Goal: Task Accomplishment & Management: Manage account settings

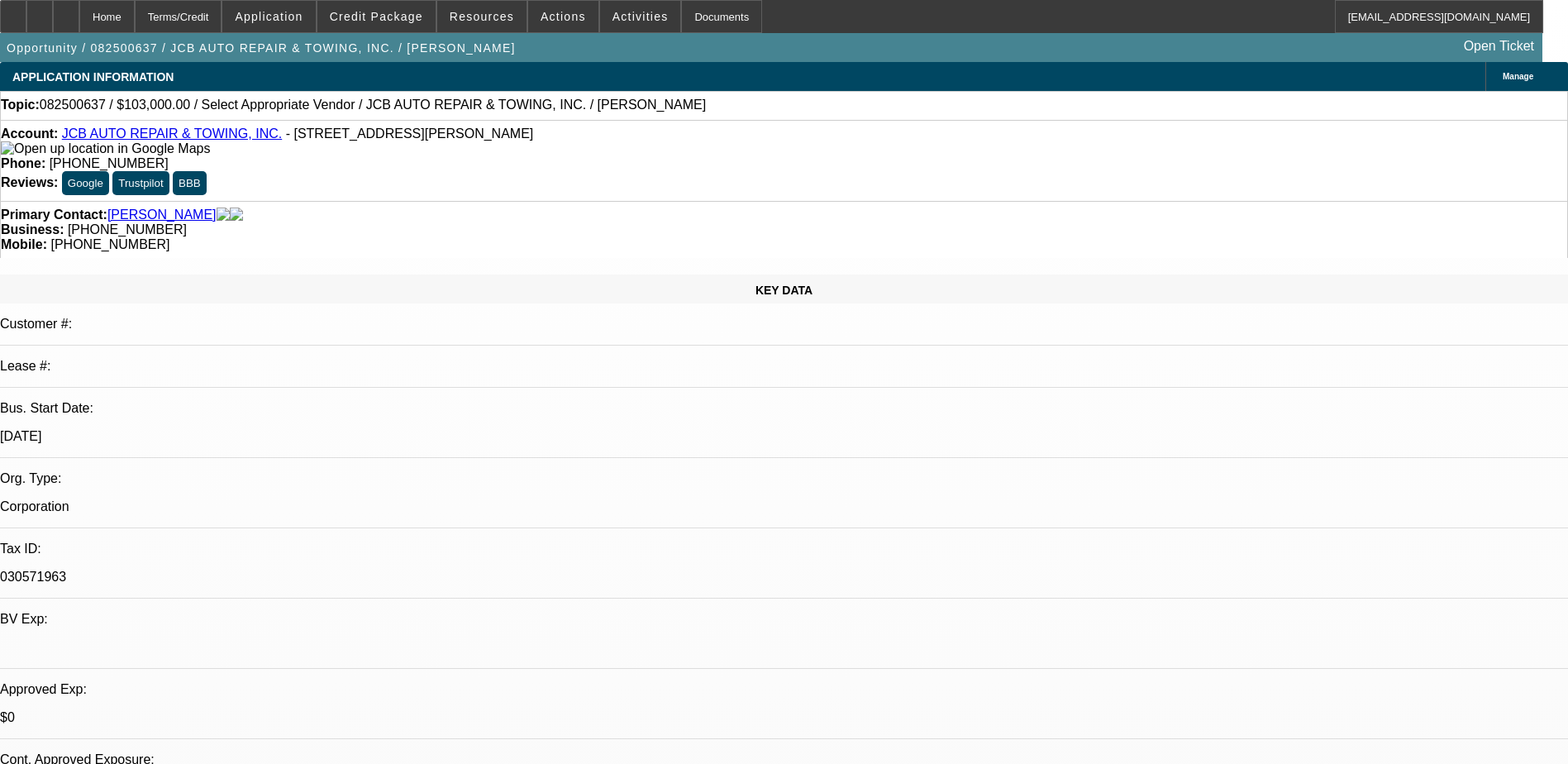
select select "0"
select select "2"
select select "0"
select select "6"
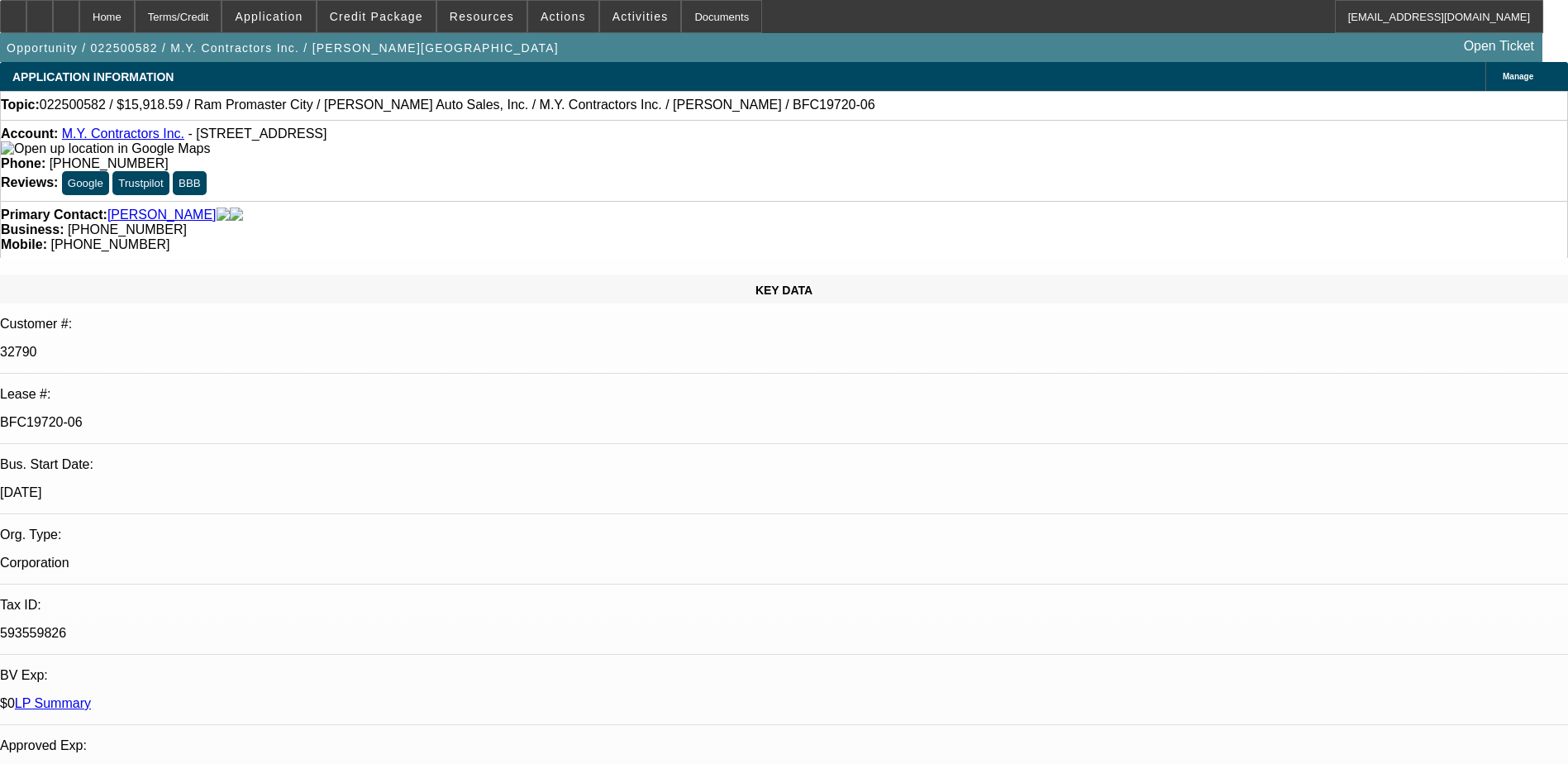
select select "0"
select select "3"
select select "0"
select select "6"
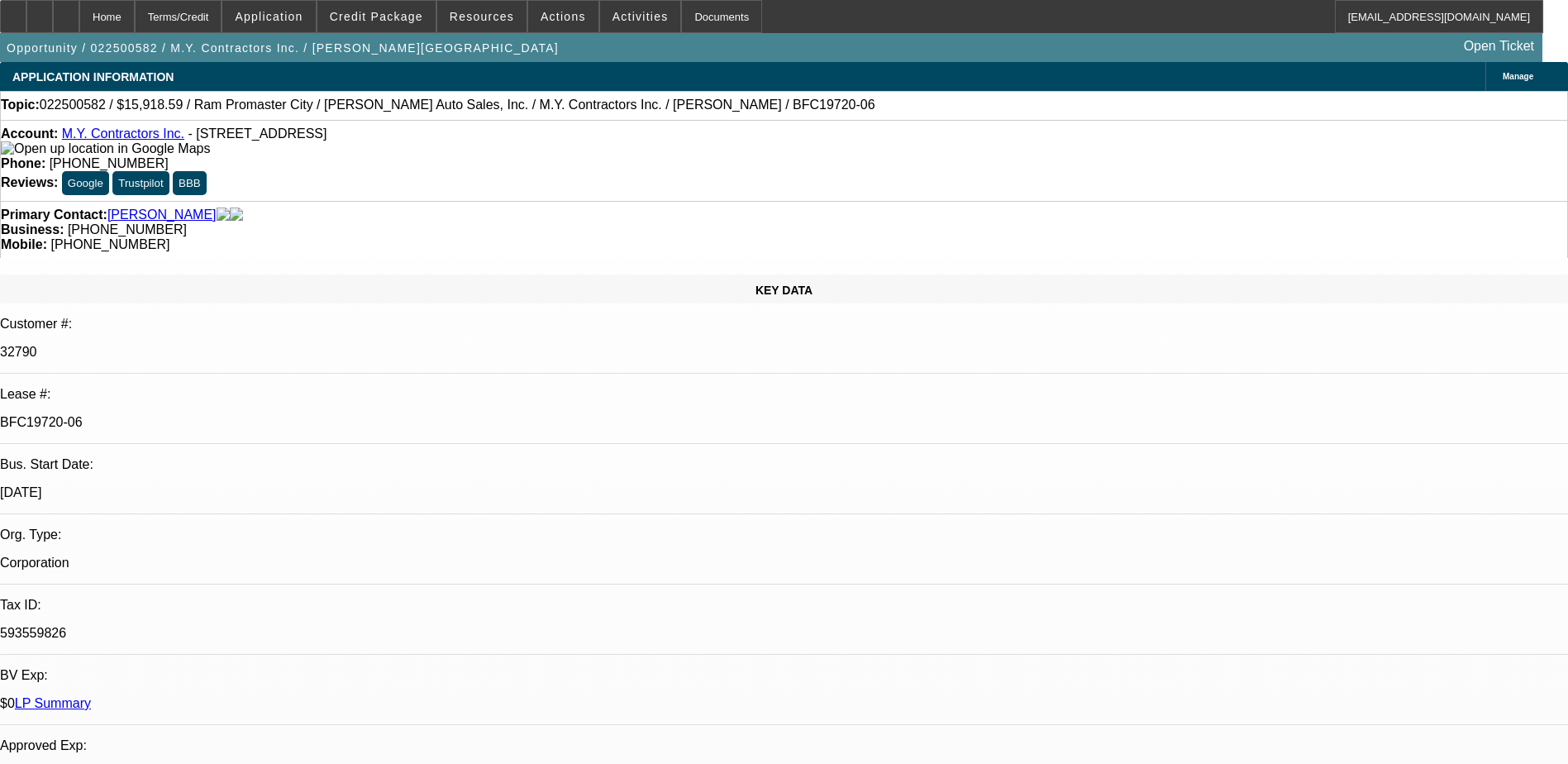
select select "0"
select select "6"
select select "0"
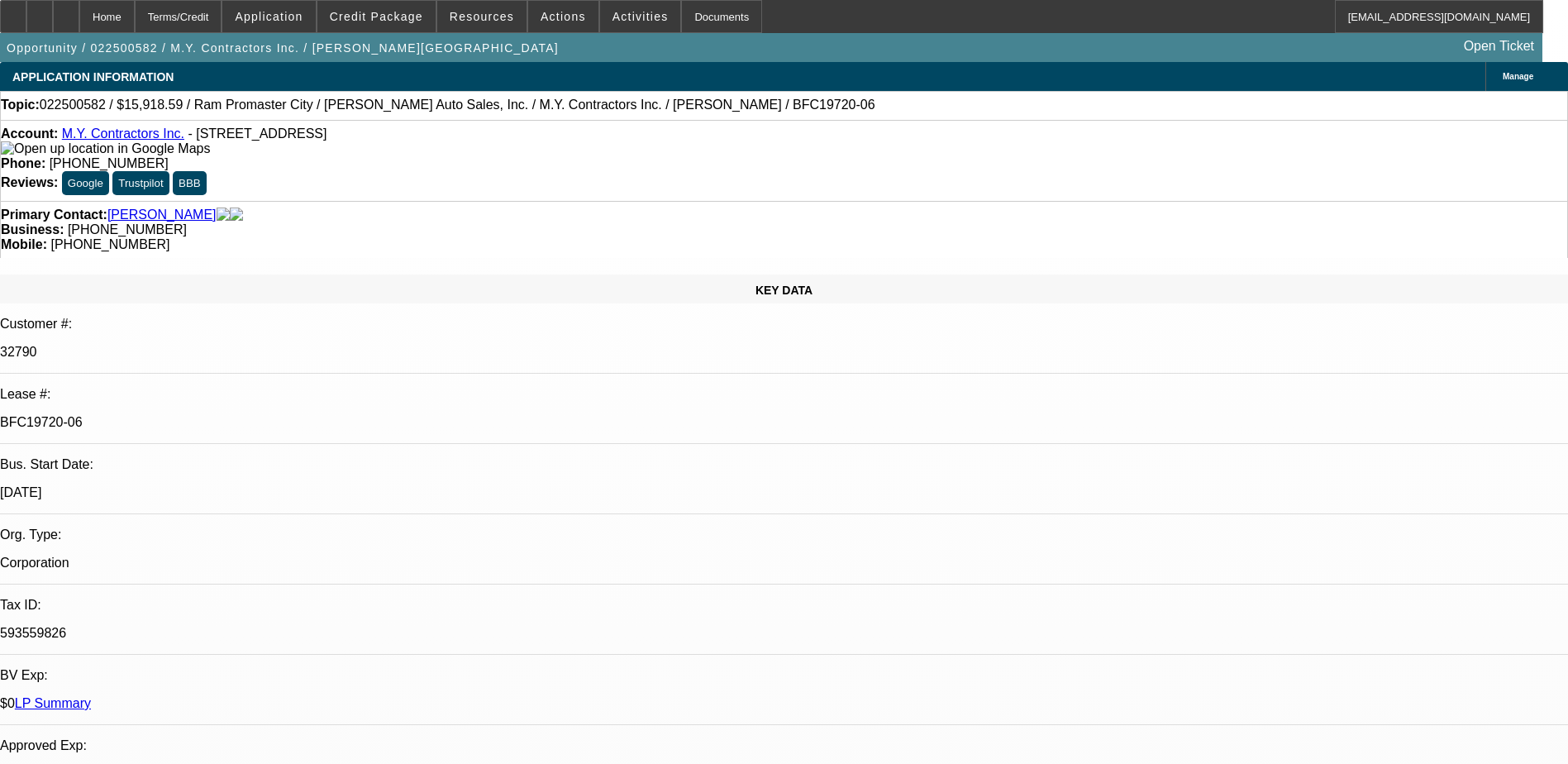
select select "0"
select select "6"
select select "0"
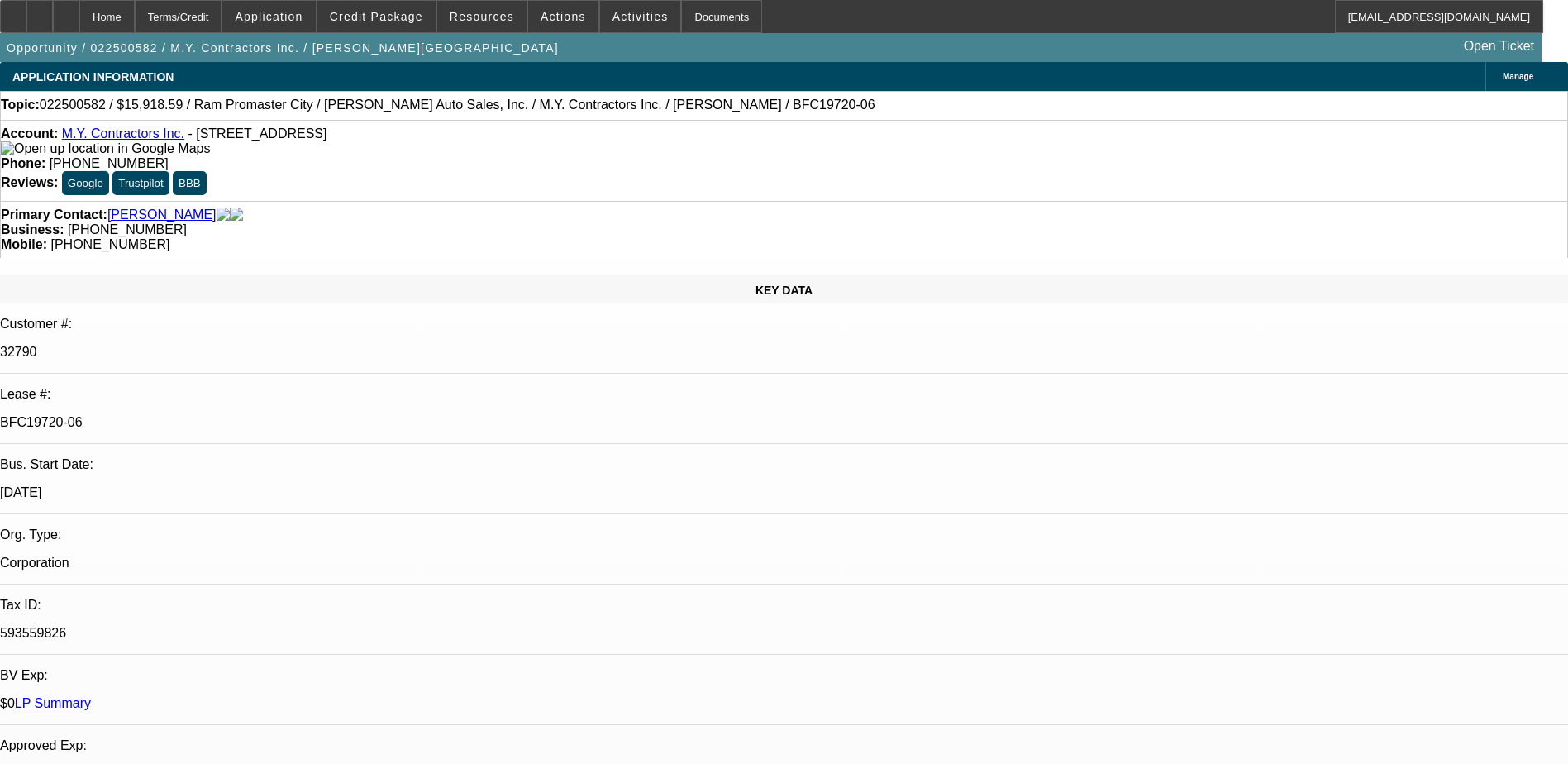
select select "0"
select select "6"
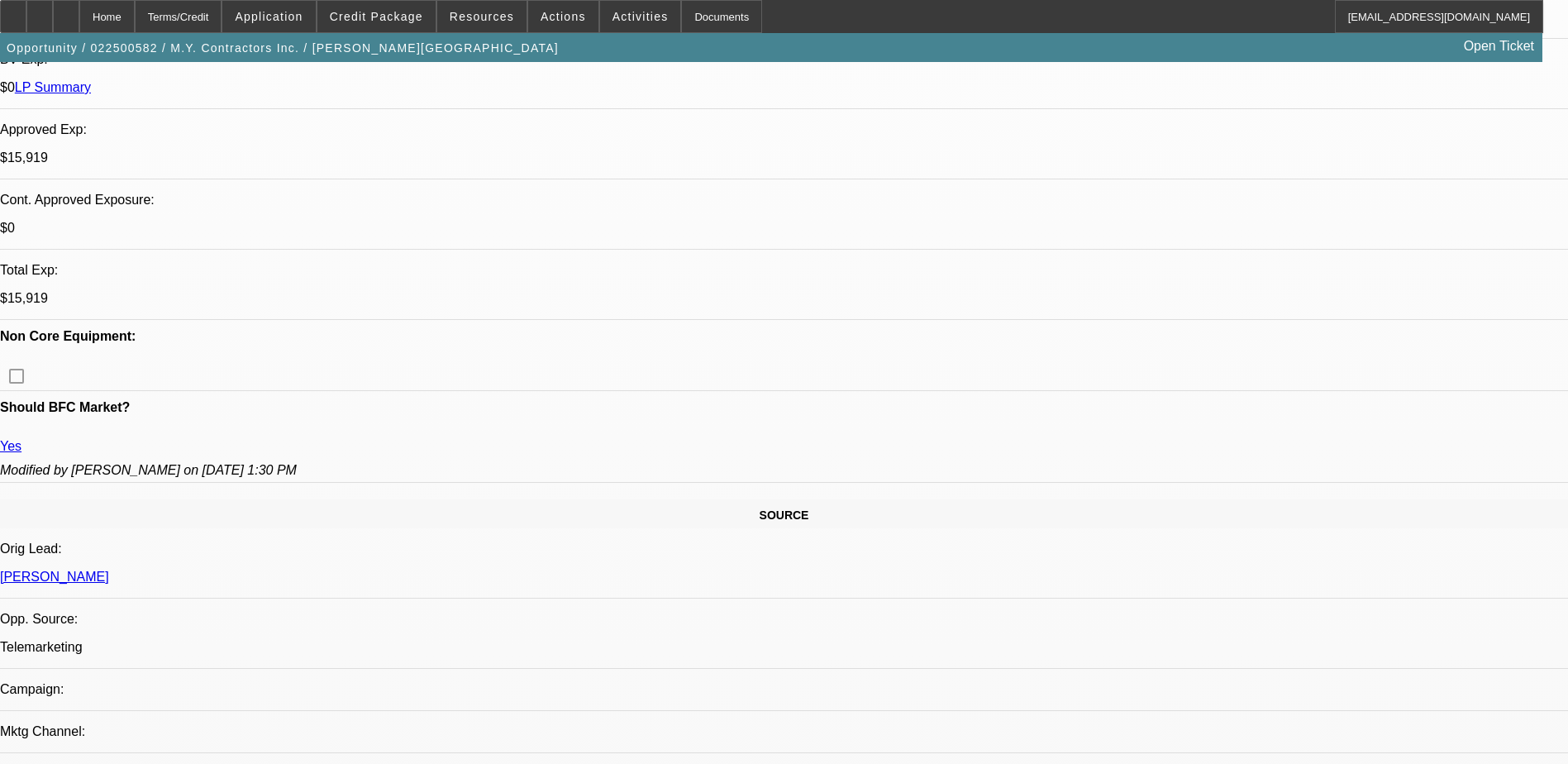
scroll to position [165, 0]
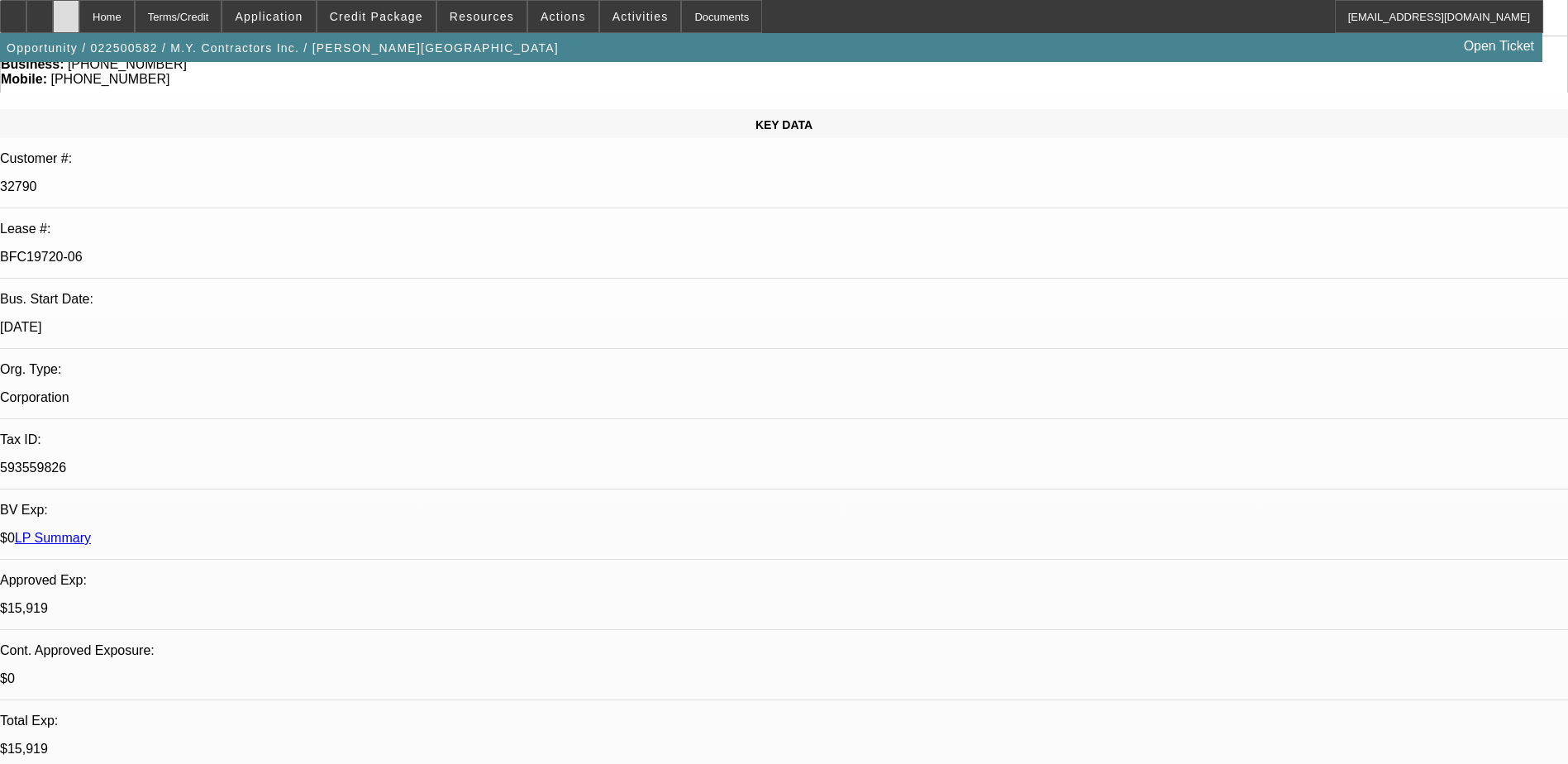
click at [79, 15] on div at bounding box center [66, 17] width 27 height 33
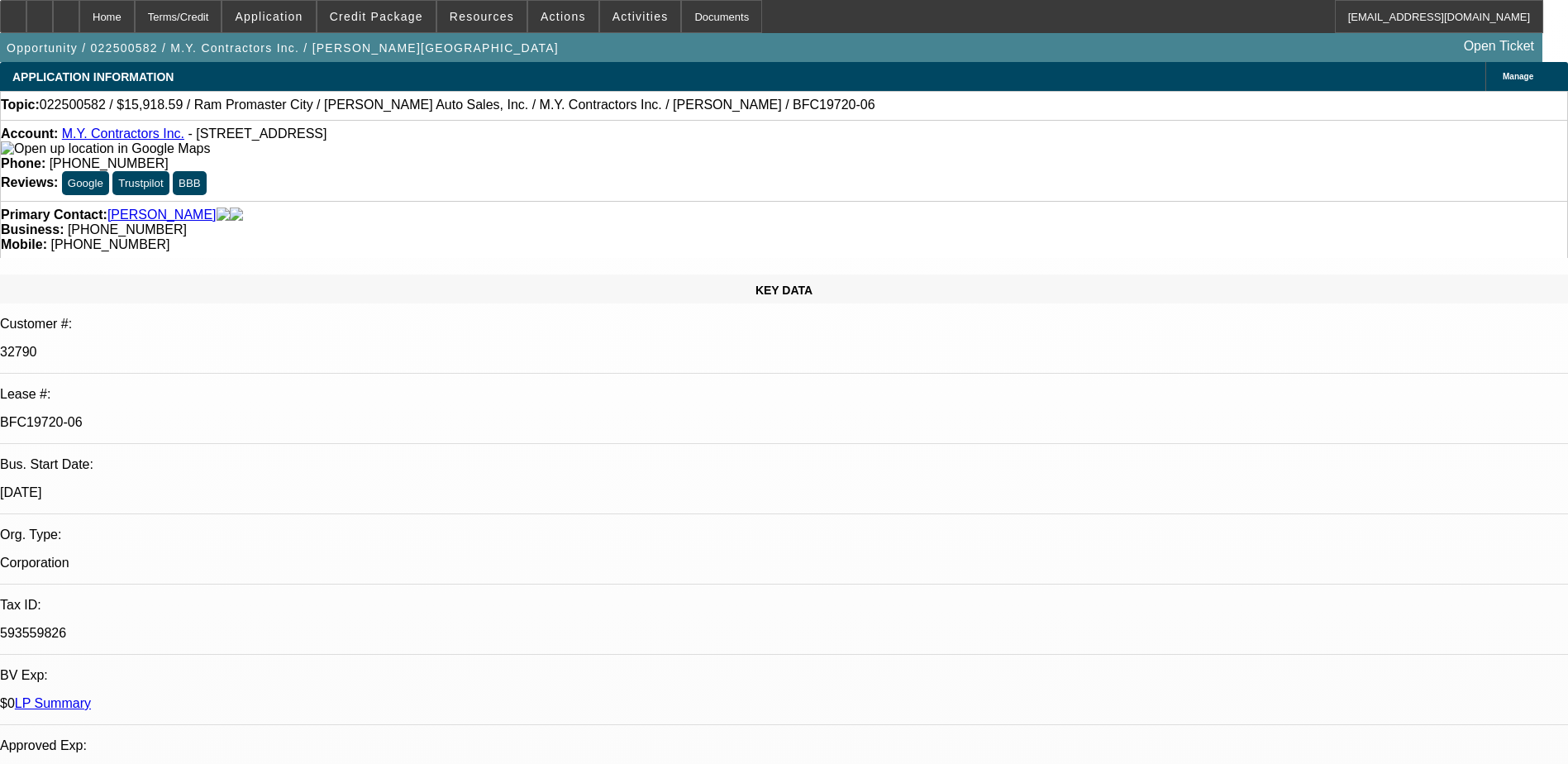
select select "0"
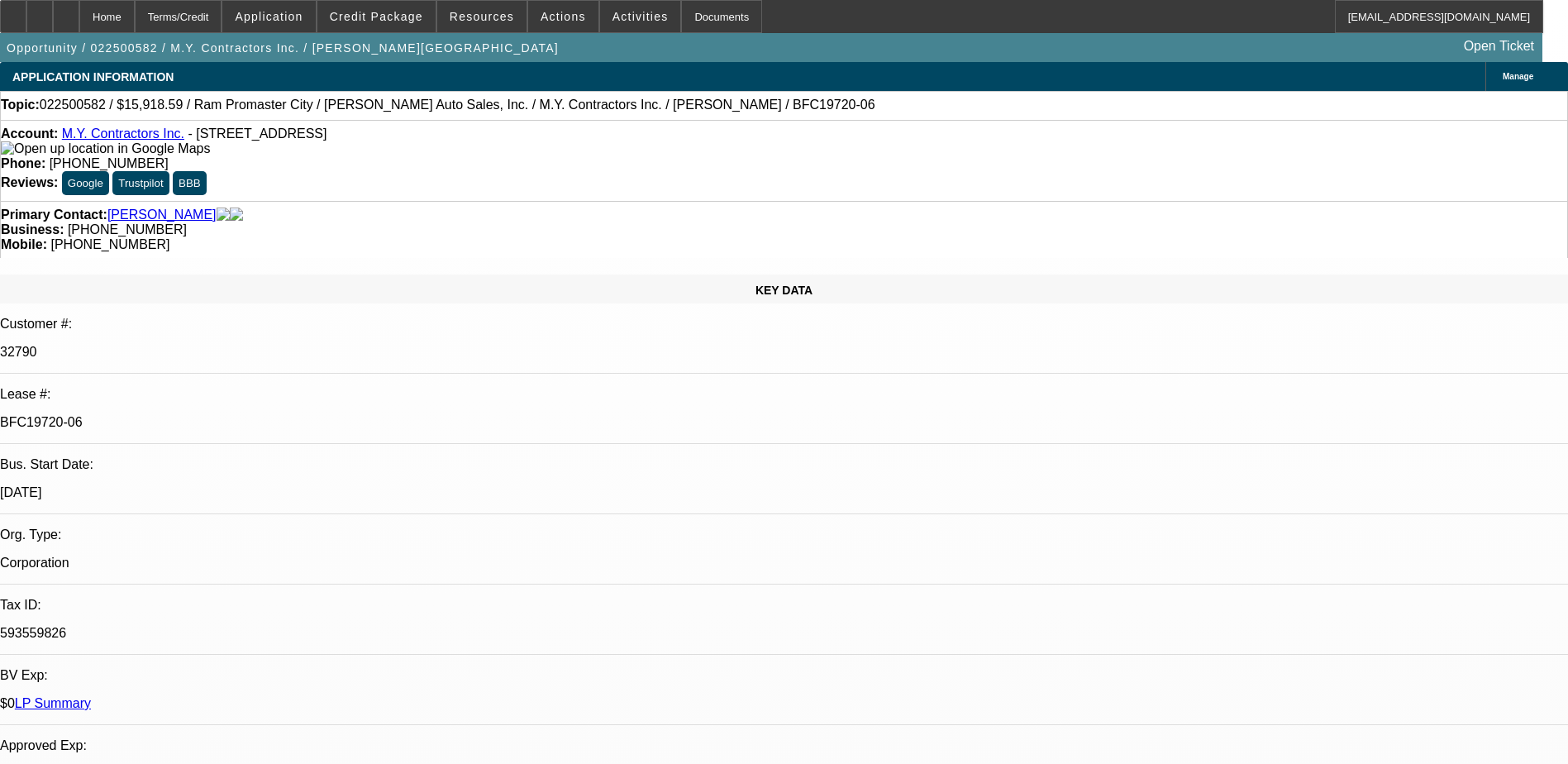
select select "0"
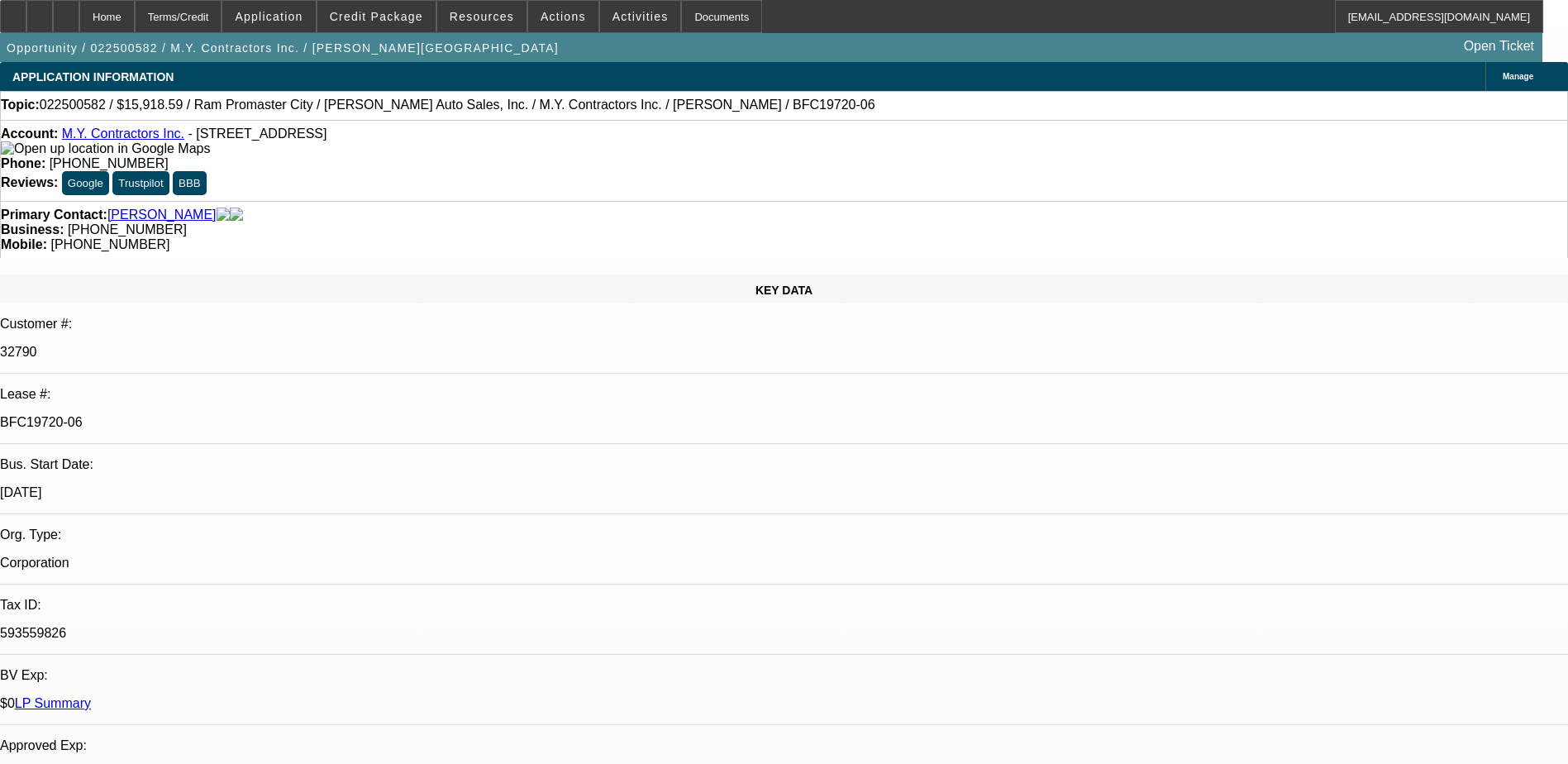
select select "0"
select select "1"
select select "3"
select select "6"
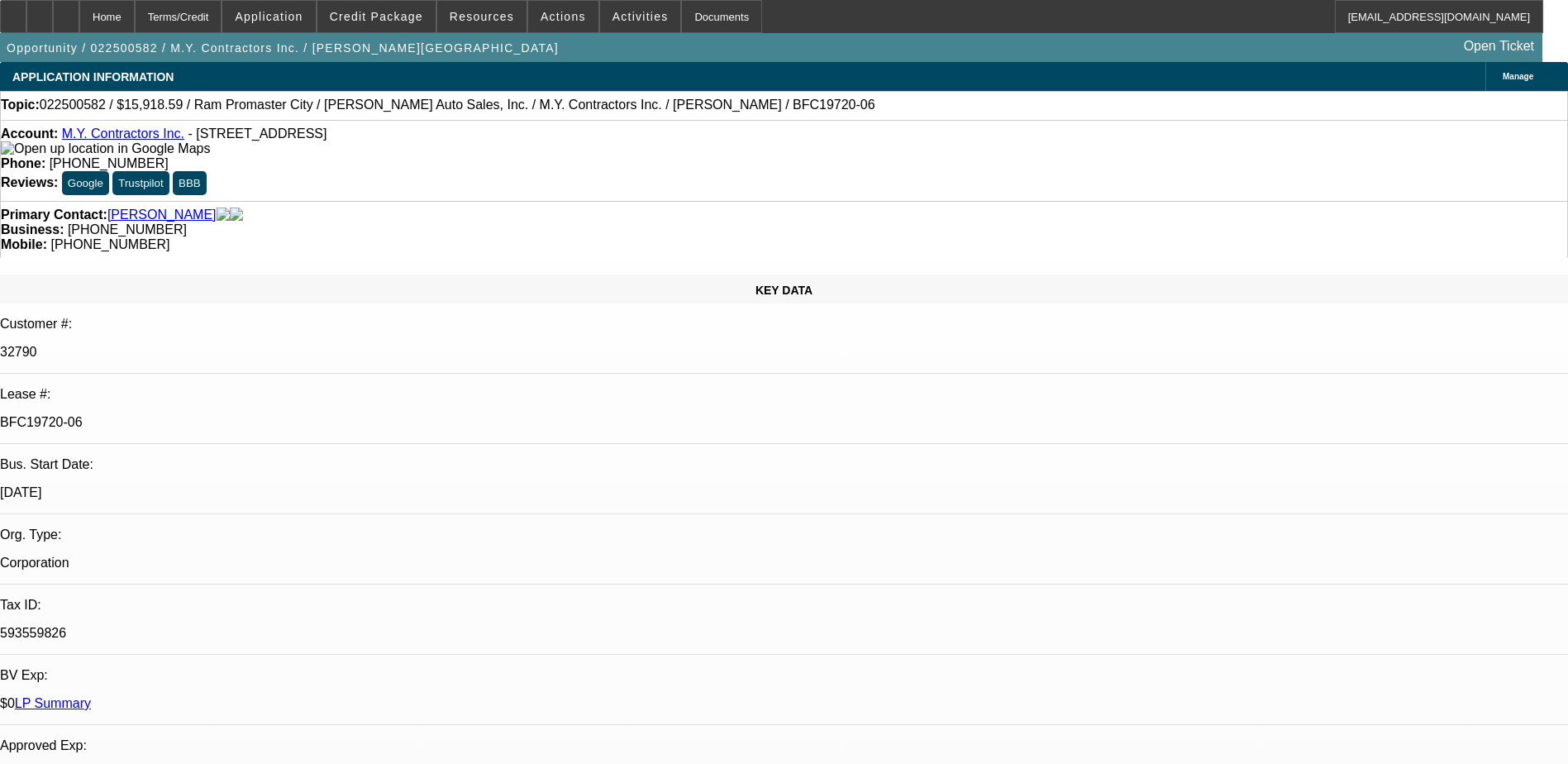
select select "1"
select select "6"
select select "1"
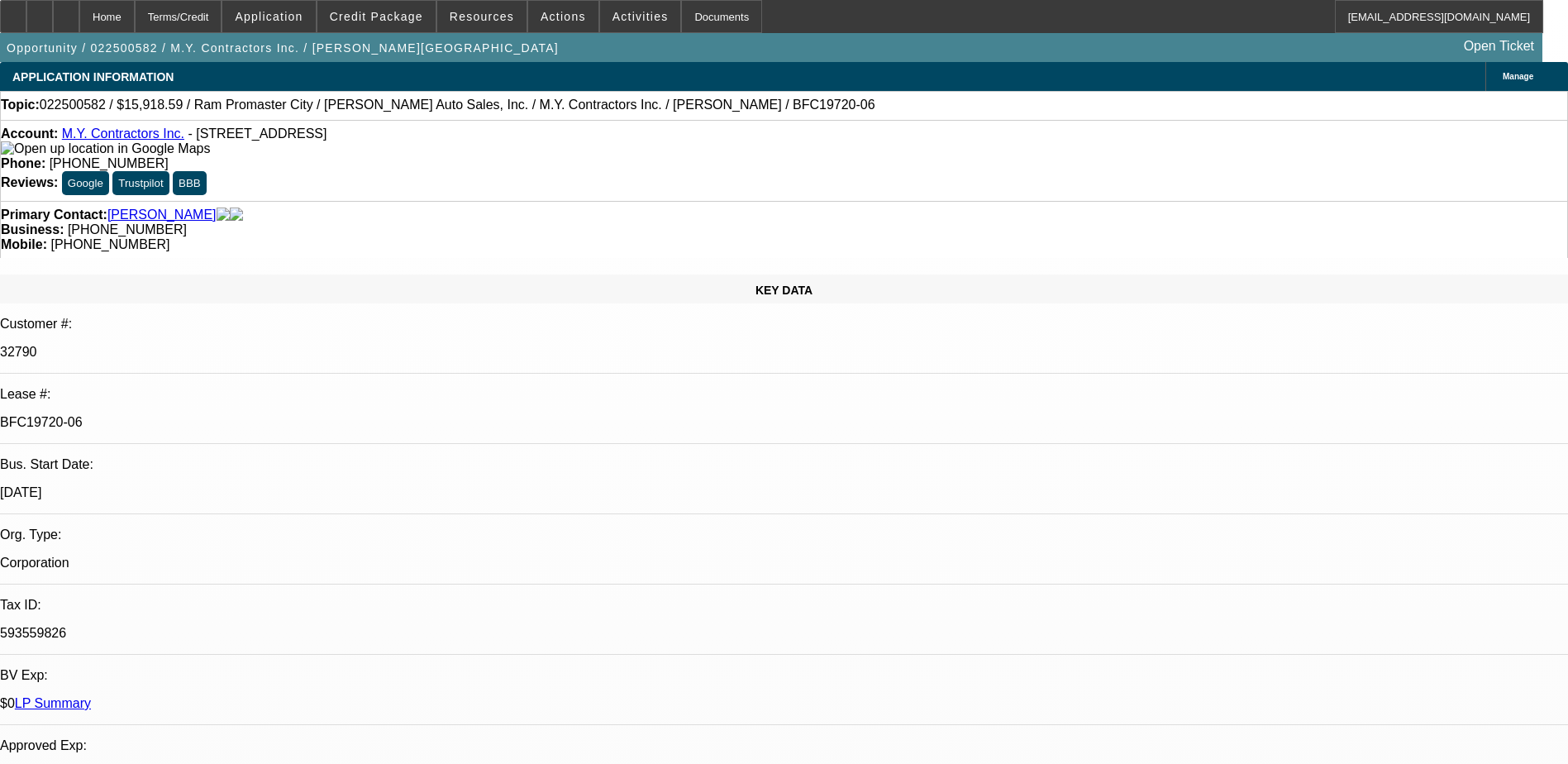
select select "6"
select select "1"
select select "6"
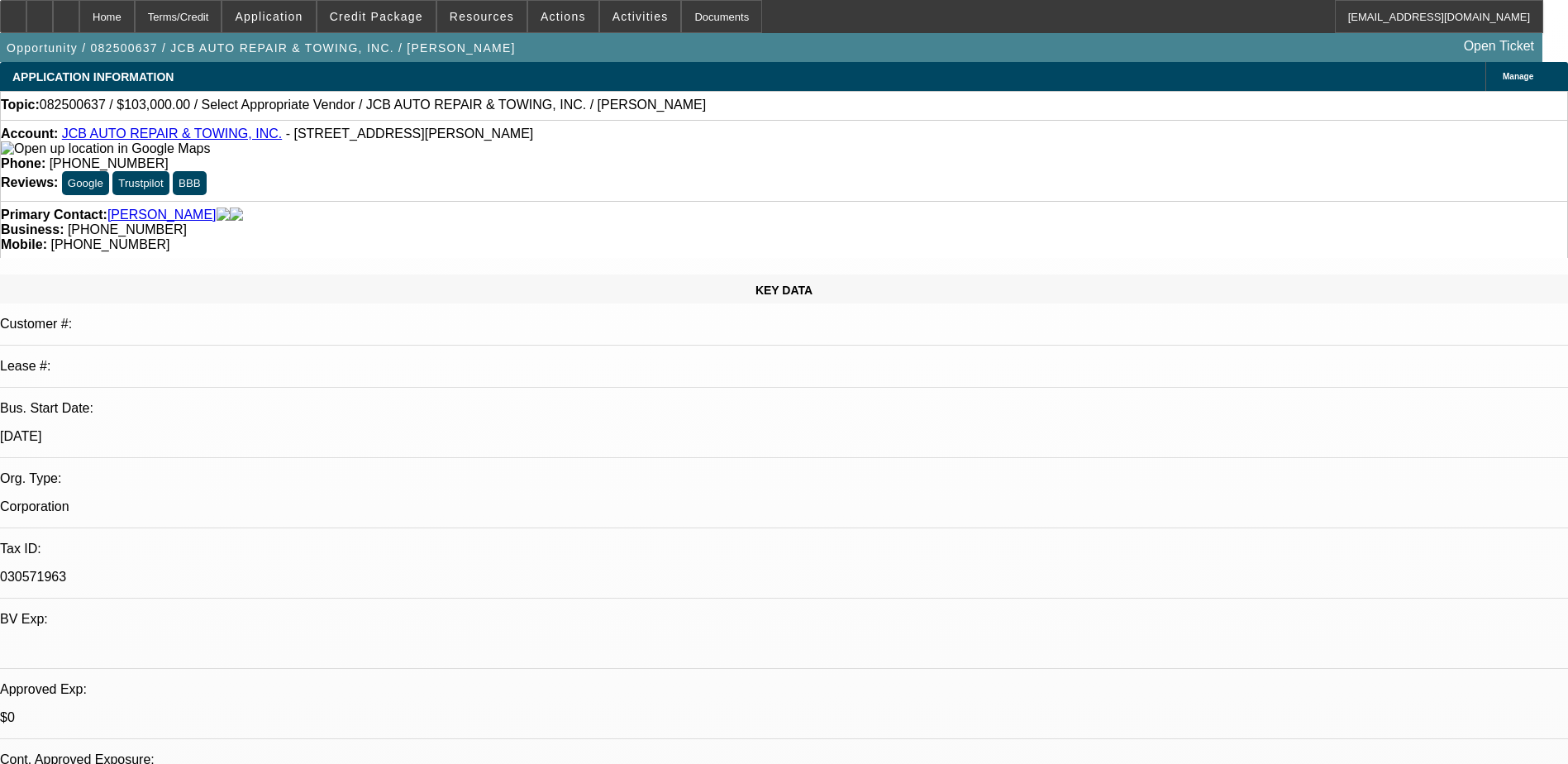
select select "0"
select select "2"
select select "0"
select select "6"
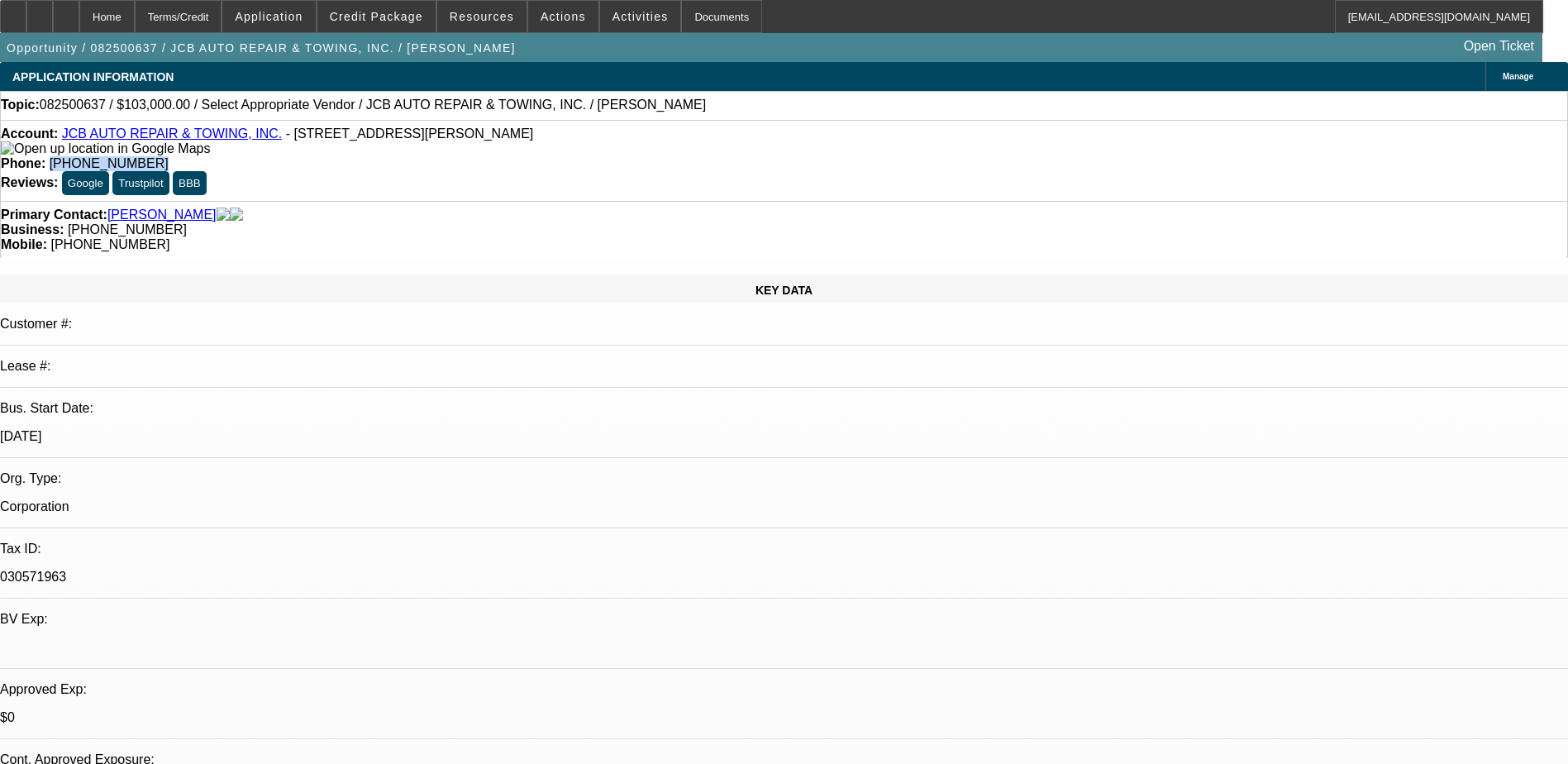
drag, startPoint x: 654, startPoint y: 134, endPoint x: 574, endPoint y: 160, distance: 84.1
click at [574, 160] on div "Account: JCB AUTO REPAIR & TOWING, INC. - 36 Perkins Ave, Brockton, MA 02301 Ph…" at bounding box center [784, 160] width 1568 height 81
copy span "(508) 587-3642"
click at [346, 274] on div "KEY DATA Customer #: Lease #: Bus. Start Date: 10/1/05 Org. Type: Corporation T…" at bounding box center [784, 658] width 1568 height 768
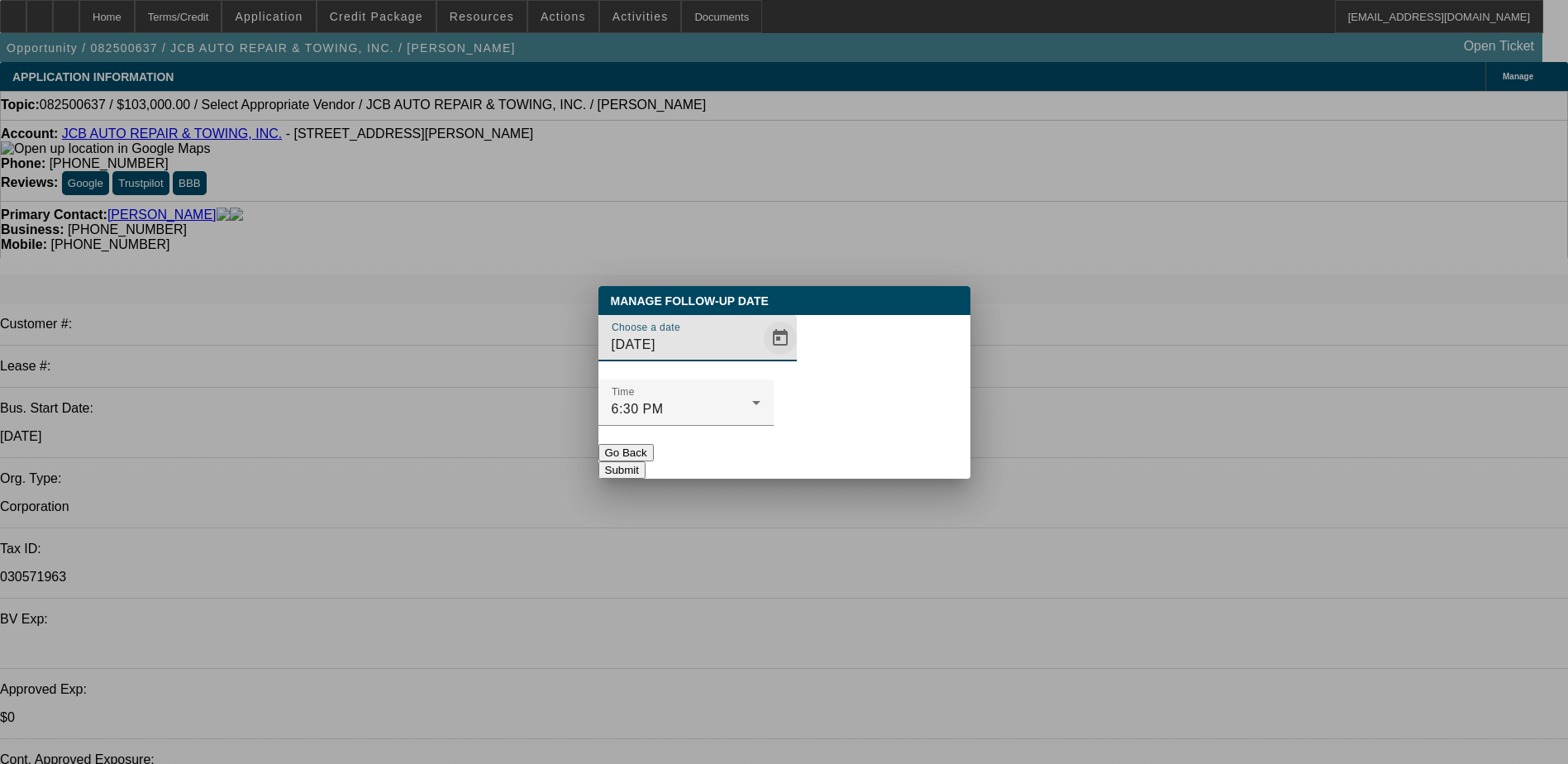
click at [760, 358] on span "Open calendar" at bounding box center [780, 338] width 40 height 40
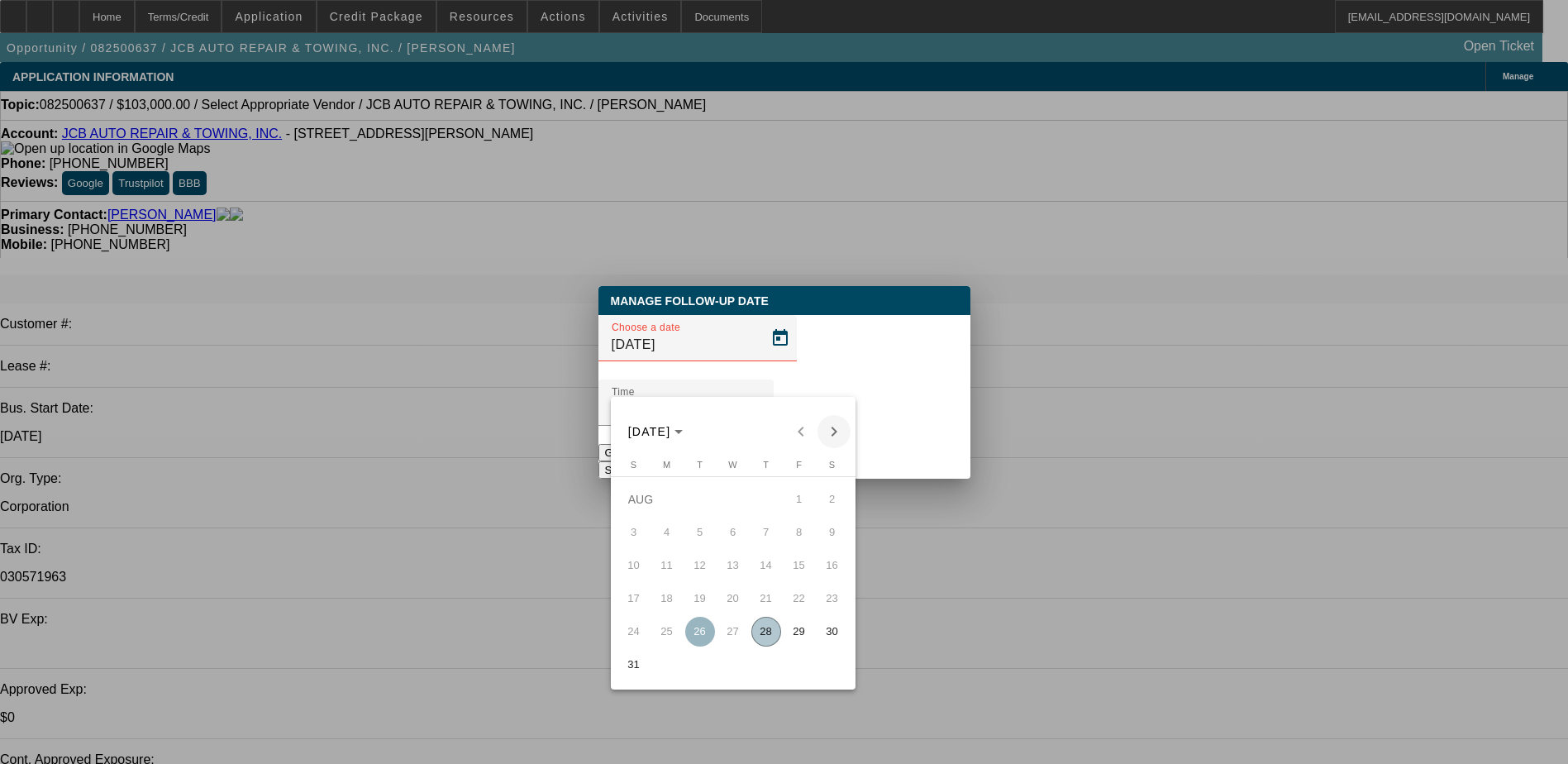
click at [843, 433] on span "Next month" at bounding box center [834, 431] width 33 height 33
click at [748, 538] on button "3" at bounding box center [733, 533] width 33 height 33
type input "9/3/2025"
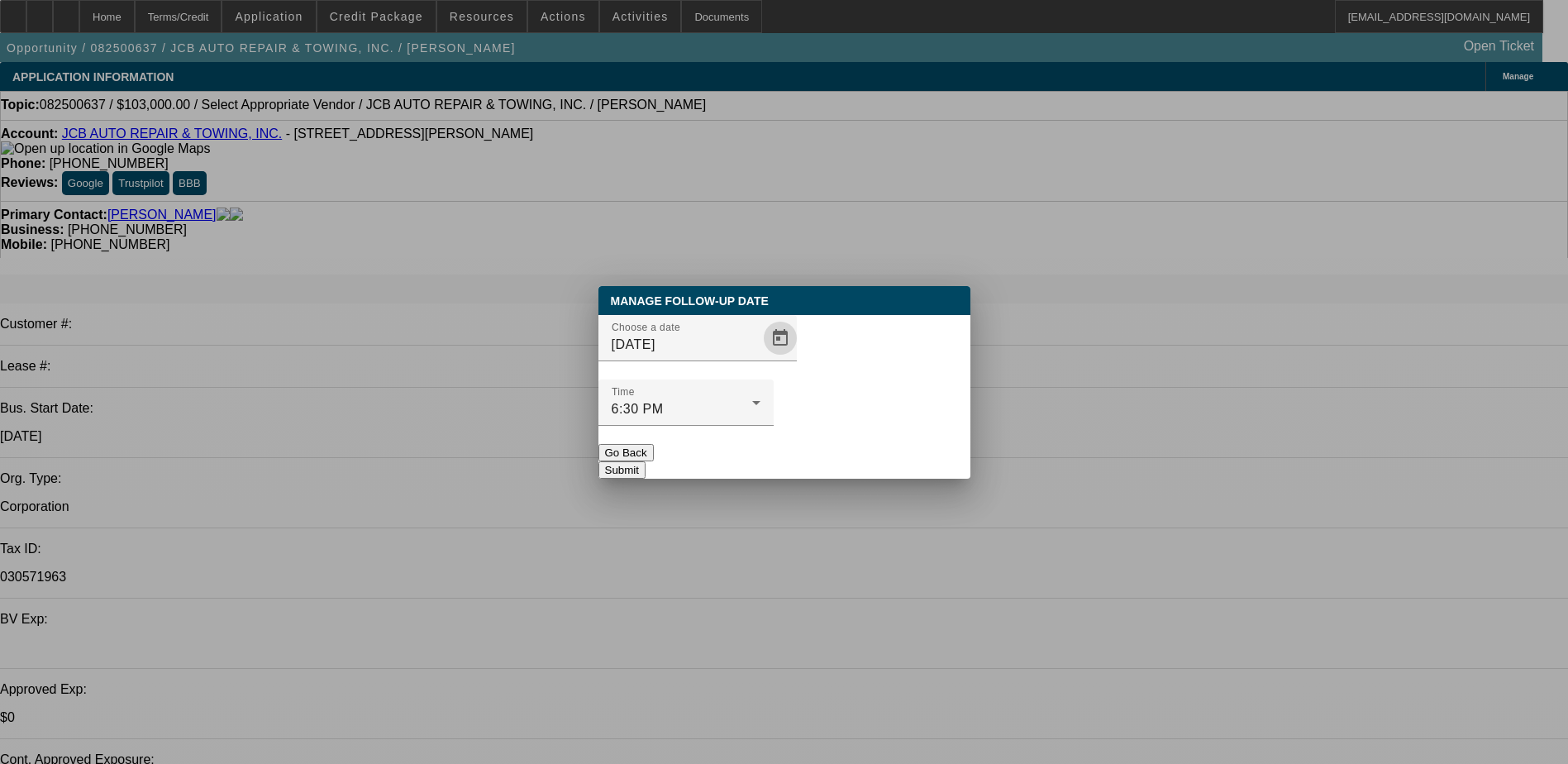
click at [646, 461] on button "Submit" at bounding box center [622, 470] width 47 height 17
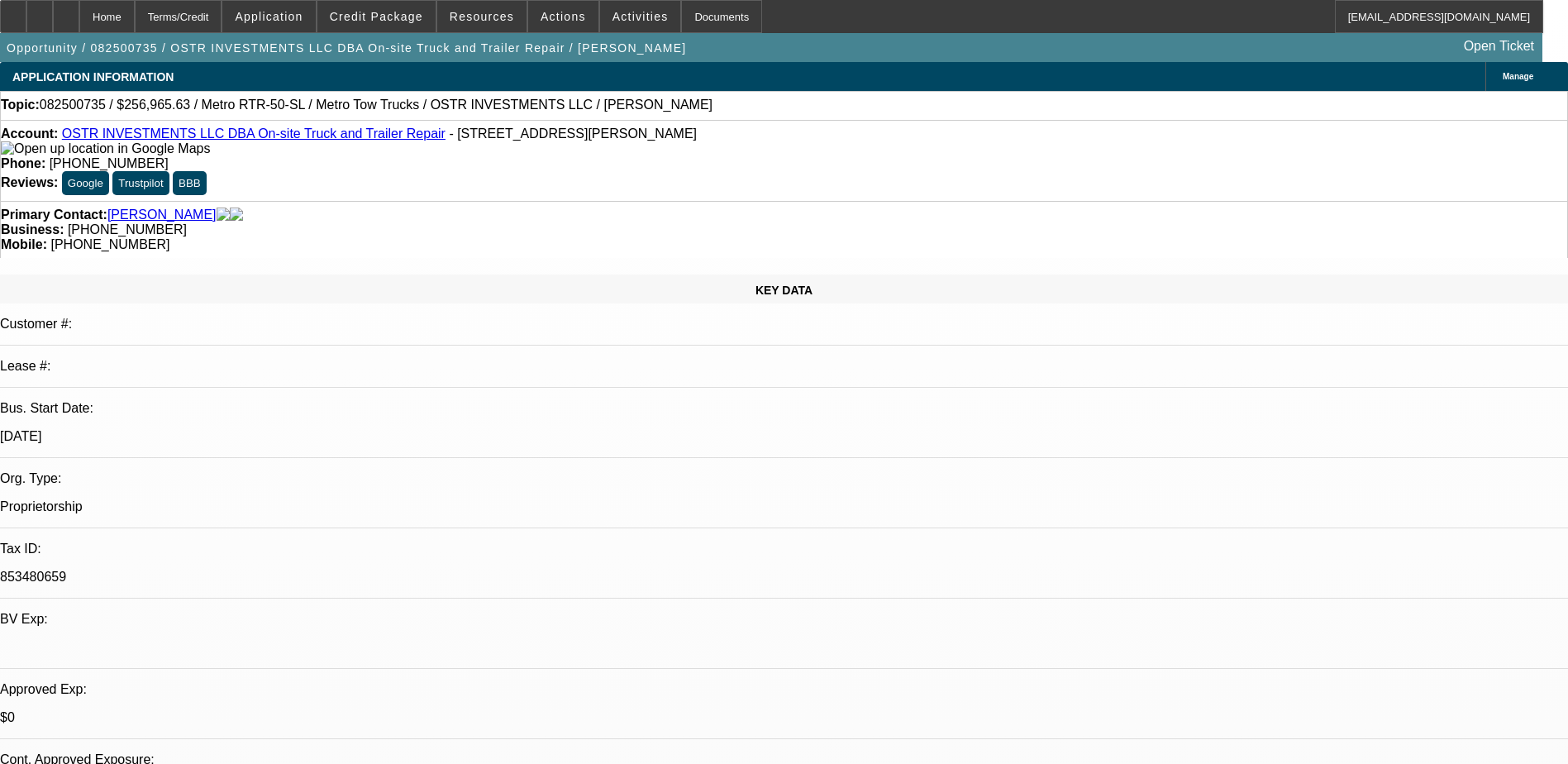
select select "0"
select select "2"
select select "0.1"
select select "4"
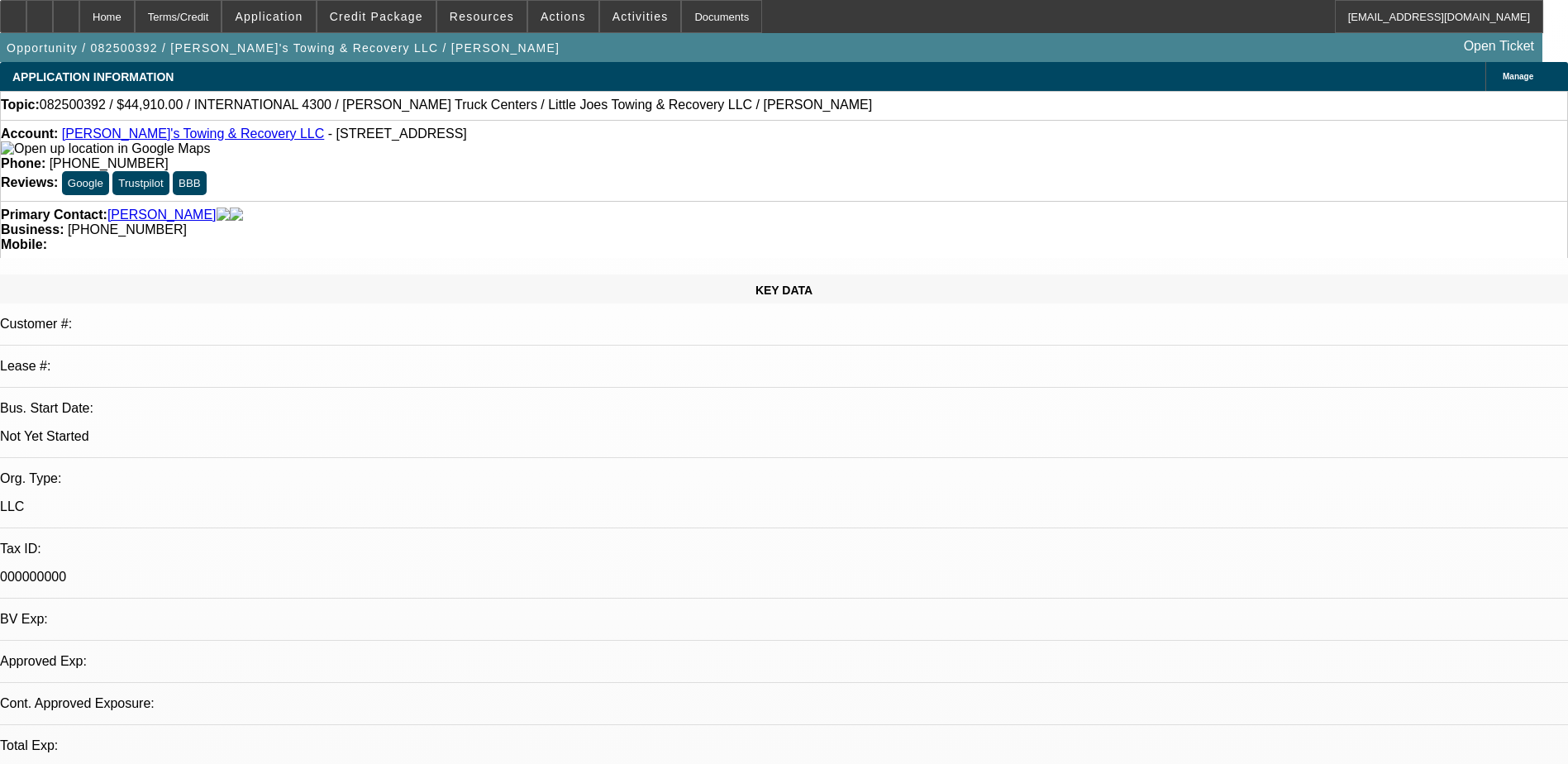
select select "0.1"
select select "2"
select select "0.1"
select select "4"
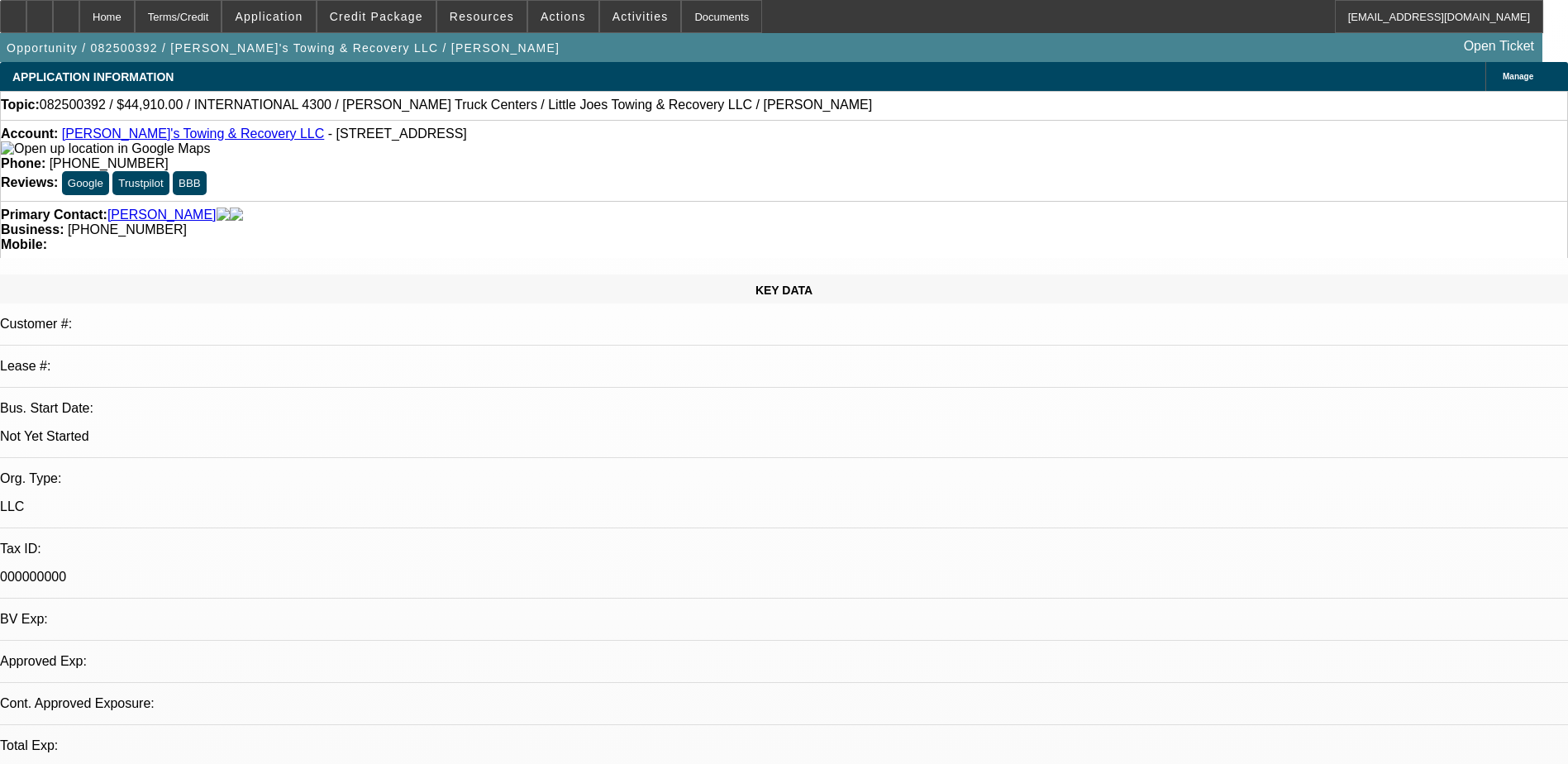
select select "0"
select select "0.1"
select select "4"
click at [1502, 79] on span "Manage" at bounding box center [1517, 76] width 31 height 9
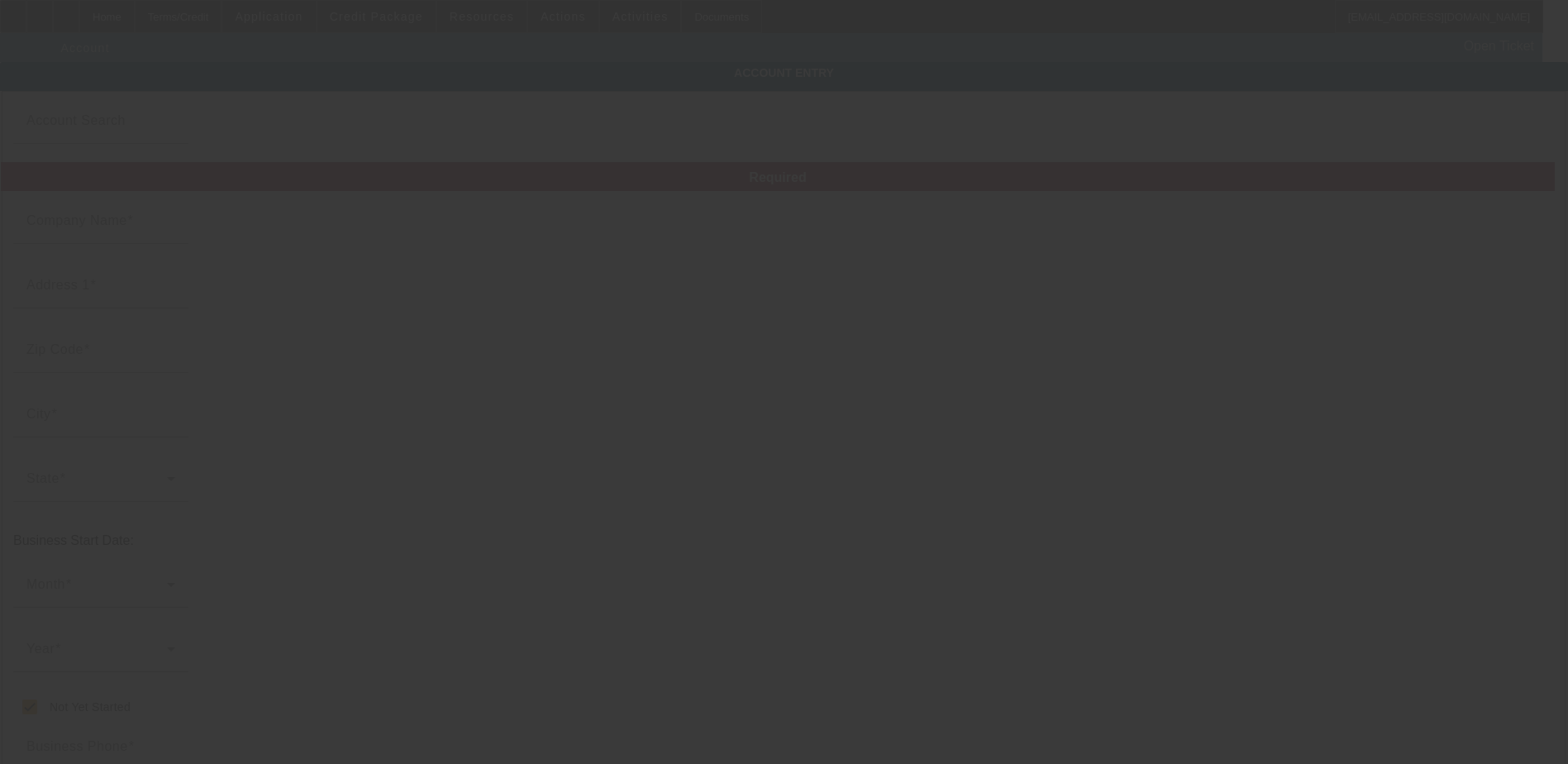
type input "Lil Joe's Towing & Recovery LLC"
type input "804 N 11th St"
type input "60115"
type input "Dekalb"
checkbox input "true"
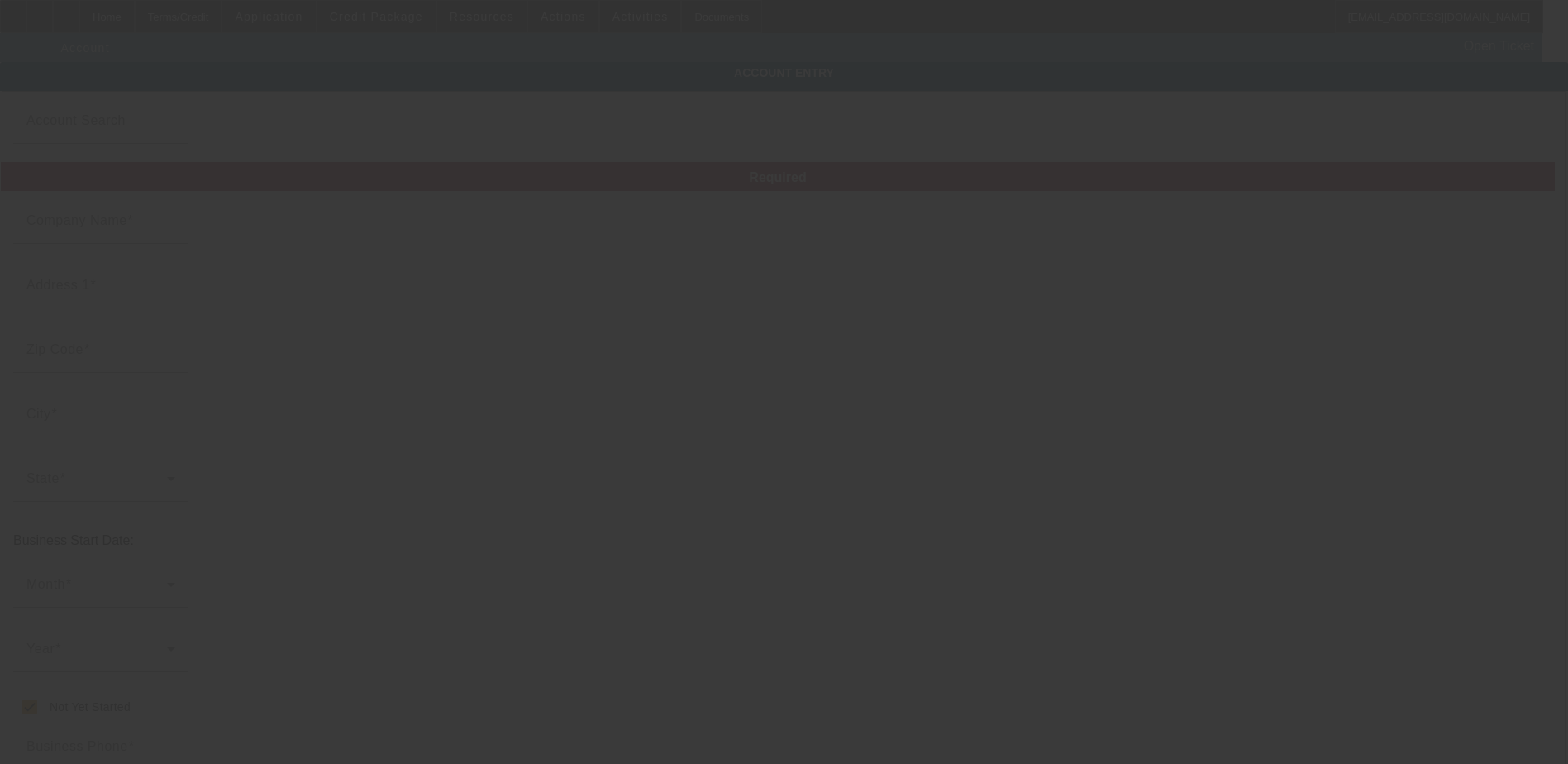
type input "[PHONE_NUMBER]"
type input "000000000"
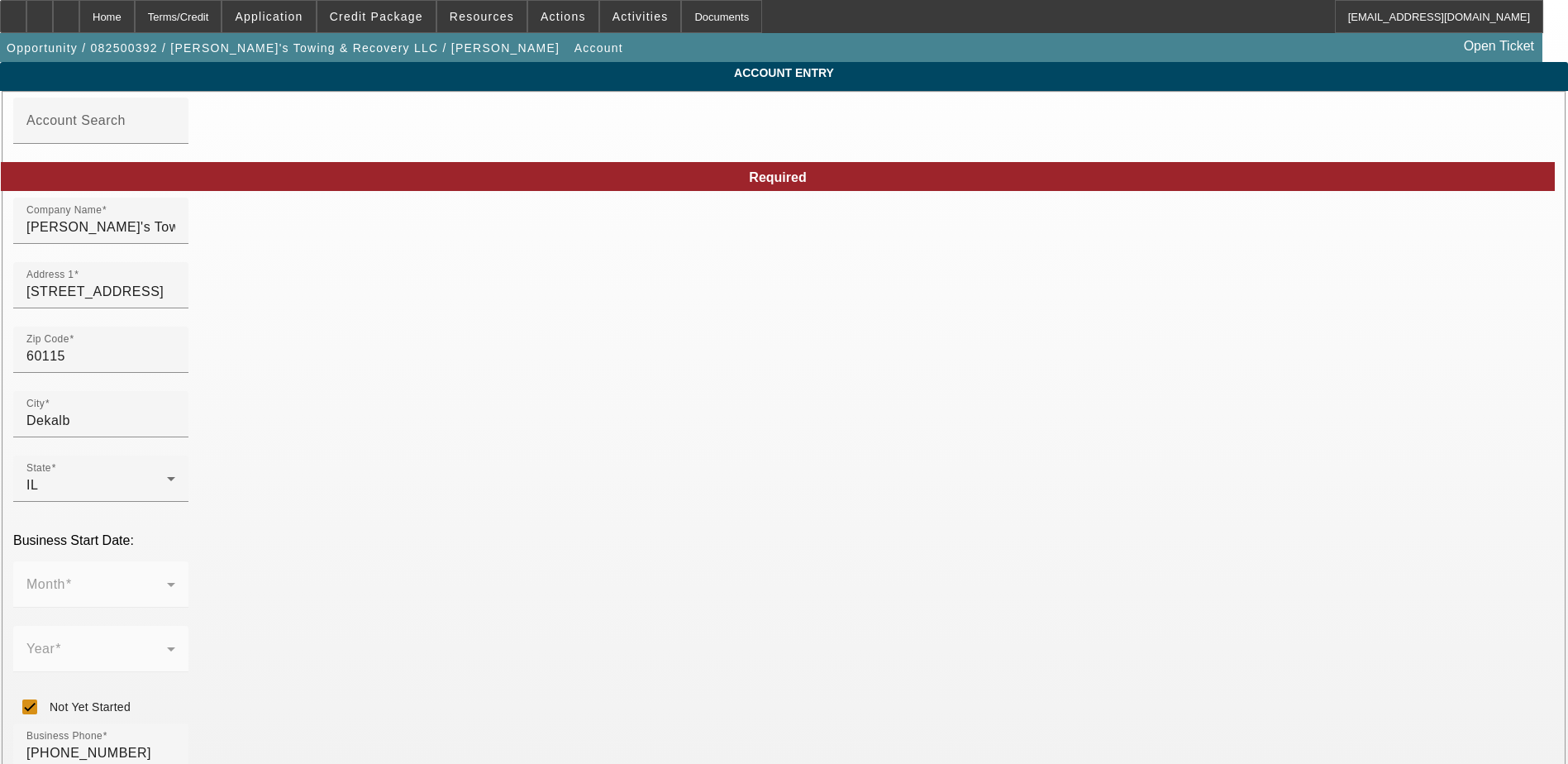
type input "8/14/2025"
click at [175, 235] on input "Lil Joe's Towing & Recovery LLC" at bounding box center [101, 228] width 149 height 20
click at [175, 237] on input "Lil Joe Towing & Recovery LLC" at bounding box center [101, 228] width 149 height 20
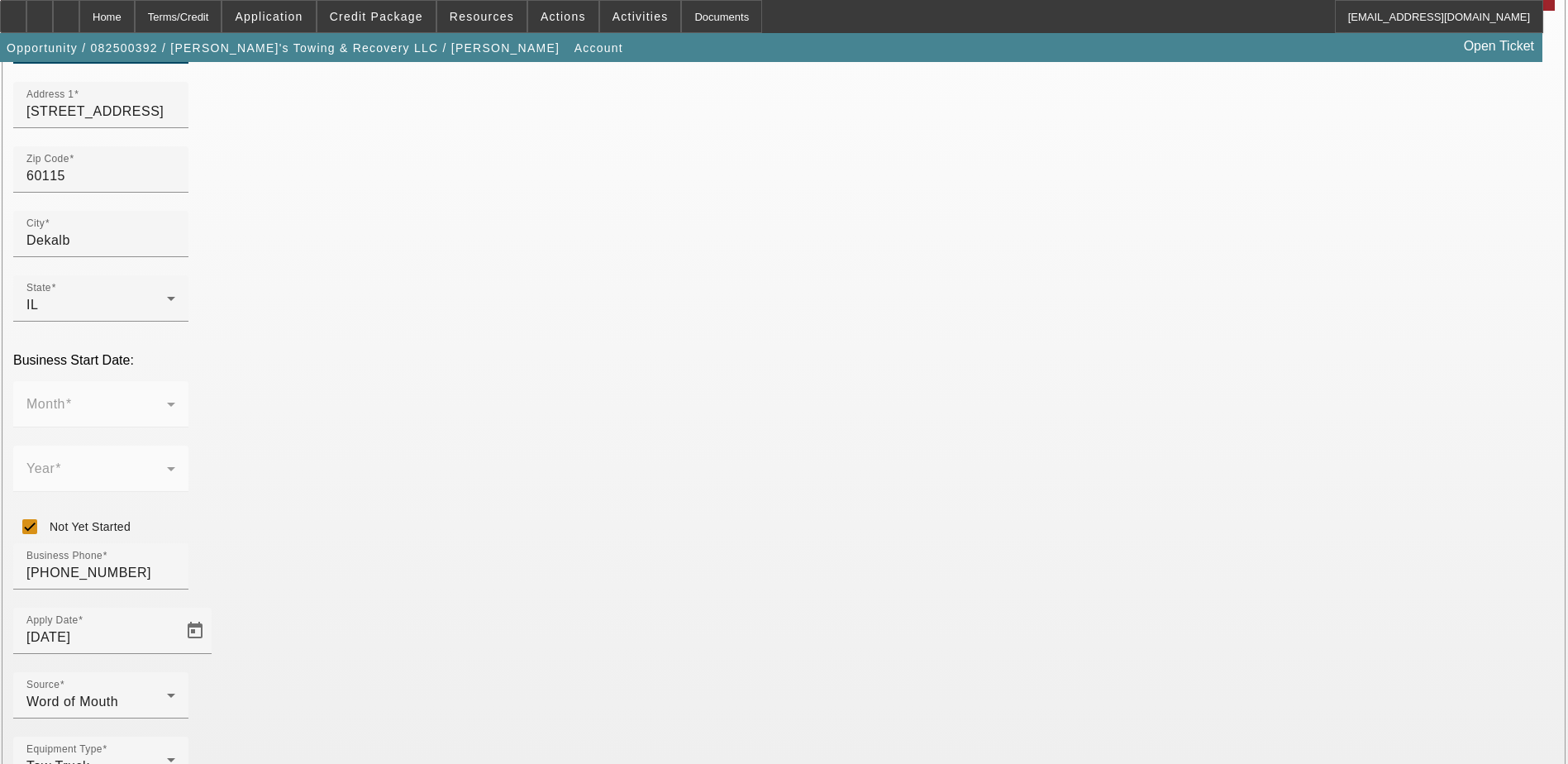
scroll to position [211, 0]
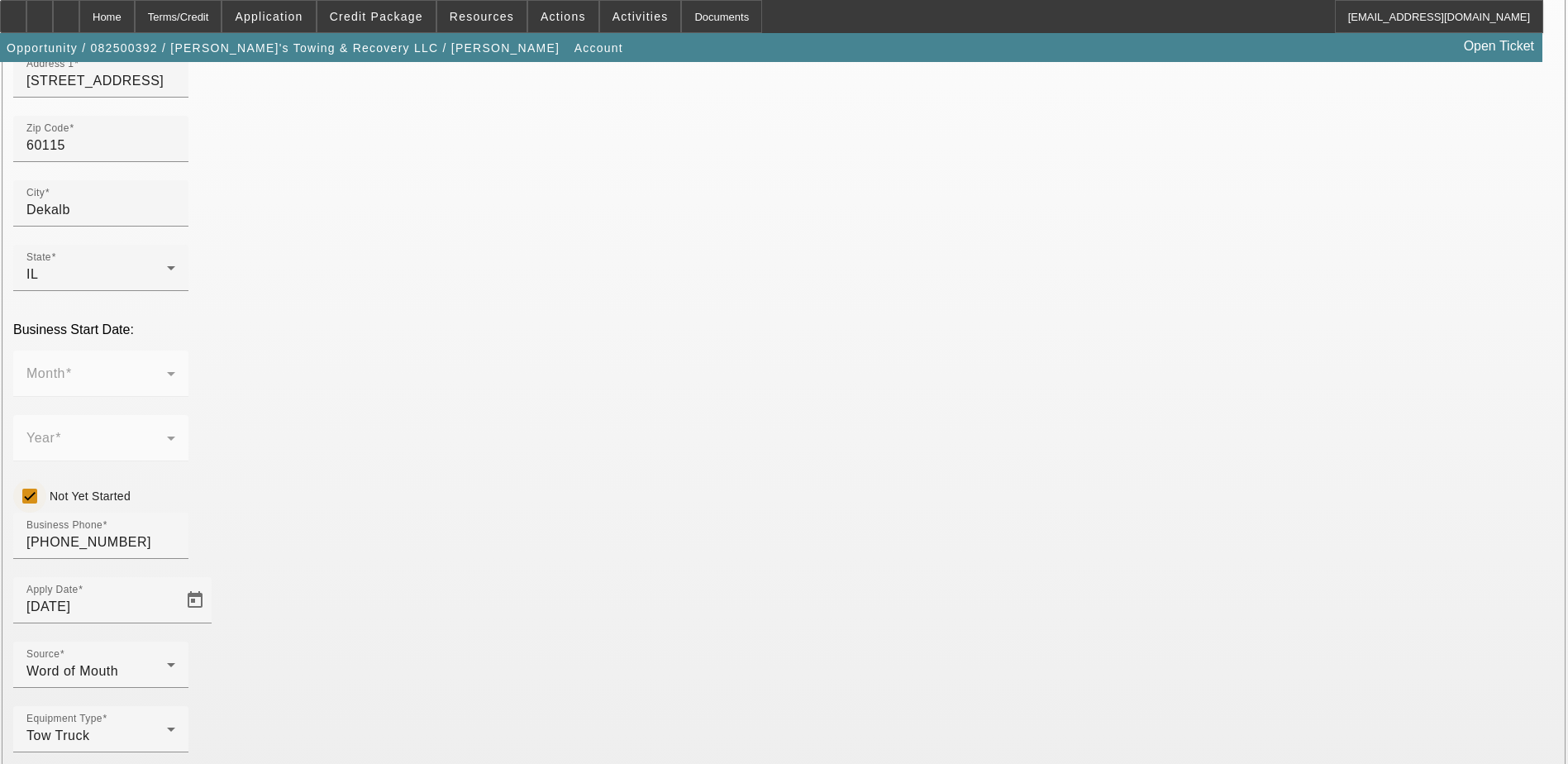
type input "[PERSON_NAME] & Recovery Services, LLC"
click at [47, 480] on input "Not Yet Started" at bounding box center [30, 496] width 33 height 33
checkbox input "false"
click at [175, 351] on div "Month" at bounding box center [101, 374] width 149 height 47
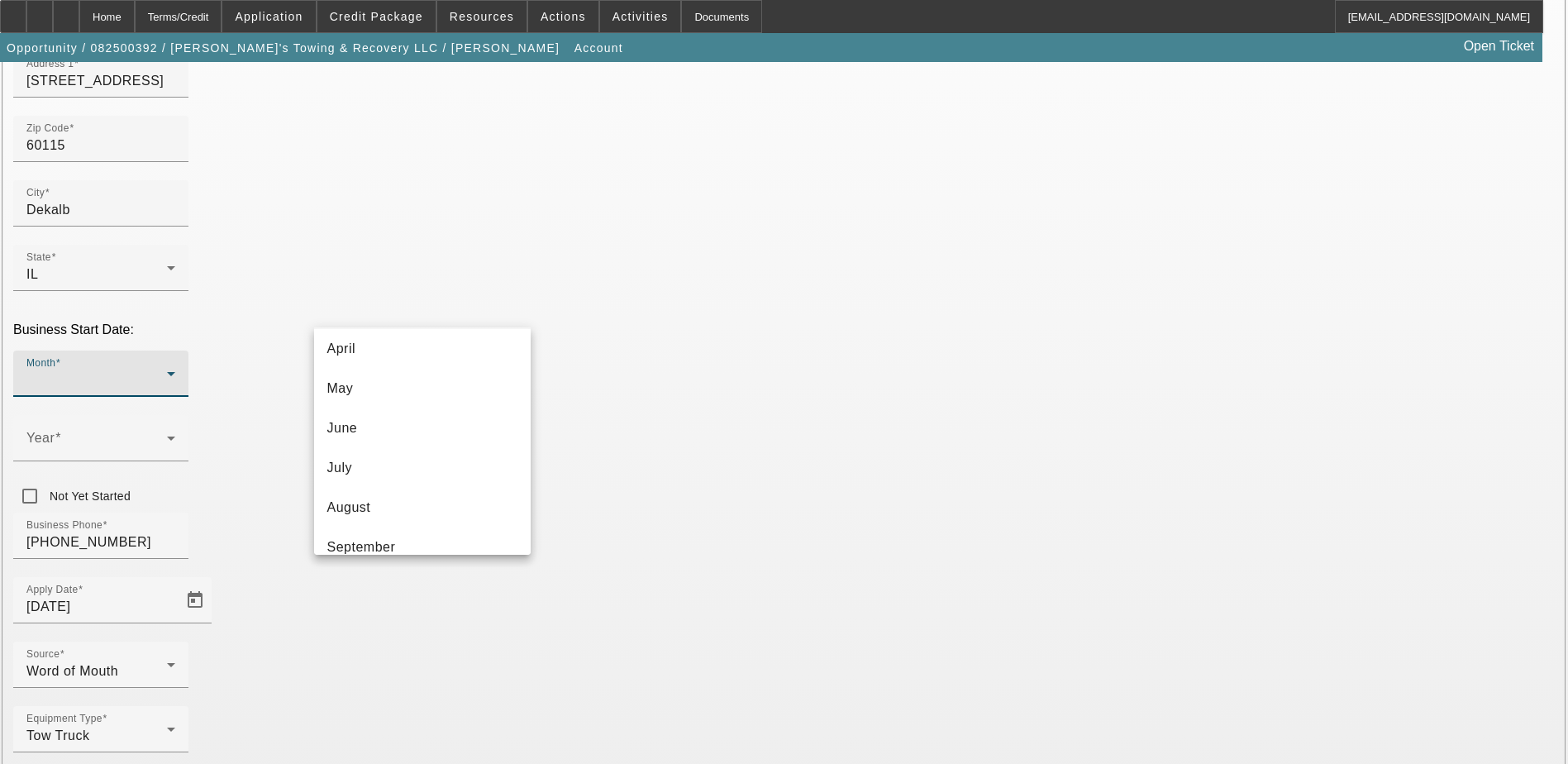
scroll to position [302, 0]
click at [479, 363] on mat-option "August" at bounding box center [422, 370] width 217 height 40
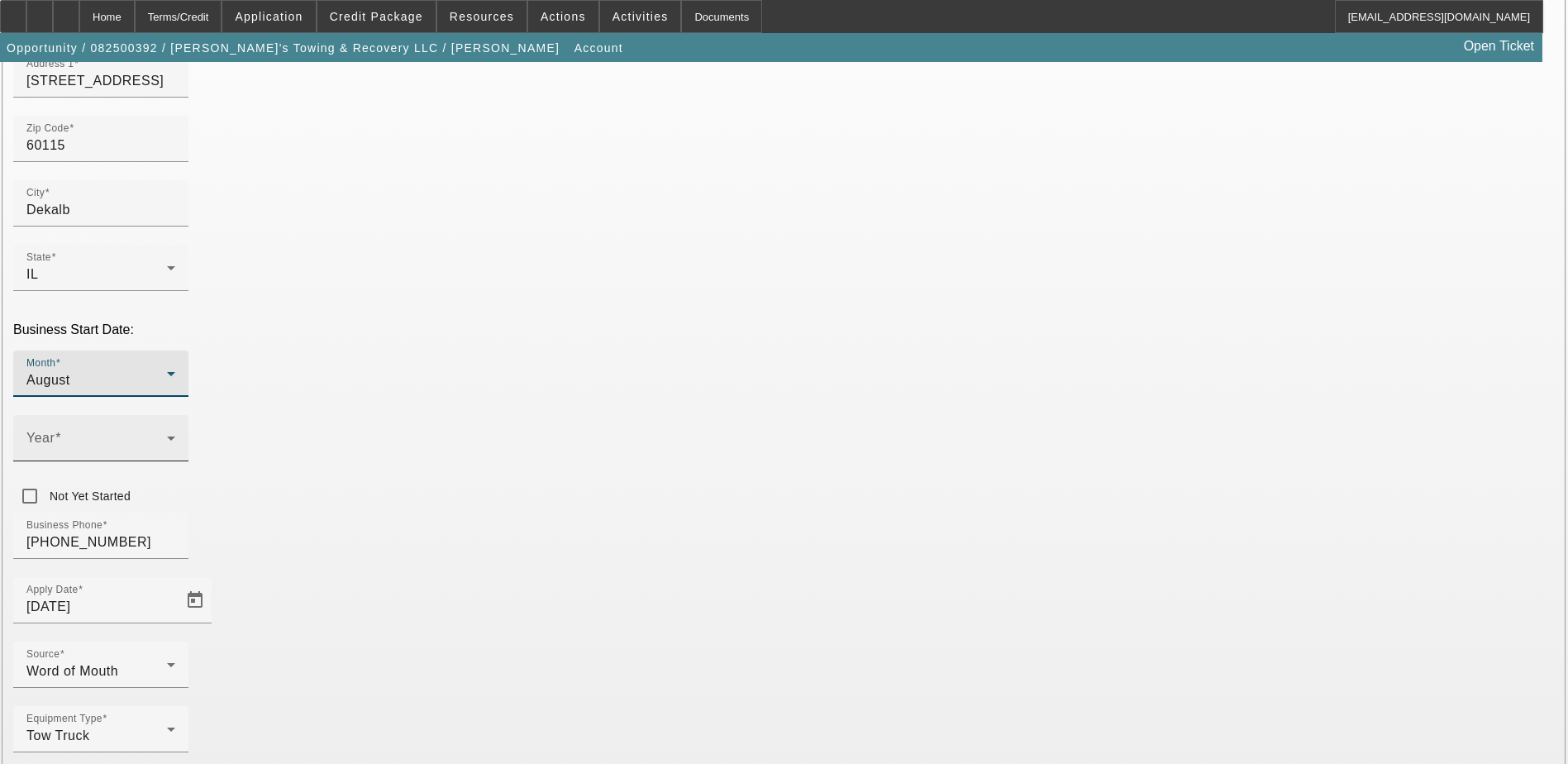
click at [55, 431] on mat-label "Year" at bounding box center [41, 437] width 28 height 14
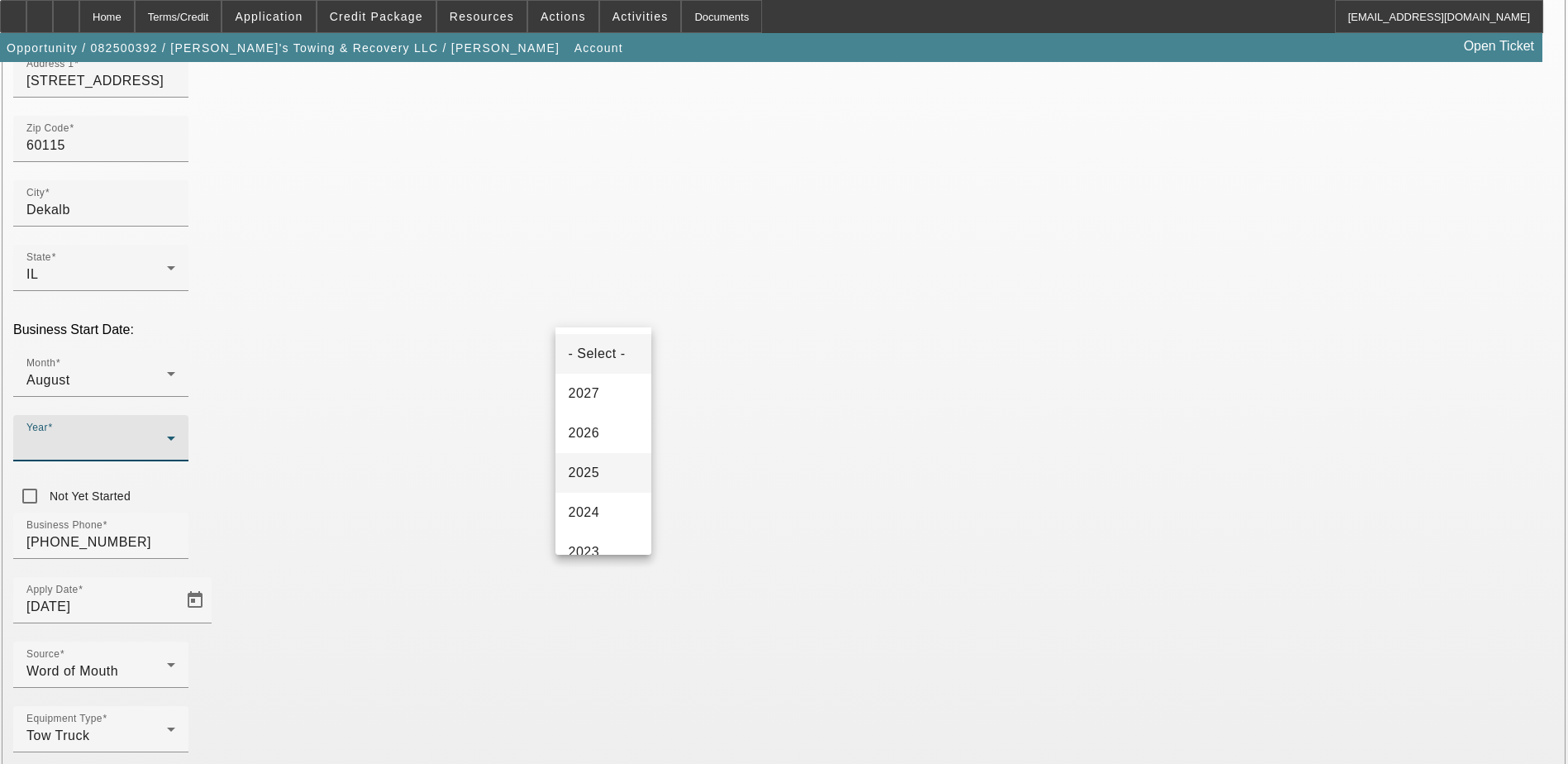
click at [617, 462] on mat-option "2025" at bounding box center [602, 473] width 96 height 40
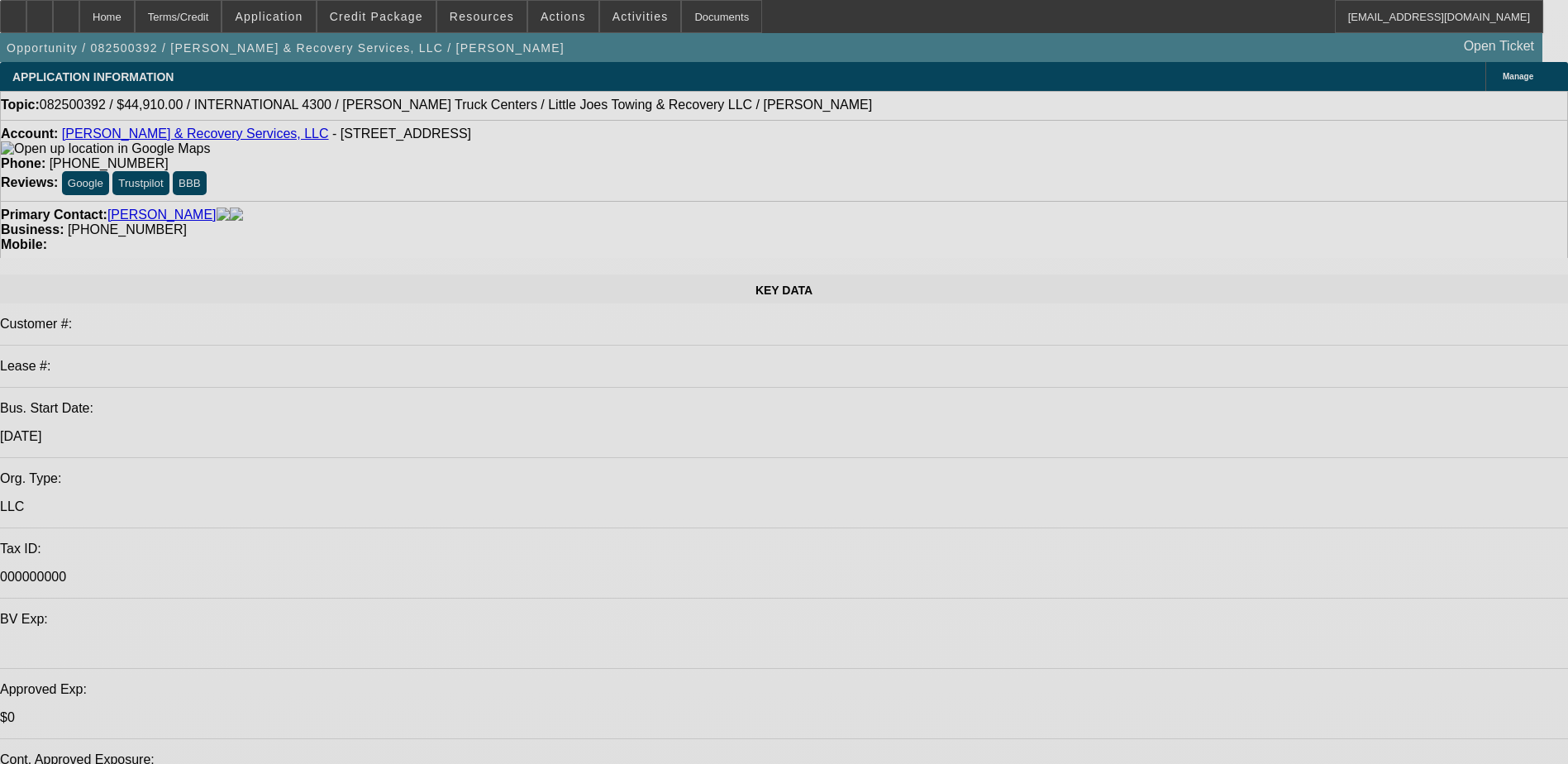
select select "0.1"
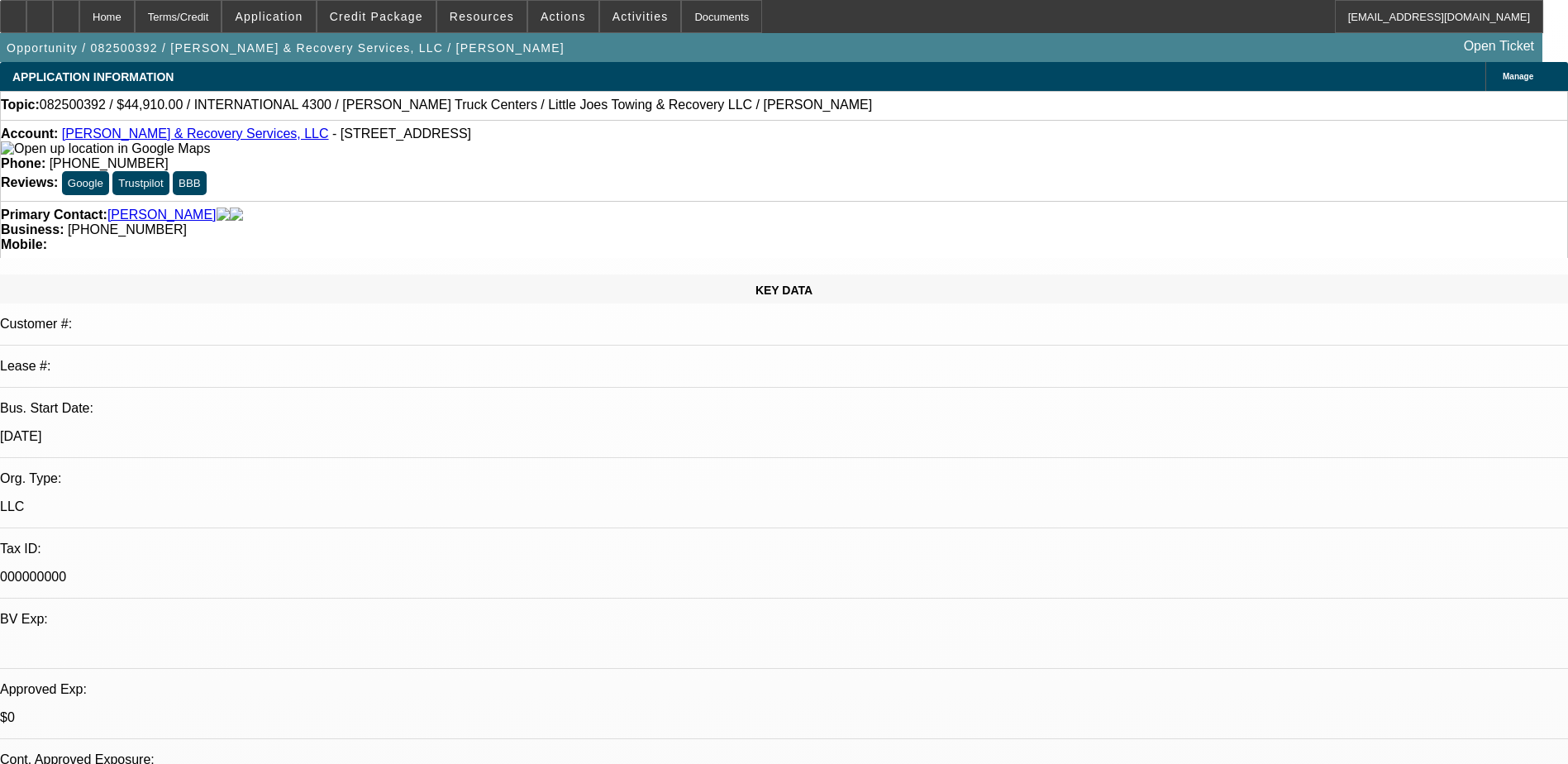
select select "2"
select select "0.1"
select select "4"
select select "0"
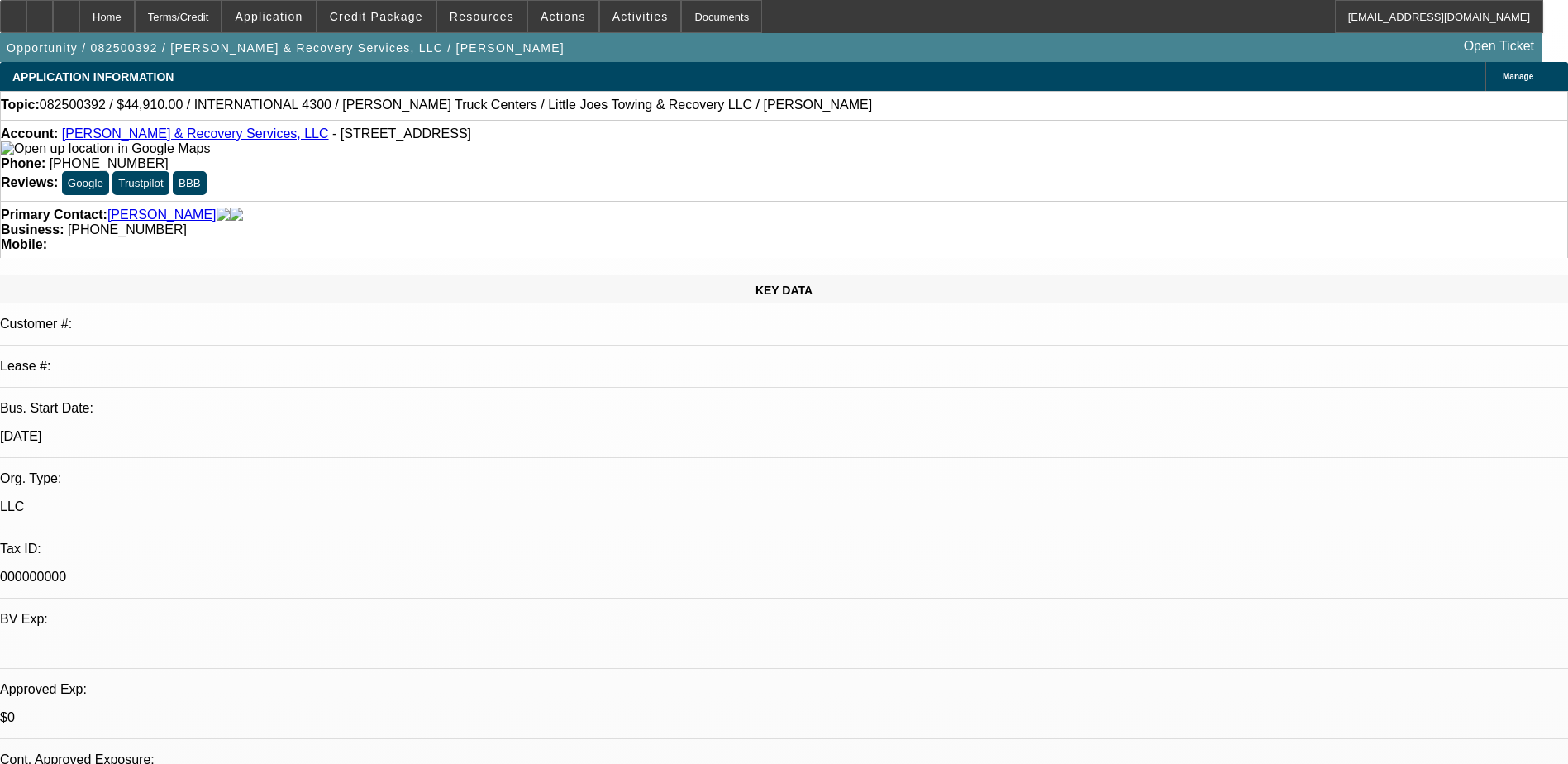
select select "0"
select select "0.1"
select select "4"
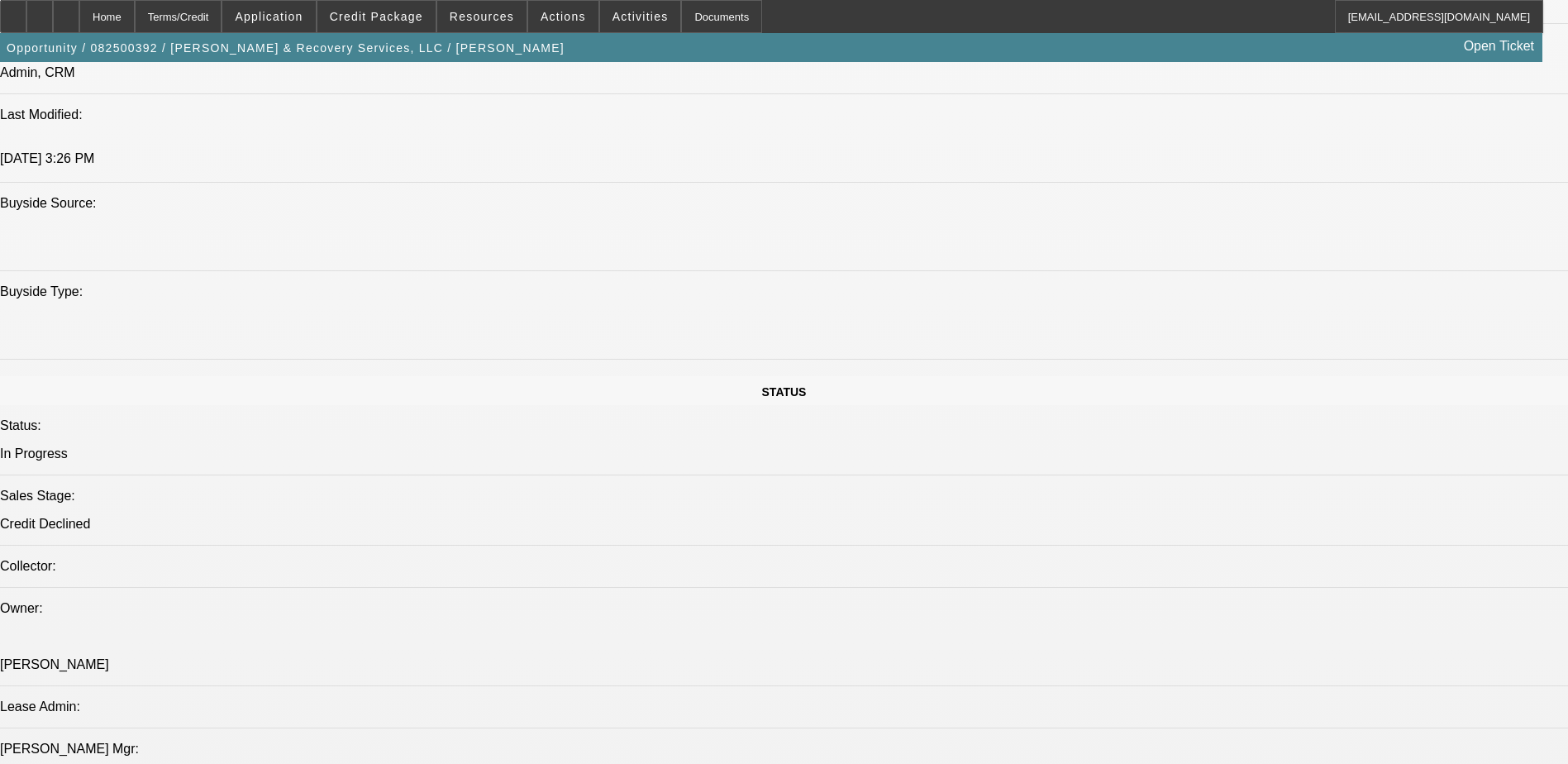
scroll to position [1488, 0]
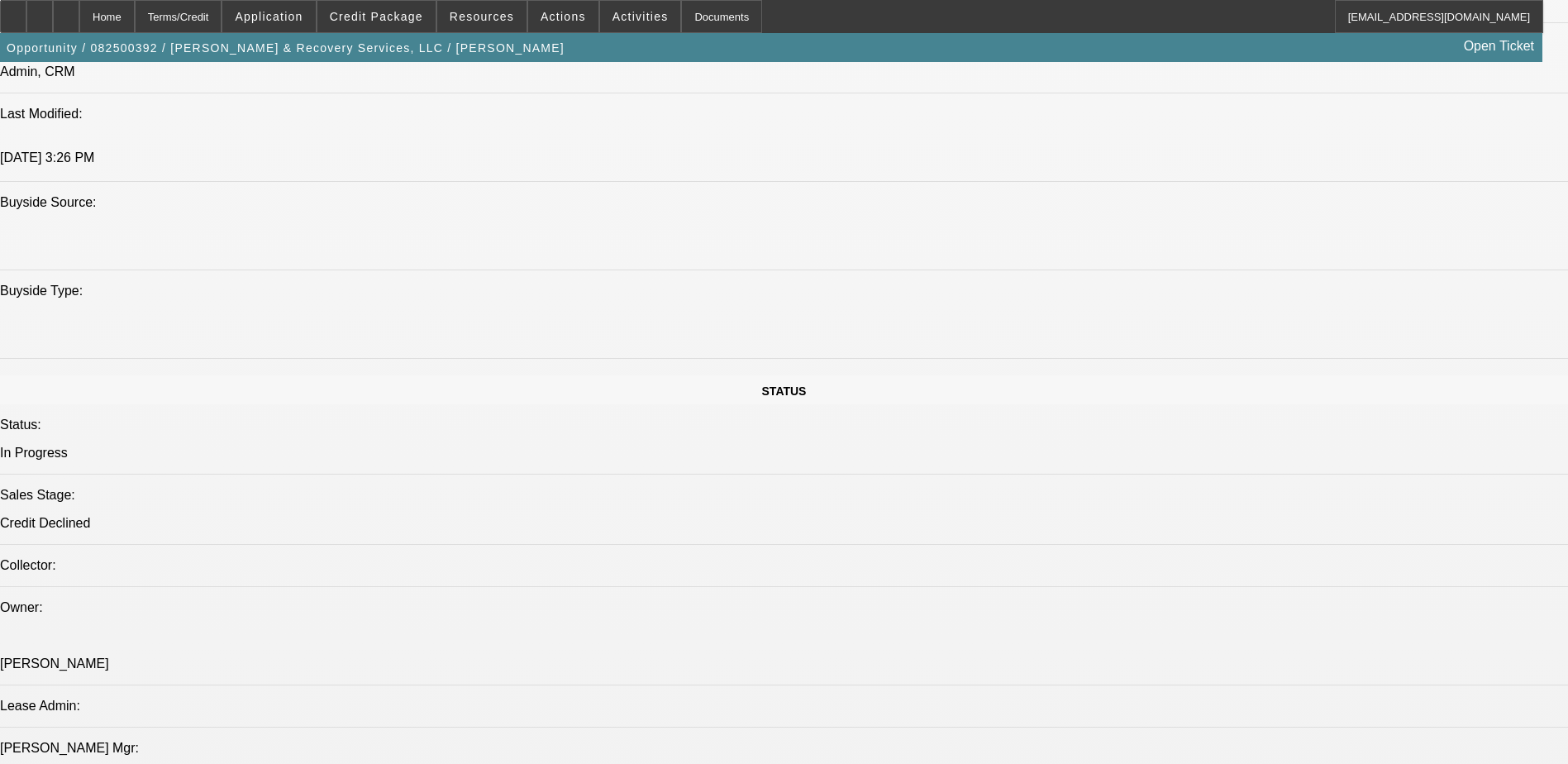
scroll to position [165, 0]
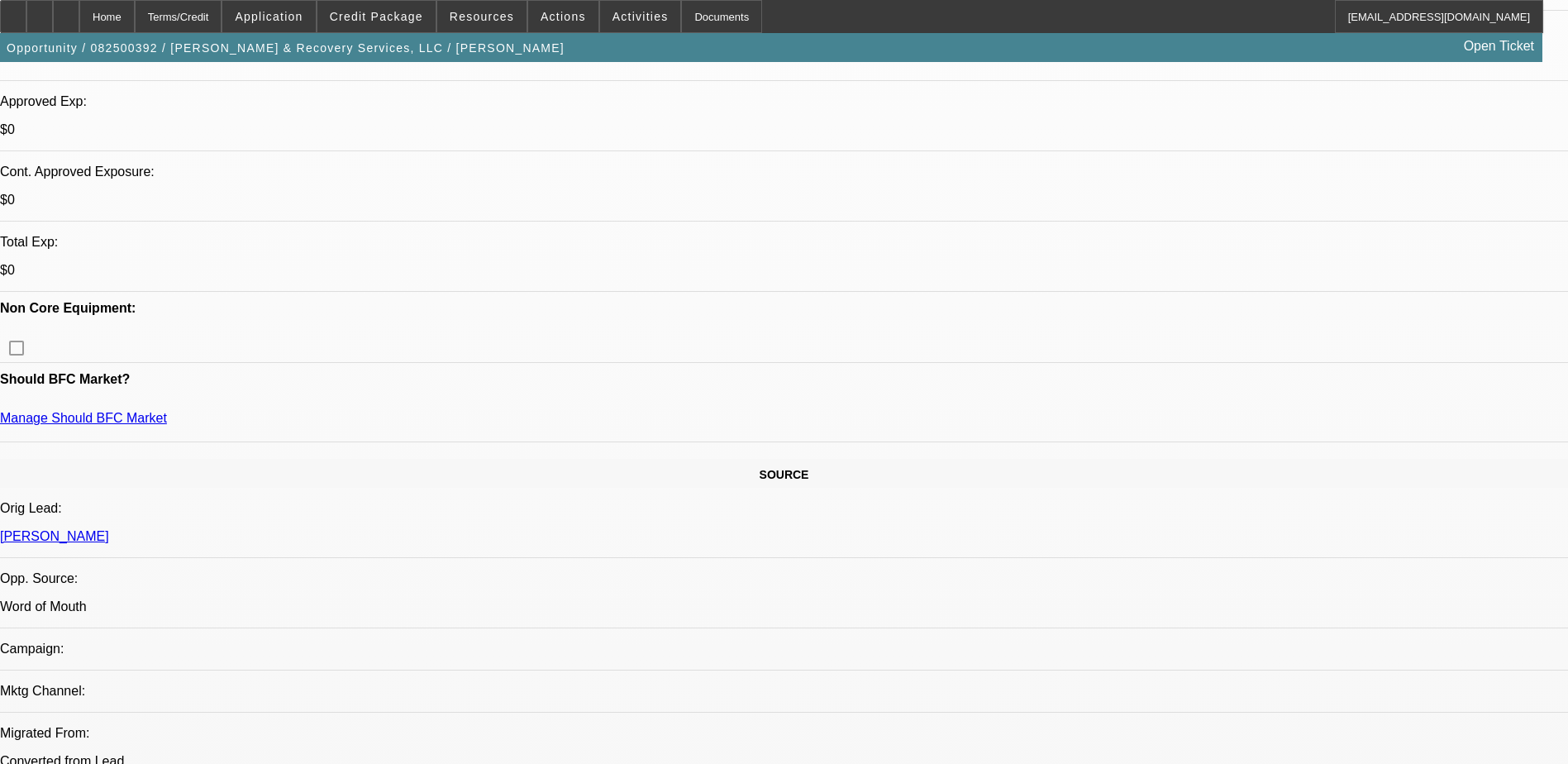
scroll to position [331, 0]
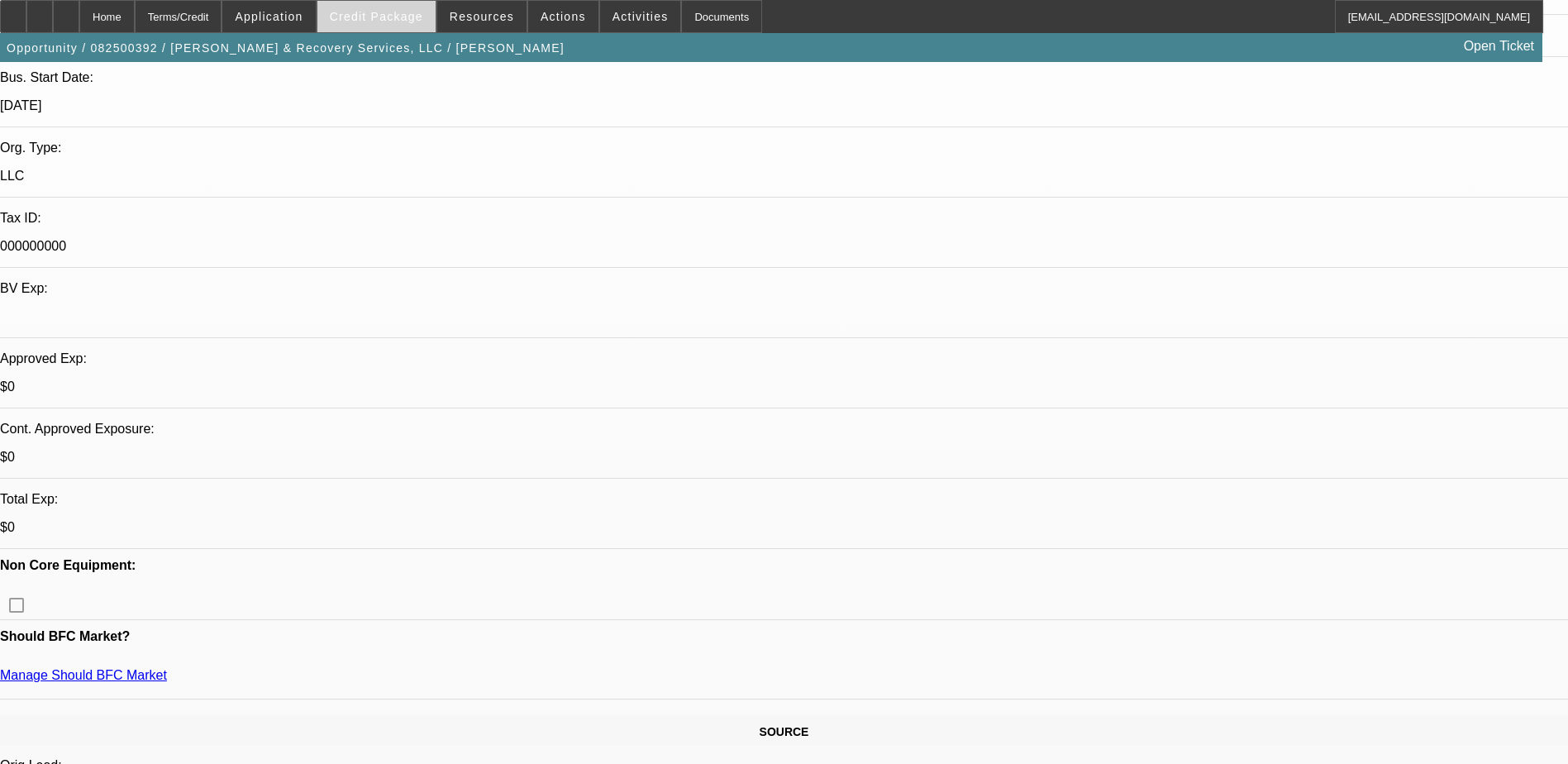
click at [379, 12] on span "Credit Package" at bounding box center [376, 17] width 93 height 13
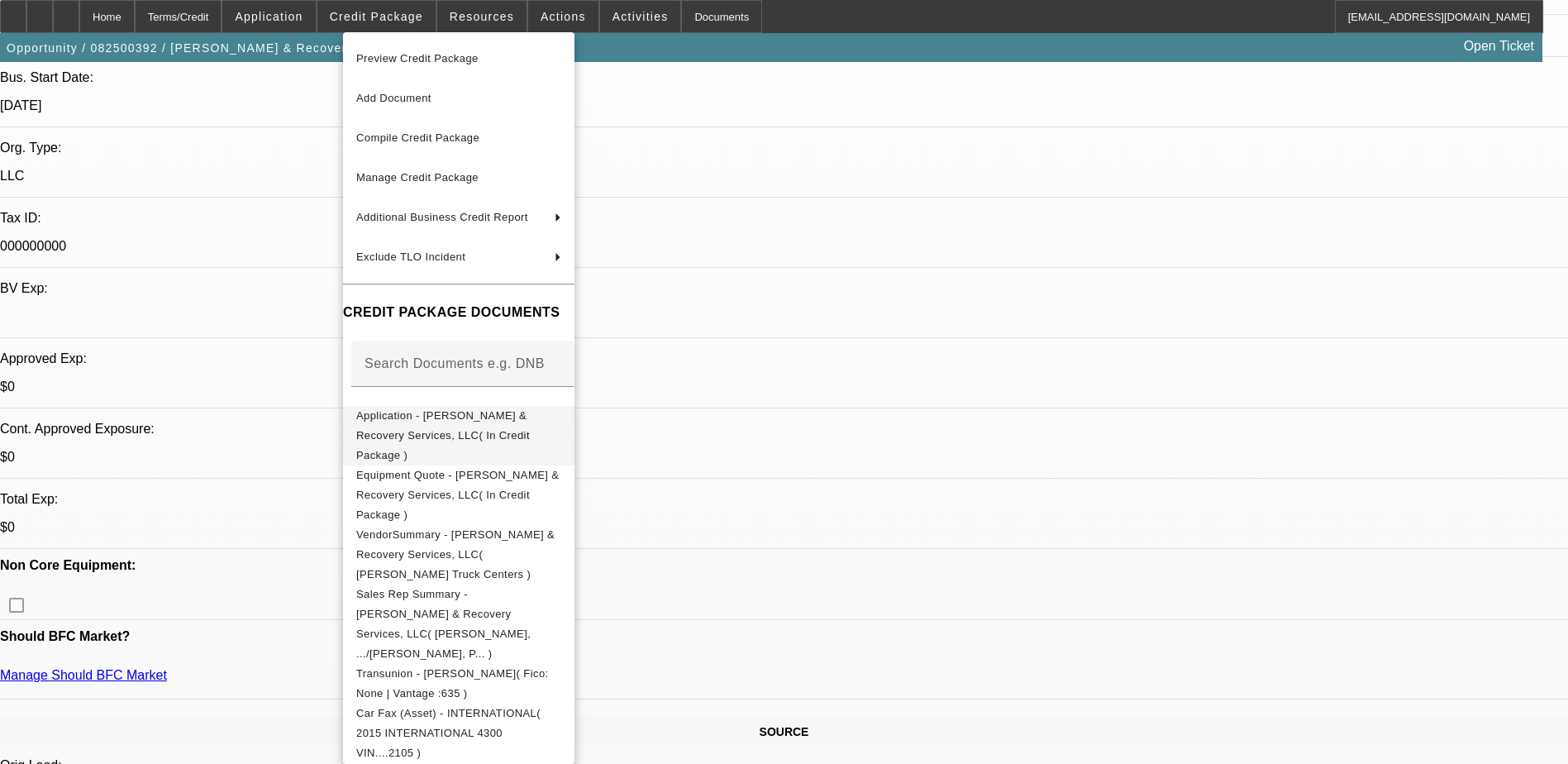
click at [519, 417] on span "Application - [PERSON_NAME] & Recovery Services, LLC( In Credit Package )" at bounding box center [443, 435] width 174 height 52
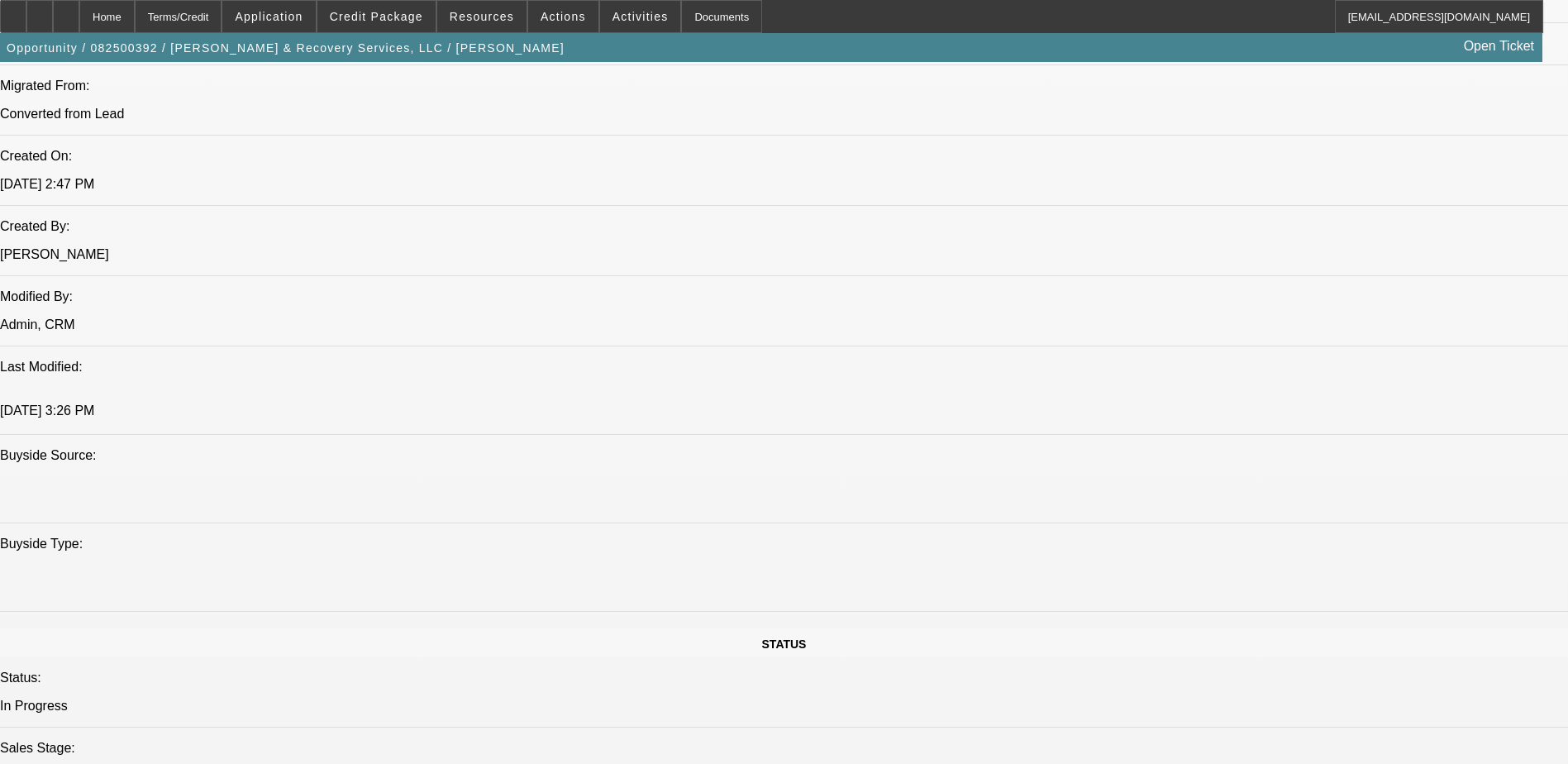
scroll to position [1323, 0]
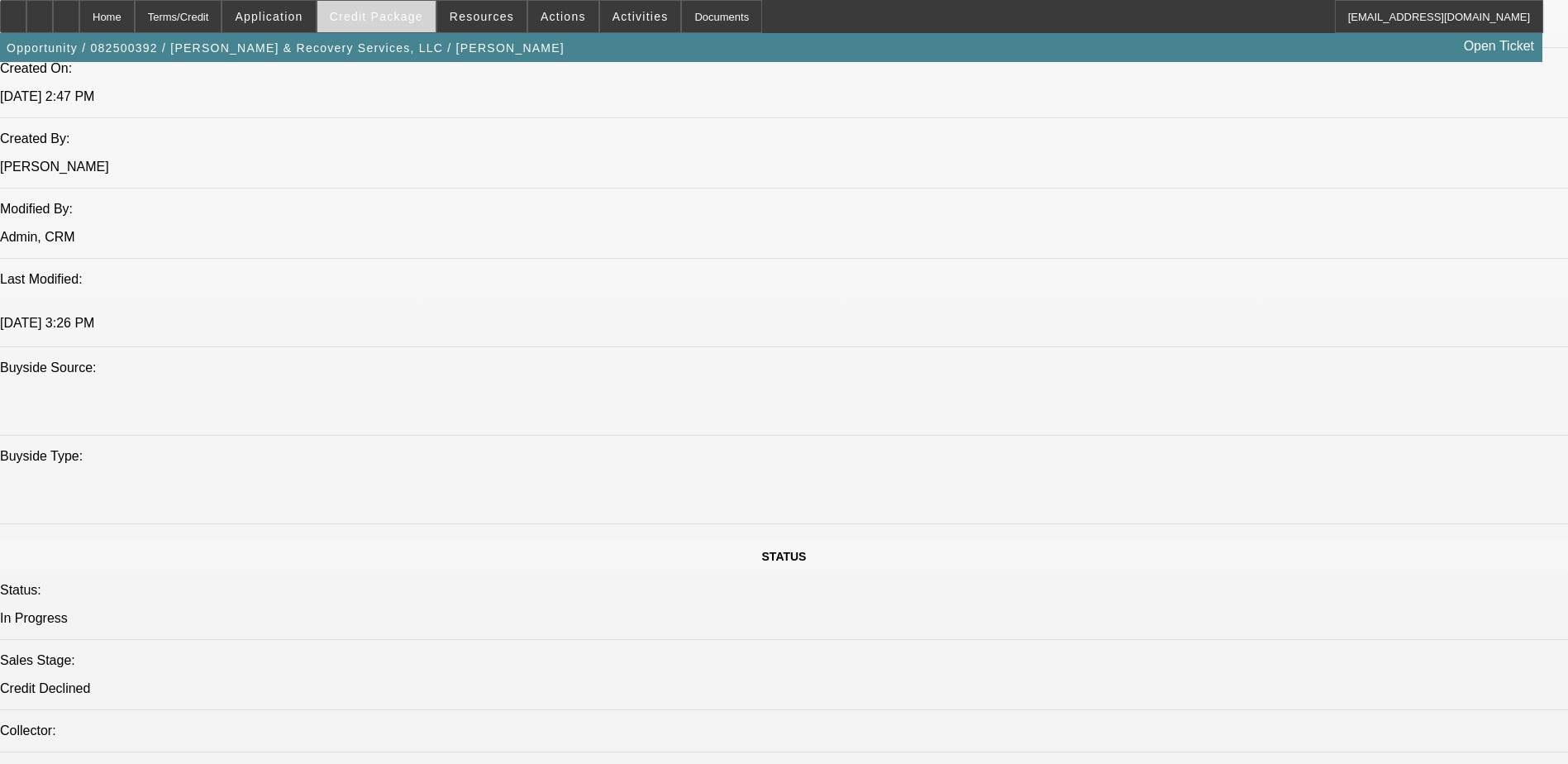
click at [413, 25] on span at bounding box center [376, 17] width 118 height 40
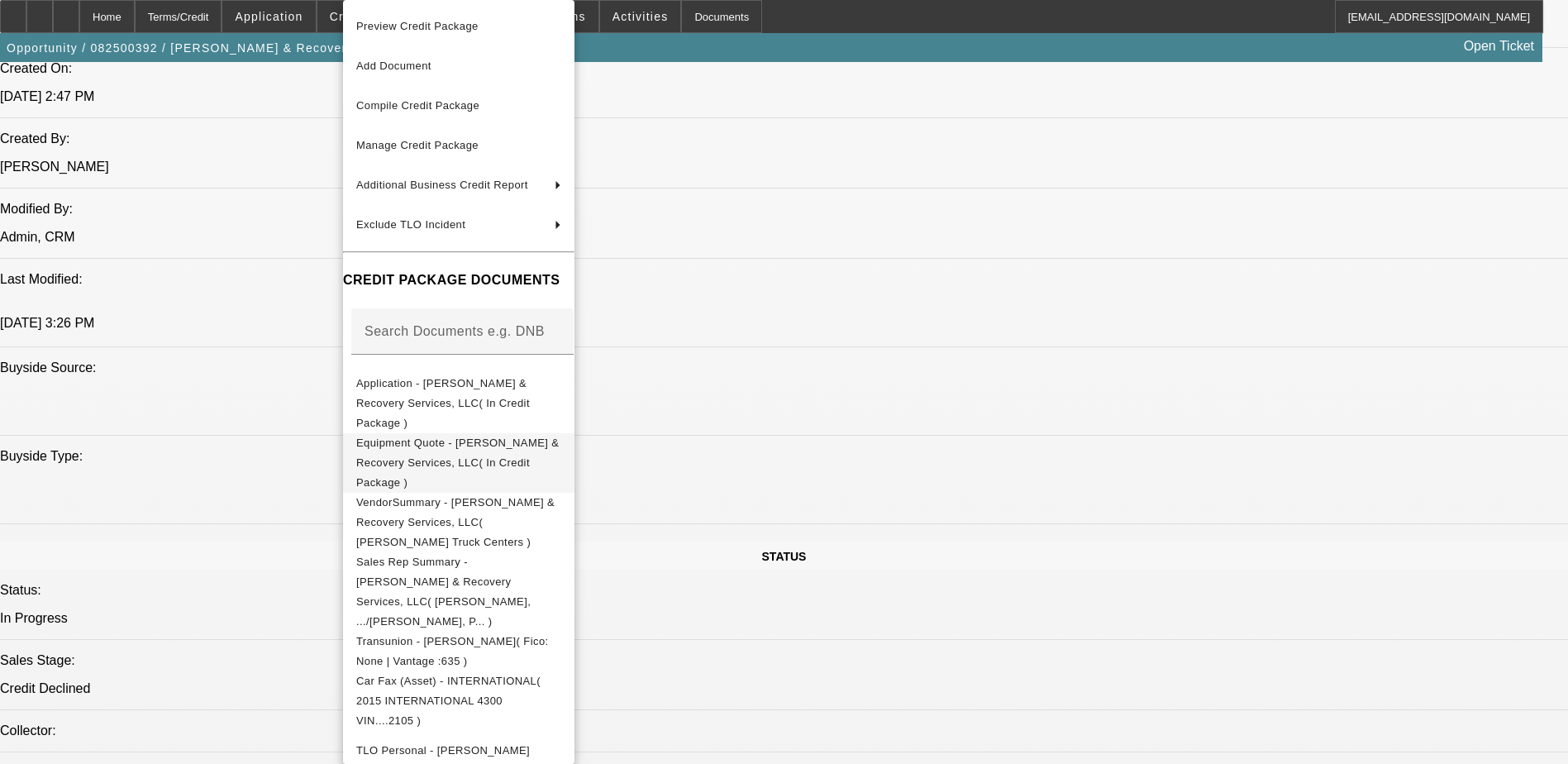
click at [540, 436] on span "Equipment Quote - [PERSON_NAME] & Recovery Services, LLC( In Credit Package )" at bounding box center [458, 462] width 203 height 52
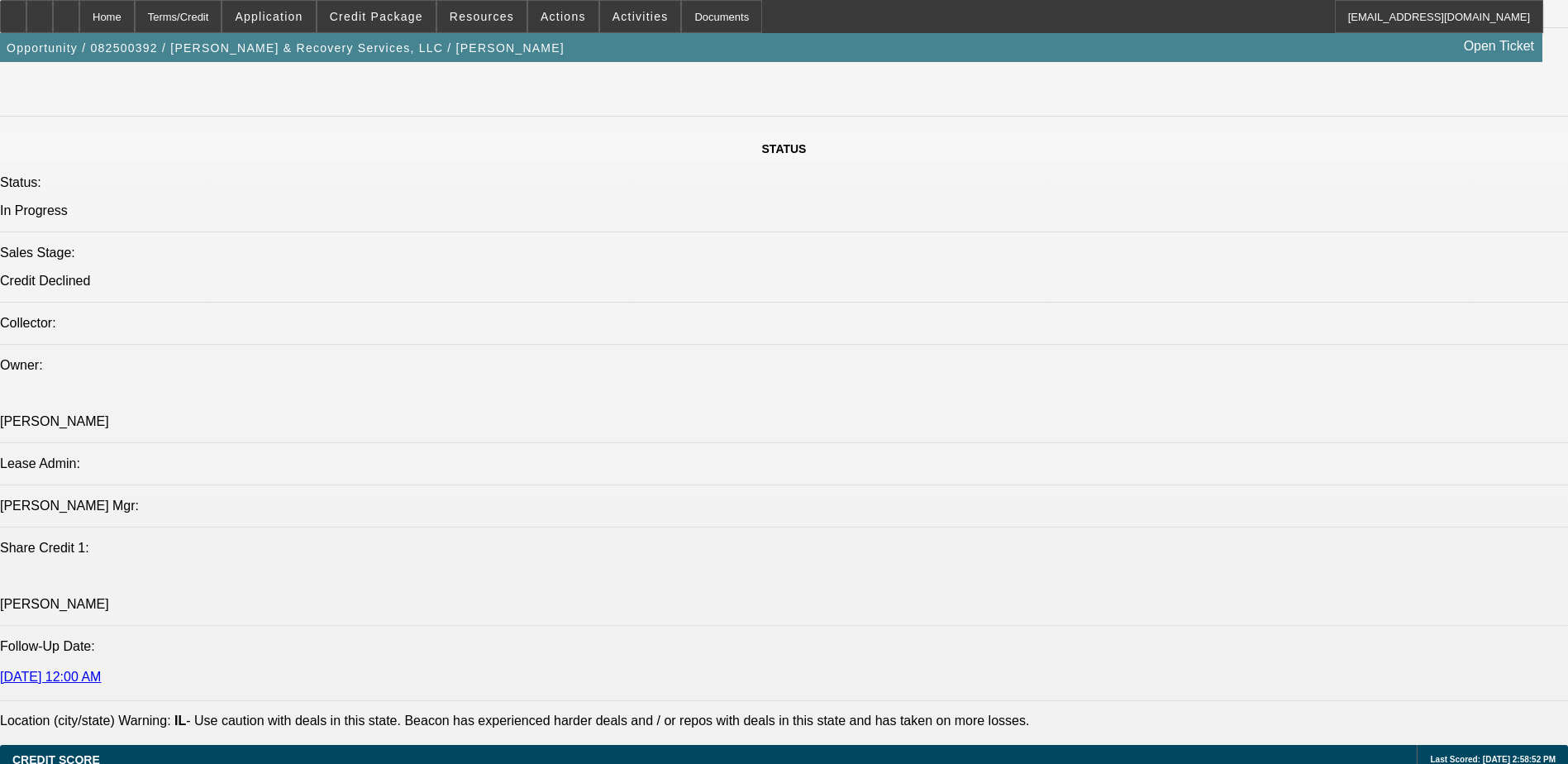
scroll to position [1571, 0]
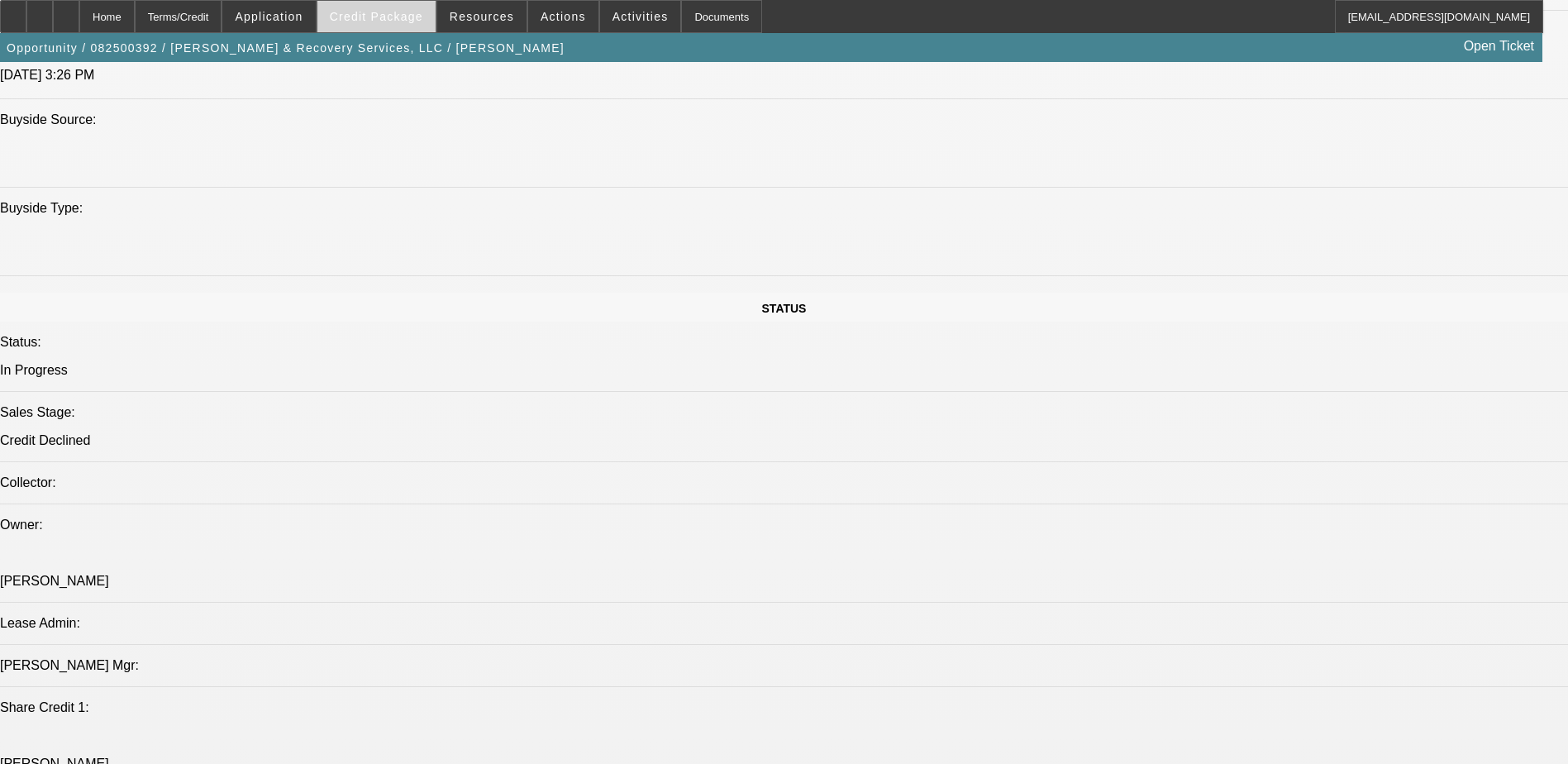
click at [408, 22] on span "Credit Package" at bounding box center [376, 17] width 93 height 13
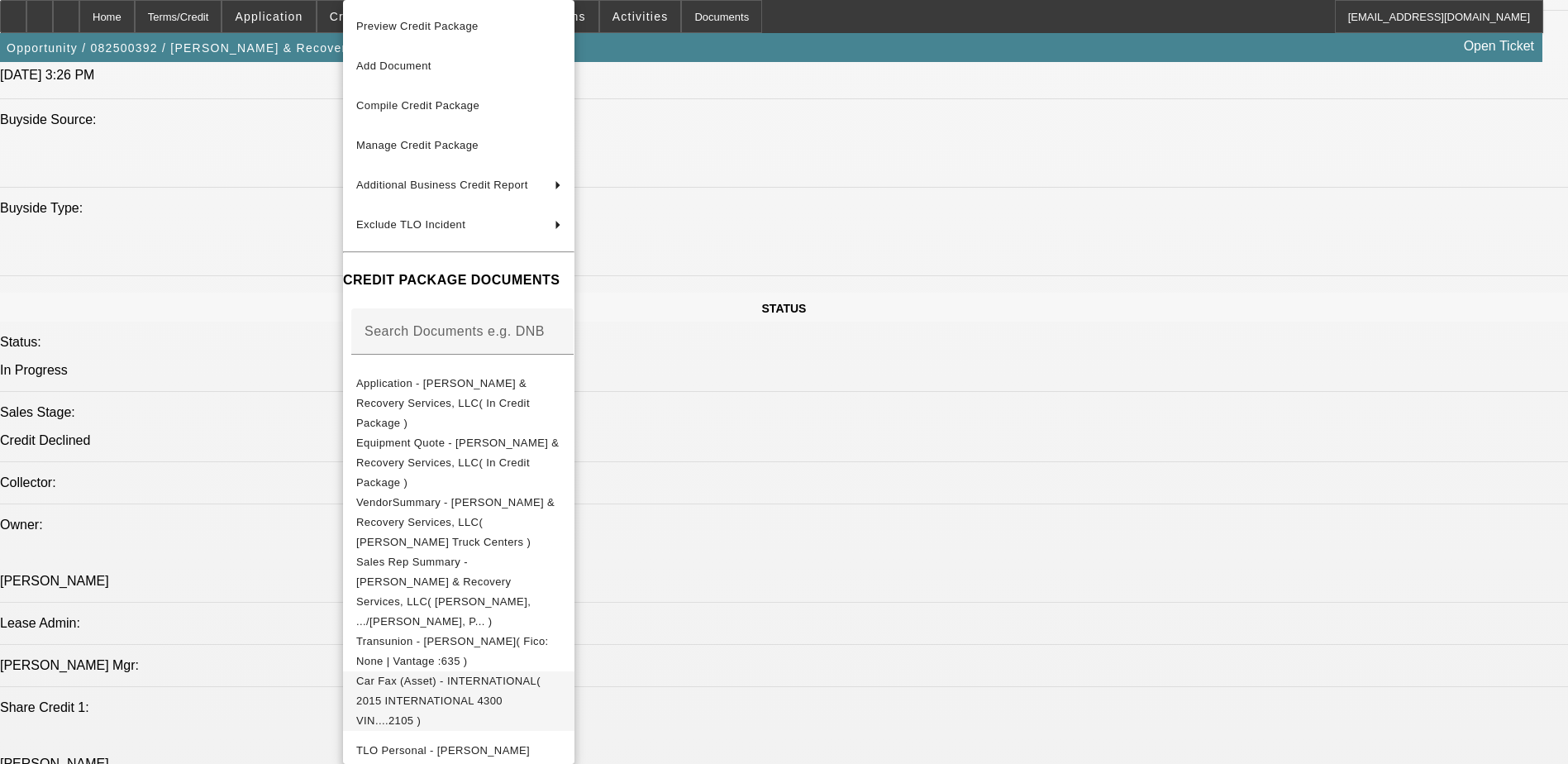
click at [561, 672] on span "Car Fax (Asset) - INTERNATIONAL( 2015 INTERNATIONAL 4300 VIN....2105 )" at bounding box center [459, 702] width 205 height 60
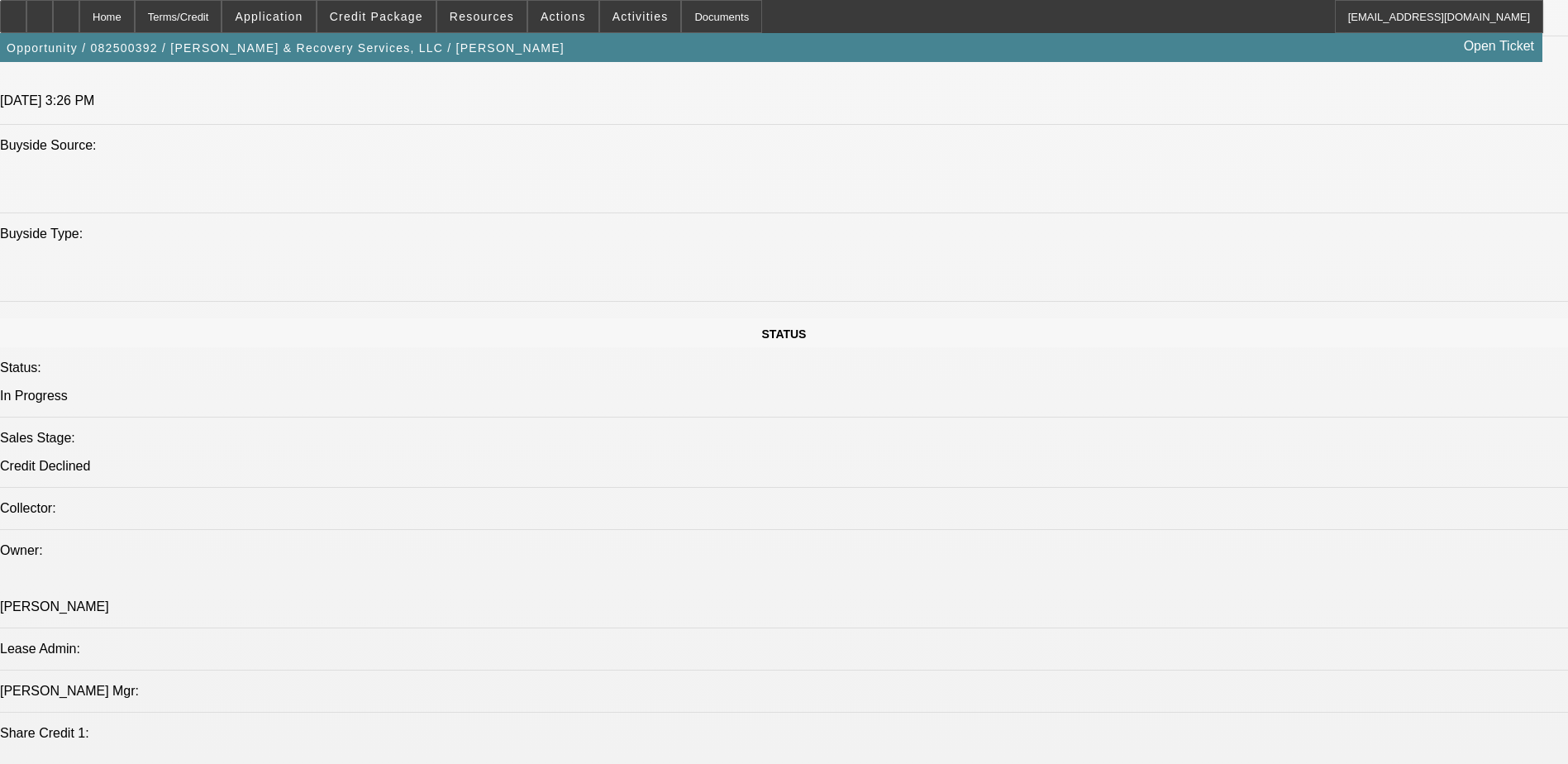
scroll to position [1736, 0]
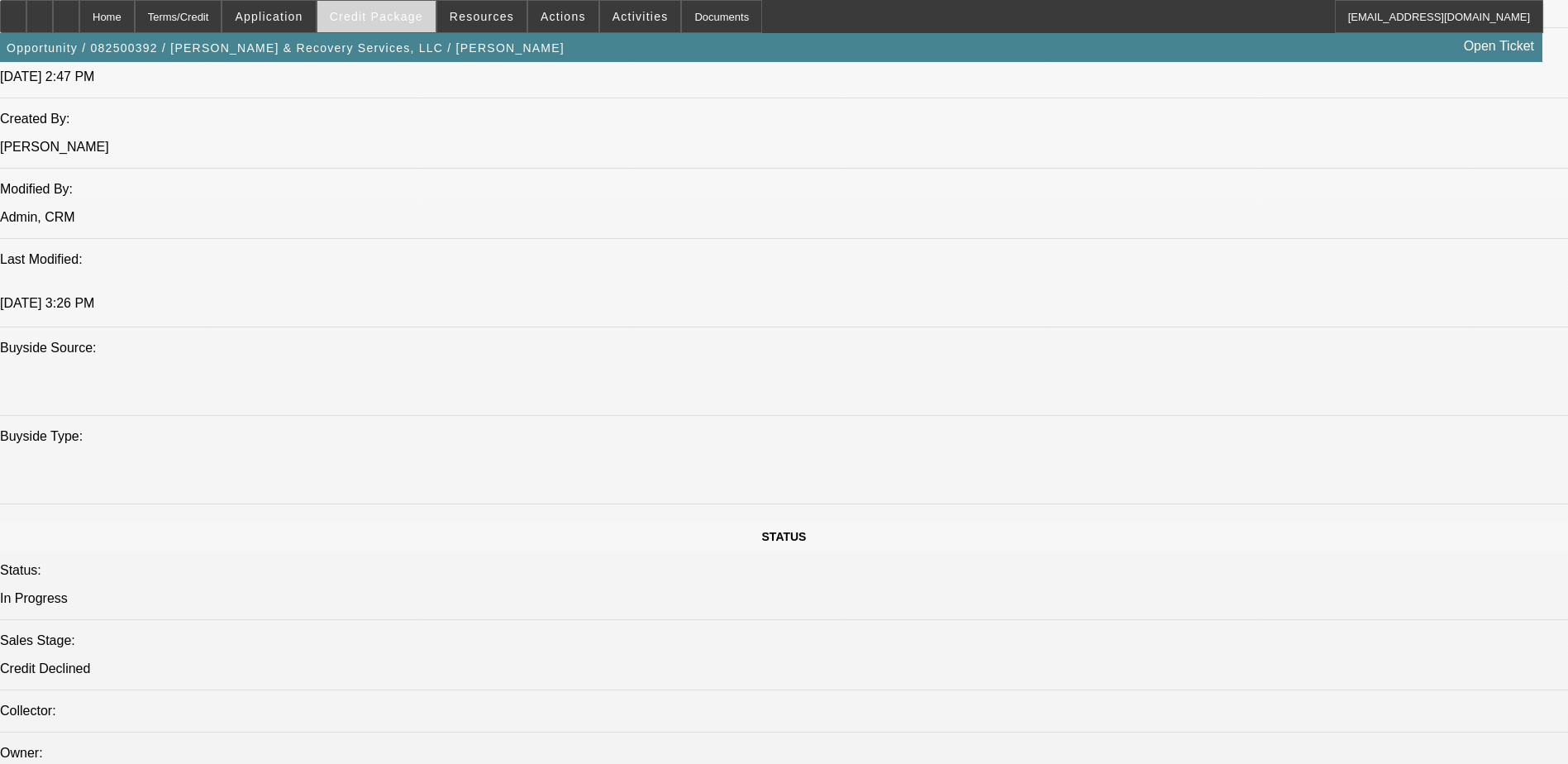
scroll to position [0, 0]
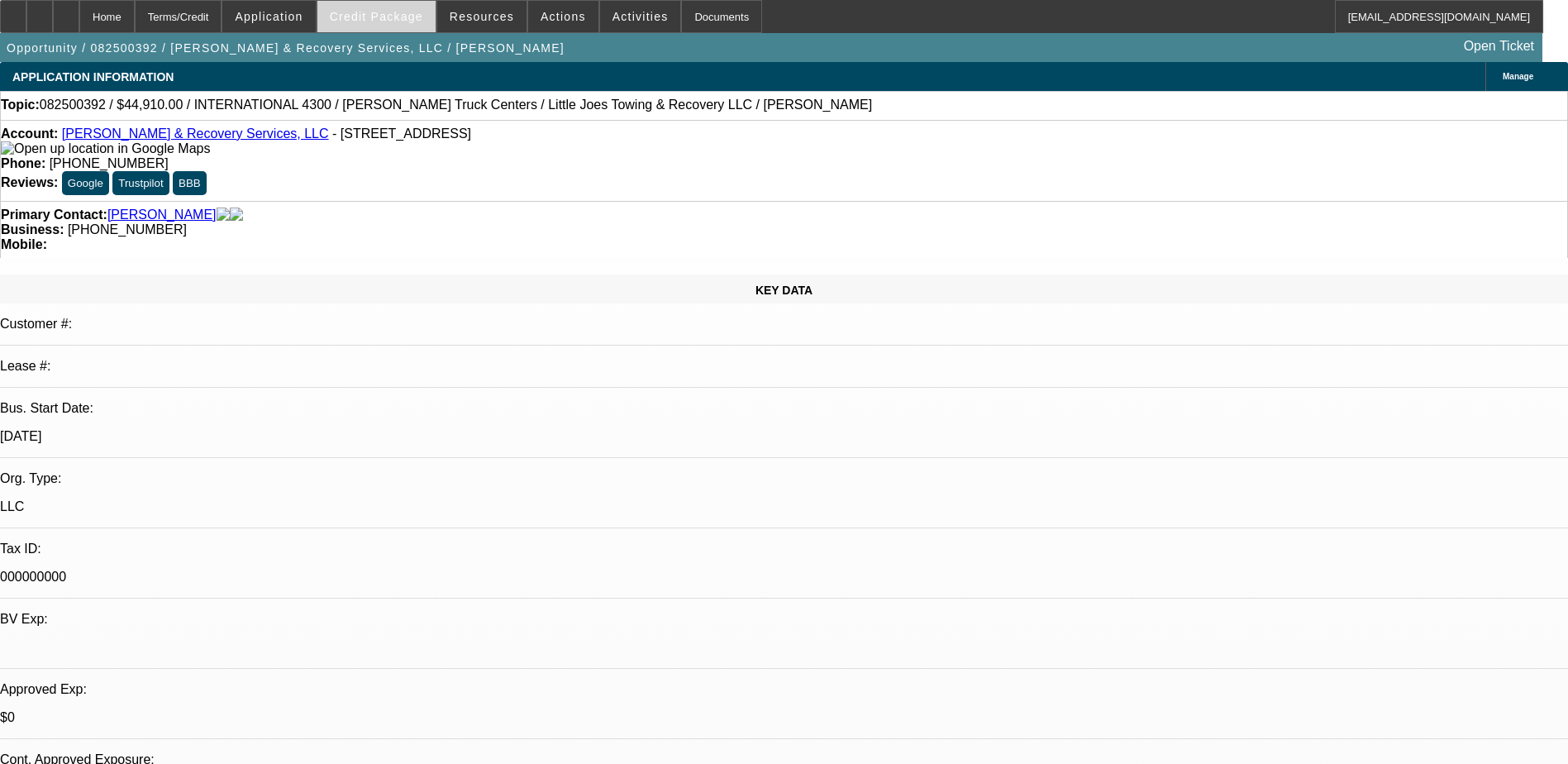
drag, startPoint x: 350, startPoint y: 381, endPoint x: 376, endPoint y: 9, distance: 372.9
drag, startPoint x: 675, startPoint y: 175, endPoint x: 590, endPoint y: 194, distance: 87.1
click at [590, 201] on div "Primary Contact: Smith, Emmanuel Business: (815) 517-8698 Mobile:" at bounding box center [784, 229] width 1568 height 57
copy span "[PHONE_NUMBER]"
click at [396, 208] on div "Primary Contact: Smith, Emmanuel" at bounding box center [784, 215] width 1566 height 15
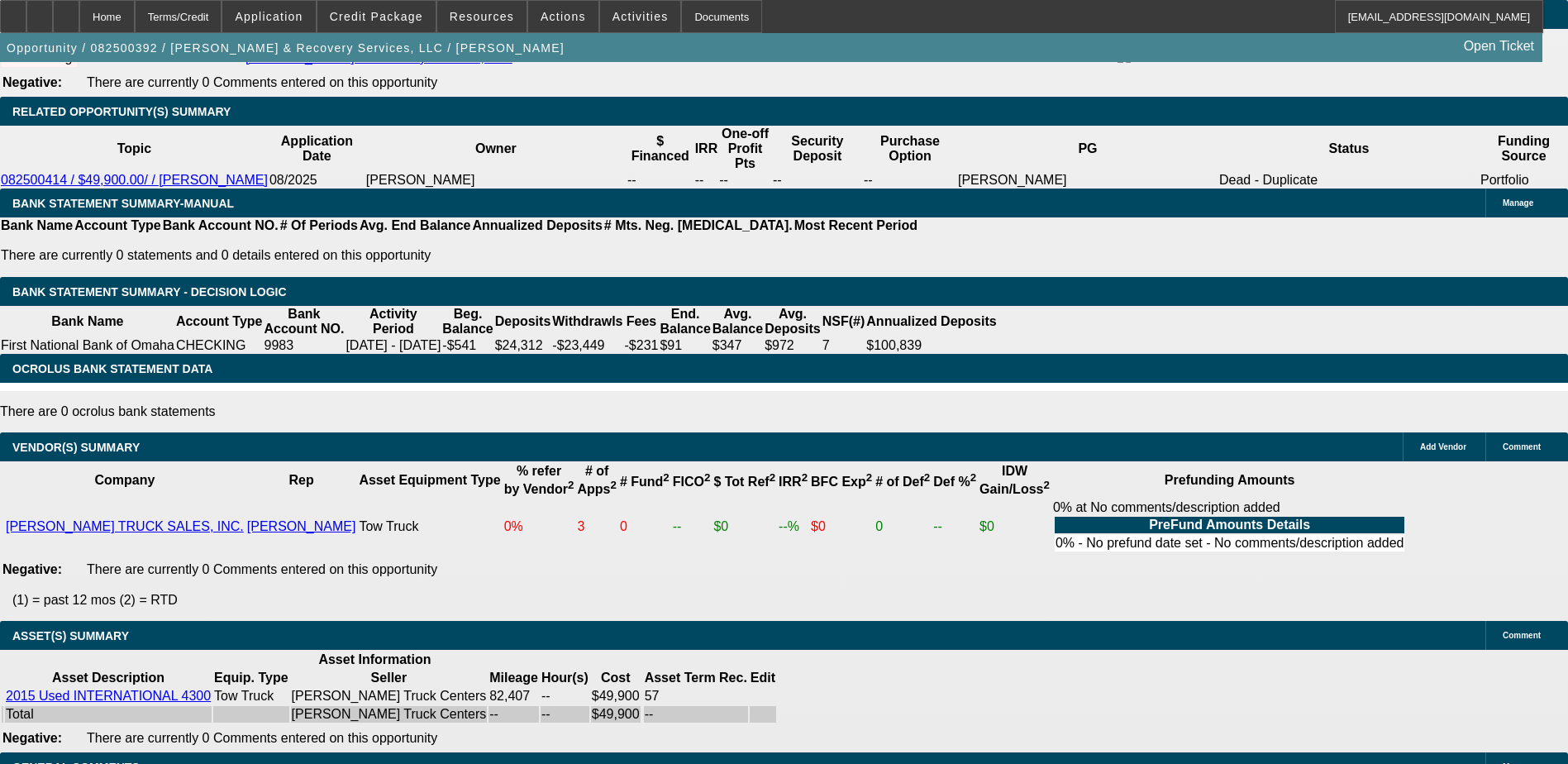
drag, startPoint x: 459, startPoint y: 277, endPoint x: 389, endPoint y: 745, distance: 473.2
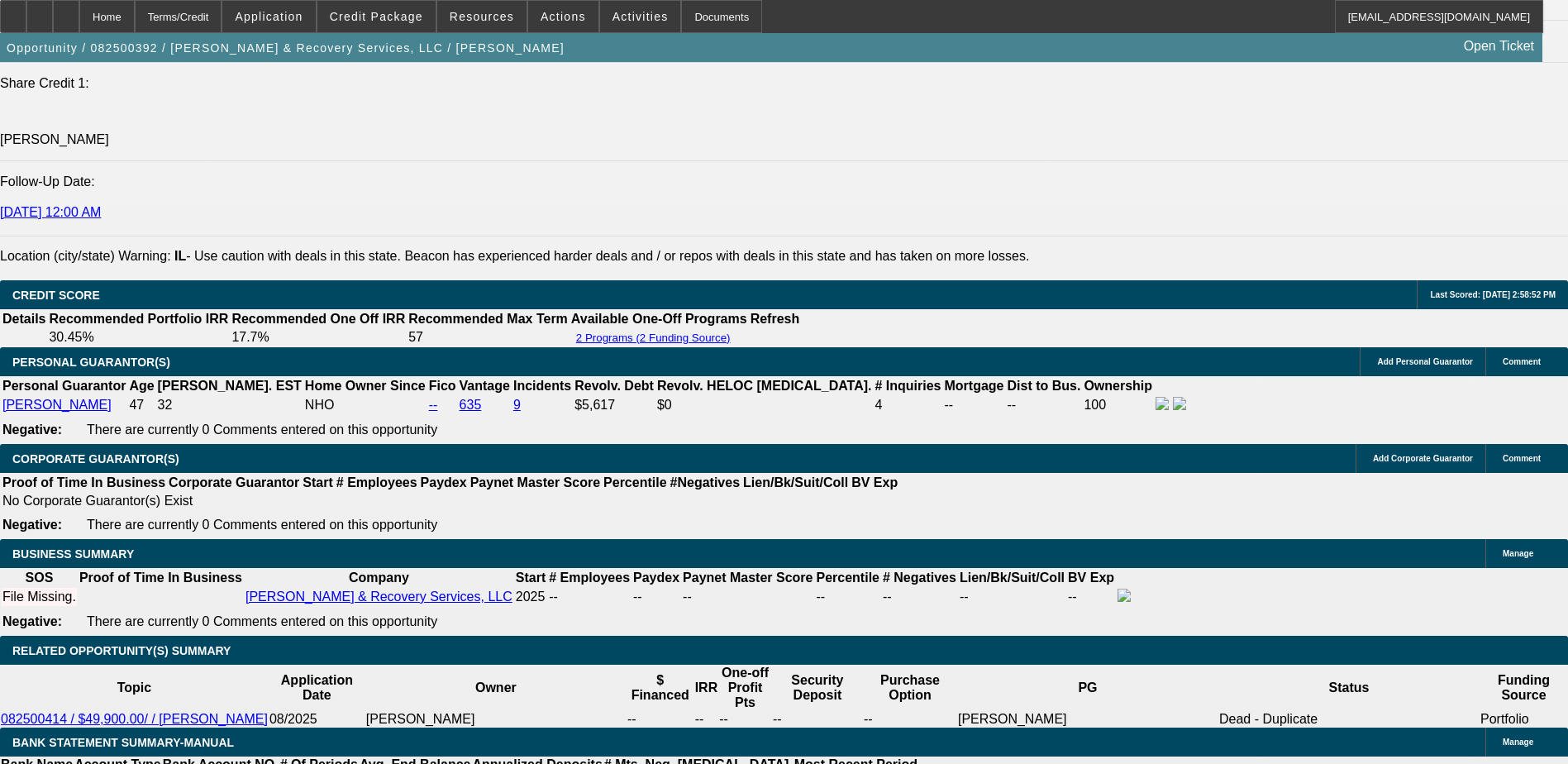
scroll to position [2156, 0]
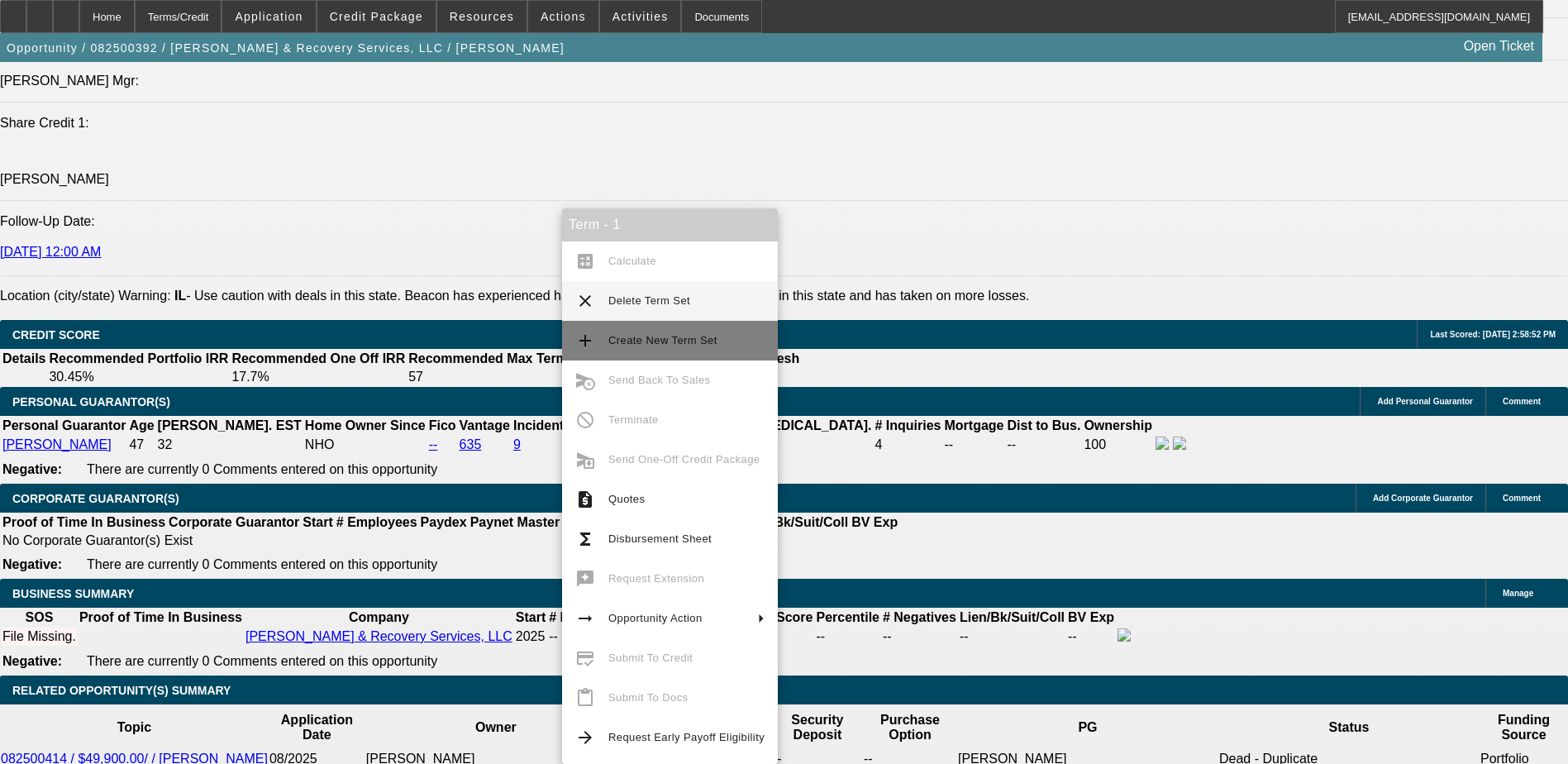
click at [727, 331] on span "Create New Term Set" at bounding box center [686, 341] width 156 height 20
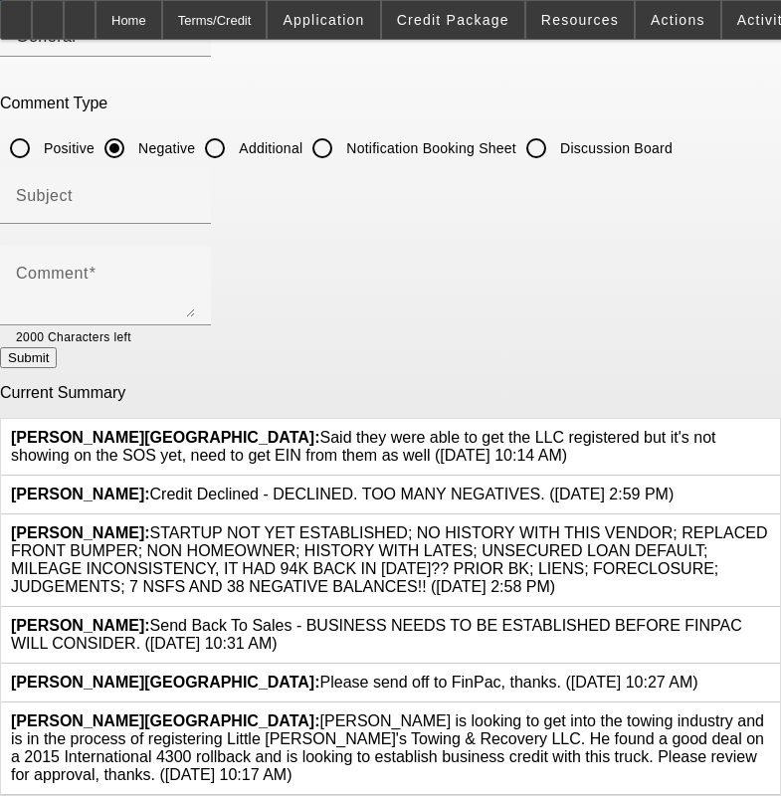
scroll to position [116, 0]
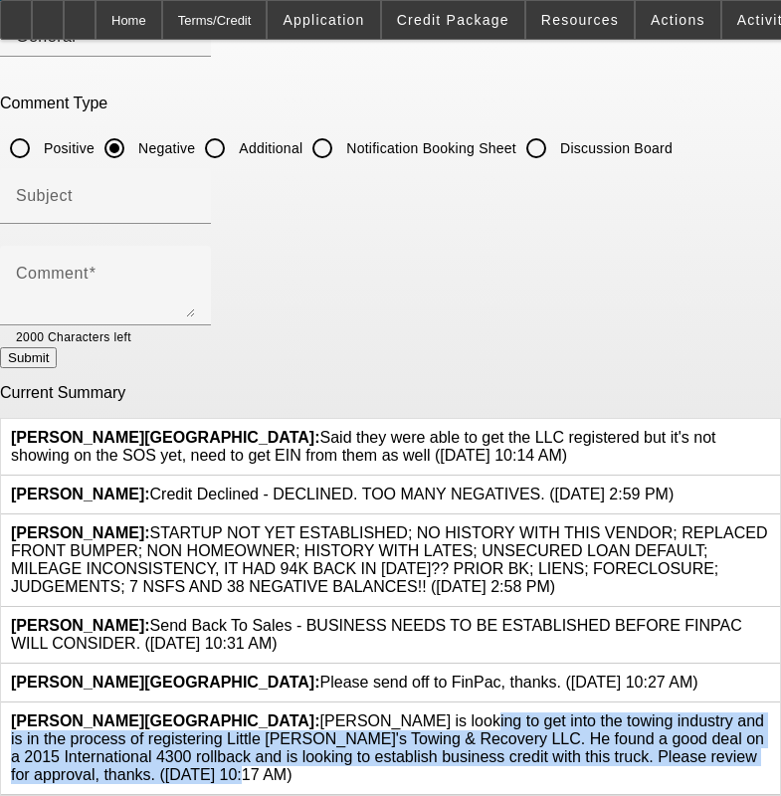
drag, startPoint x: 644, startPoint y: 731, endPoint x: 185, endPoint y: 698, distance: 460.6
click at [185, 712] on div "Urbanowski, Logan: Emmanuel Smith is looking to get into the towing industry an…" at bounding box center [390, 748] width 759 height 72
copy span "Emmanuel Smith is looking to get into the towing industry and is in the process…"
click at [770, 712] on icon at bounding box center [770, 712] width 0 height 0
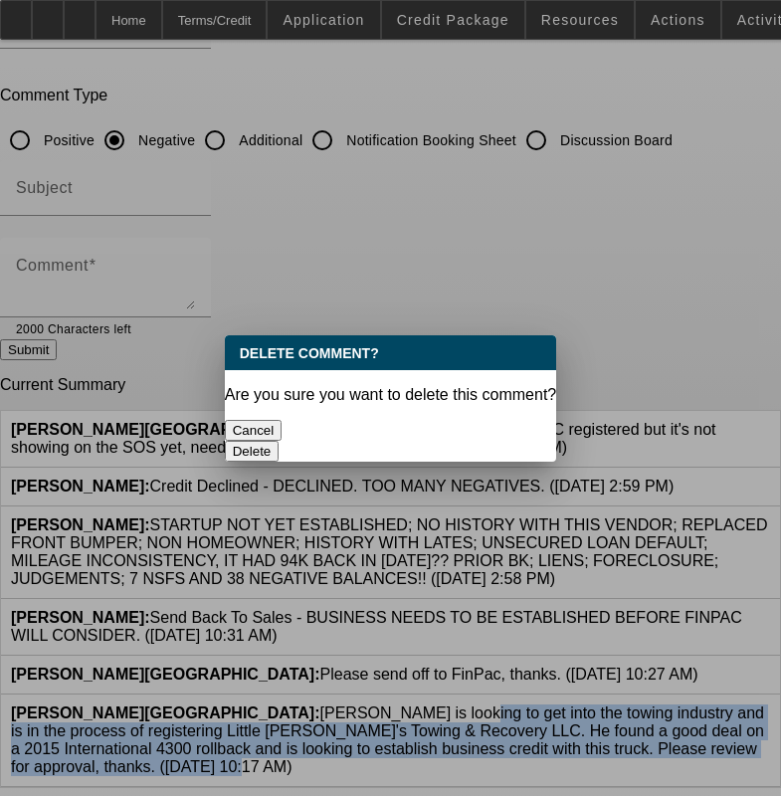
scroll to position [0, 0]
click at [279, 441] on button "Delete" at bounding box center [252, 451] width 55 height 21
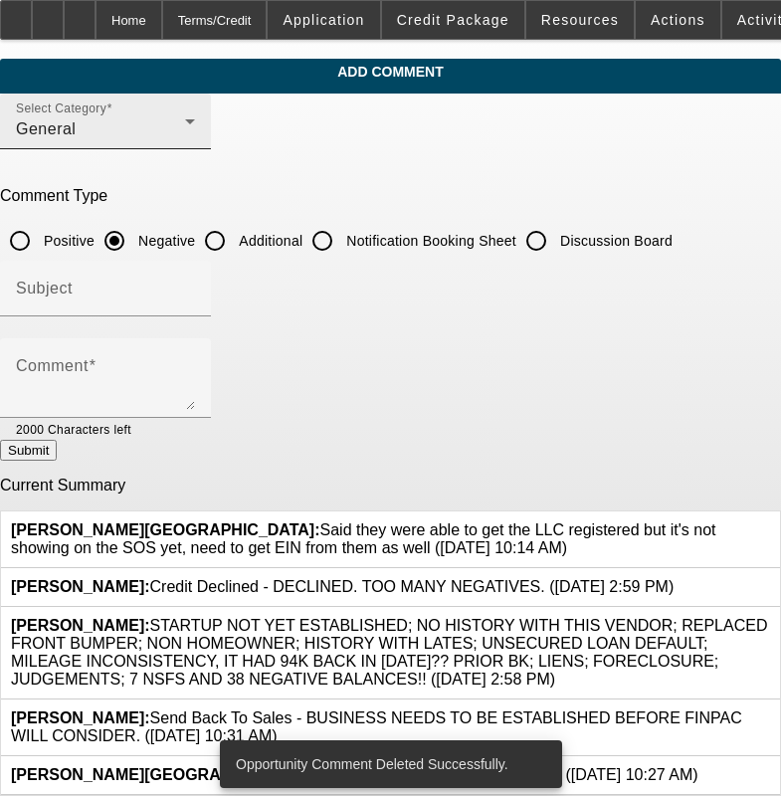
scroll to position [24, 0]
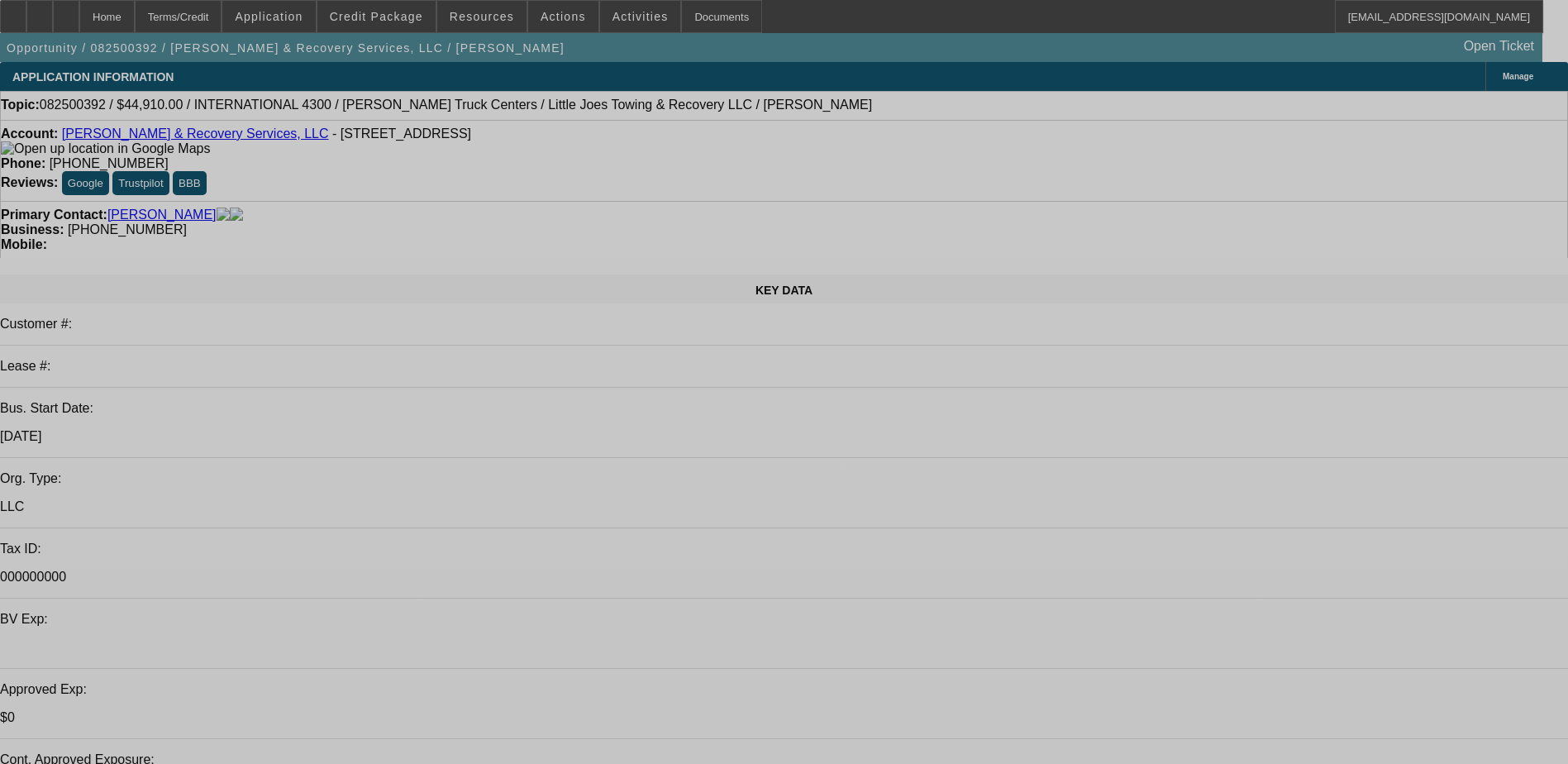
select select "0"
select select "0.1"
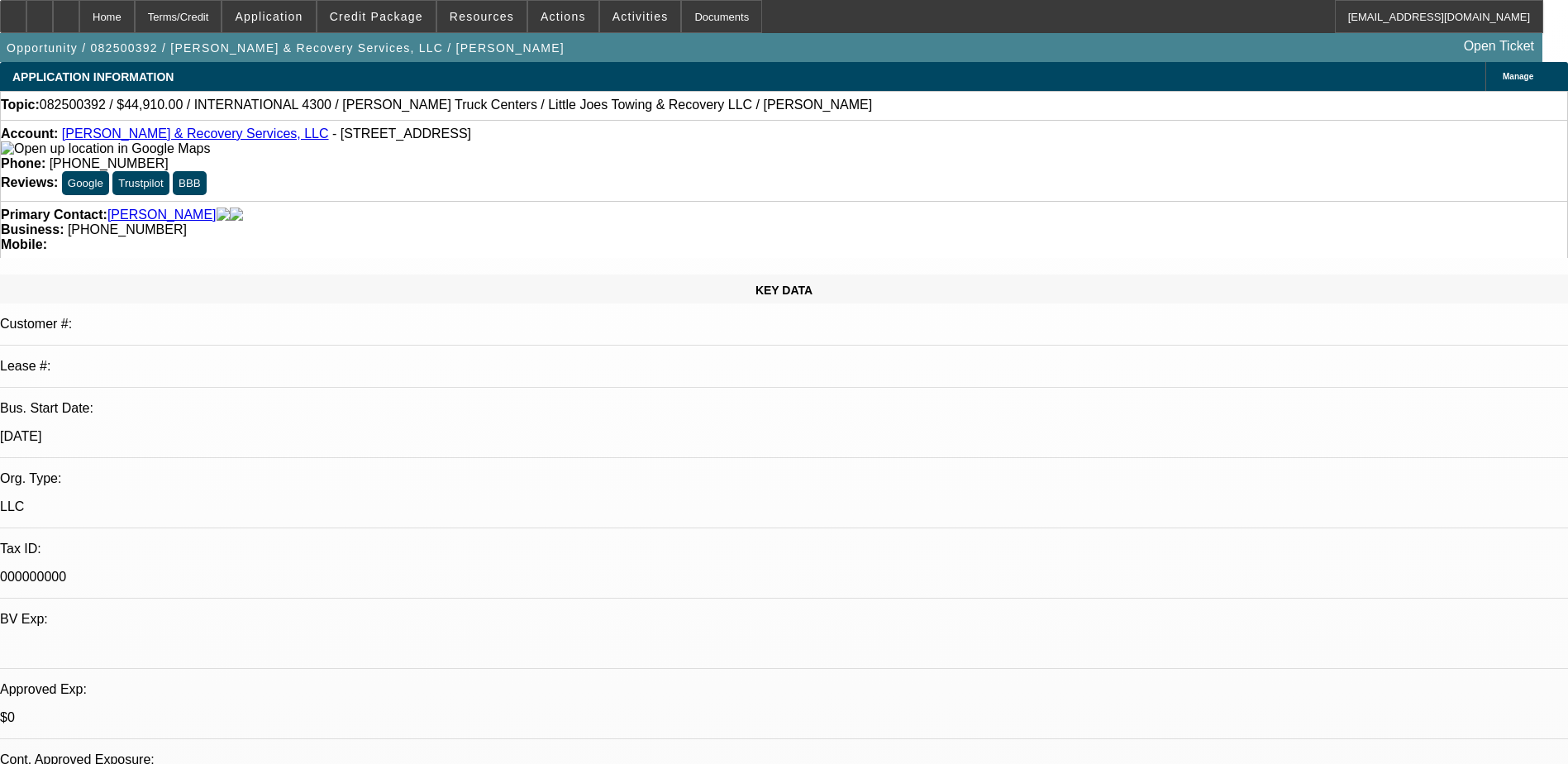
select select "4"
select select "0.1"
select select "2"
select select "0.1"
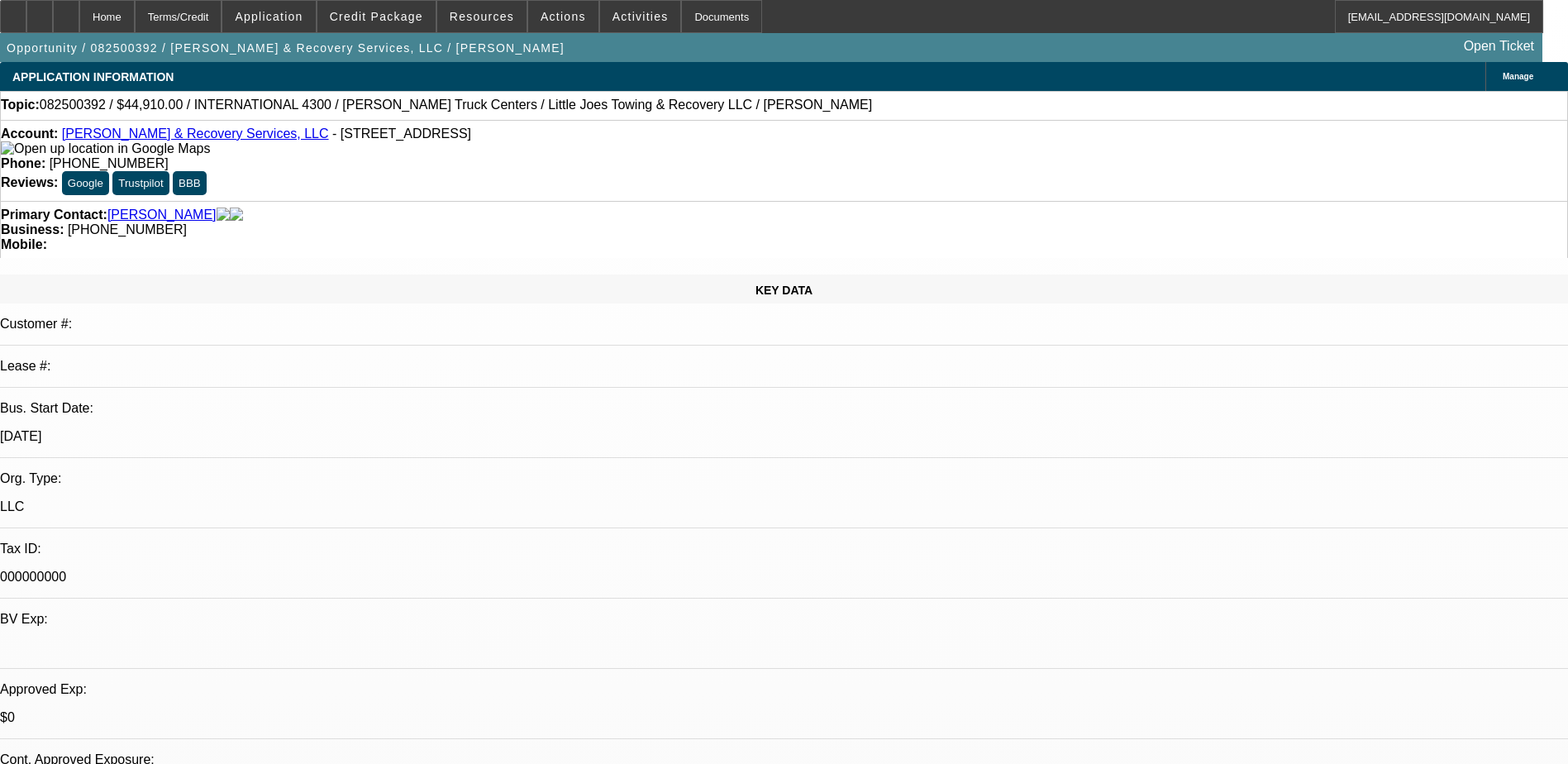
select select "4"
select select "0"
select select "0.1"
select select "4"
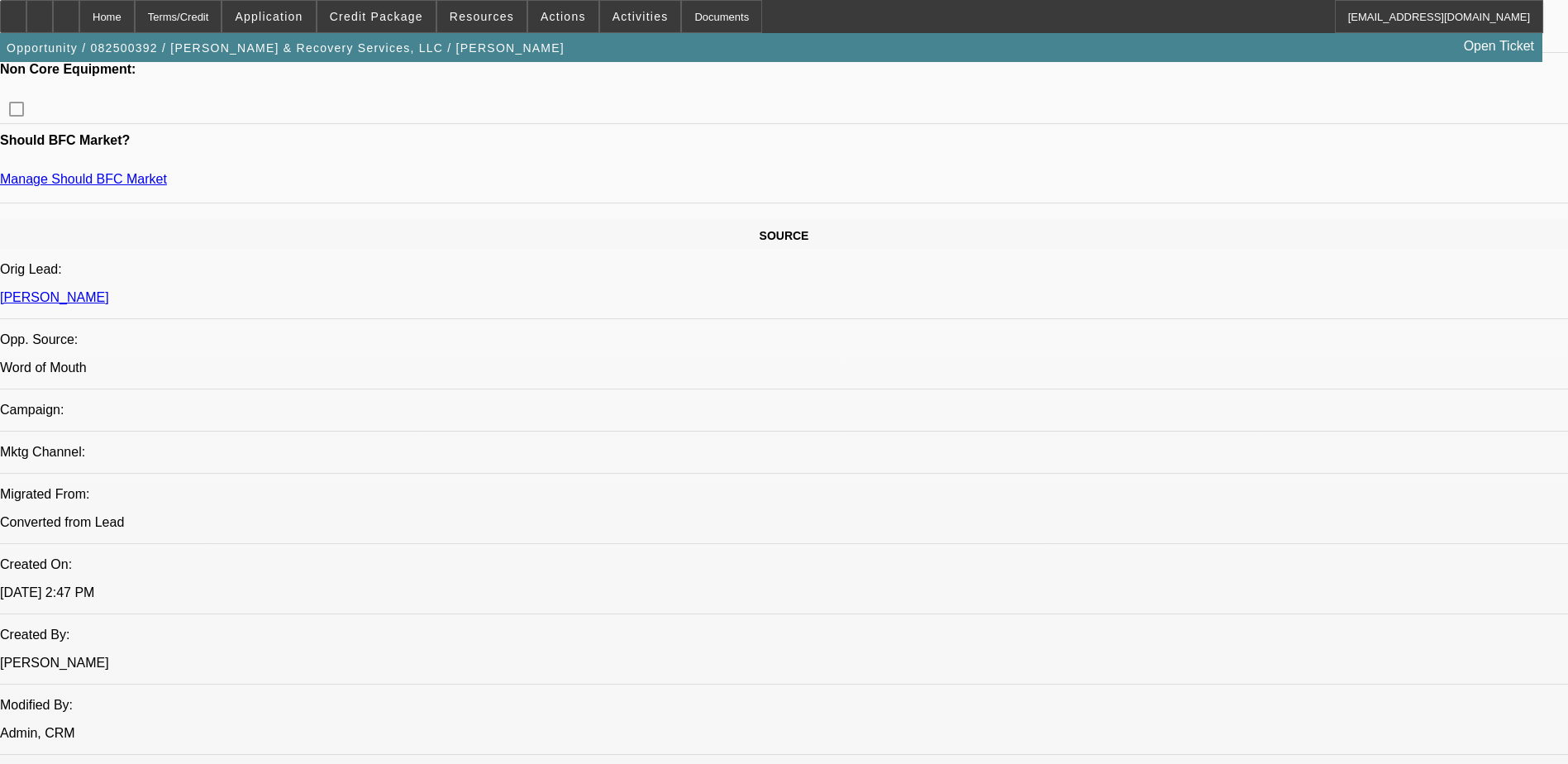
scroll to position [496, 0]
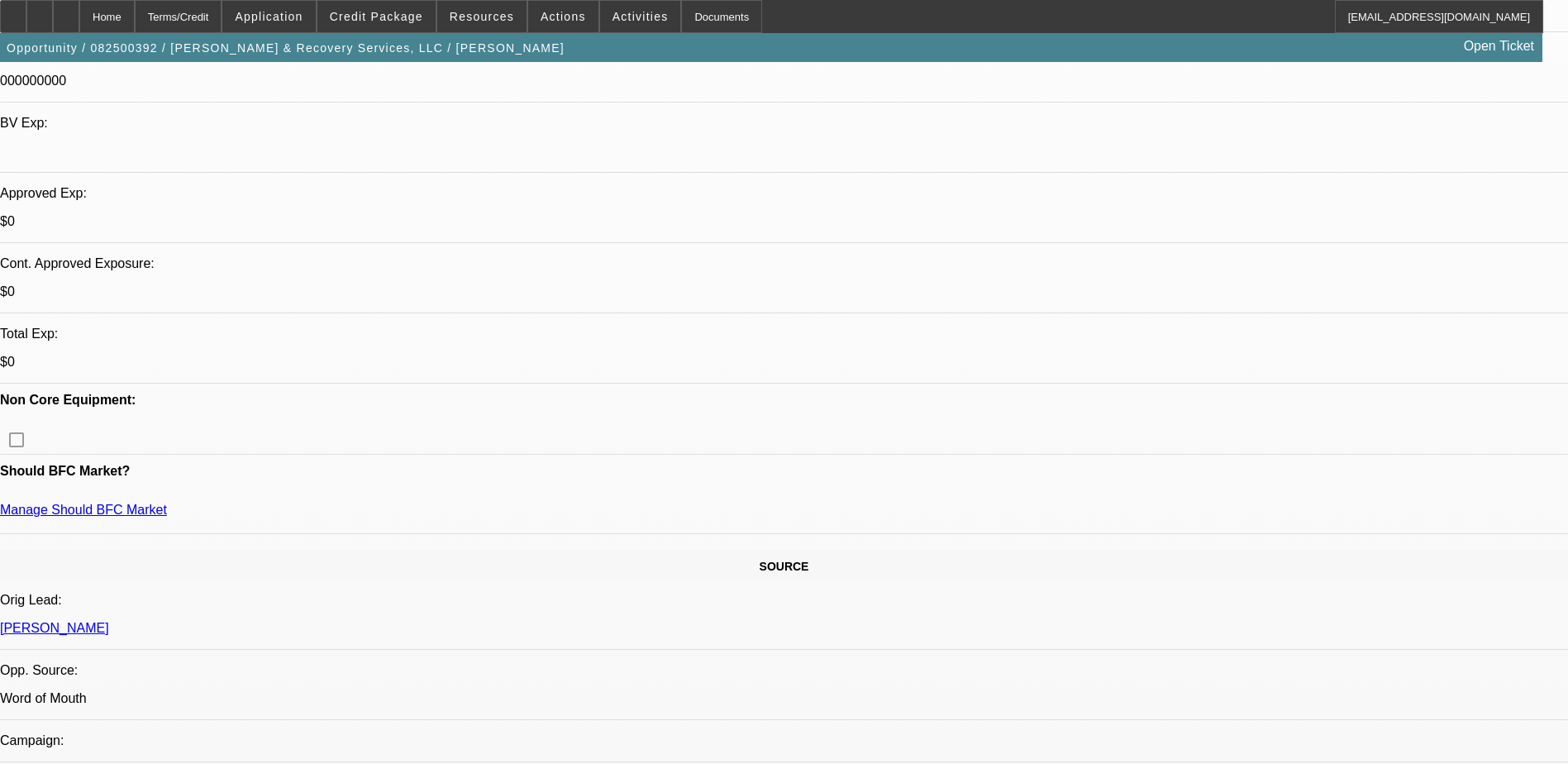
drag, startPoint x: 1070, startPoint y: 352, endPoint x: 545, endPoint y: 389, distance: 526.3
drag, startPoint x: 545, startPoint y: 389, endPoint x: 346, endPoint y: 338, distance: 205.4
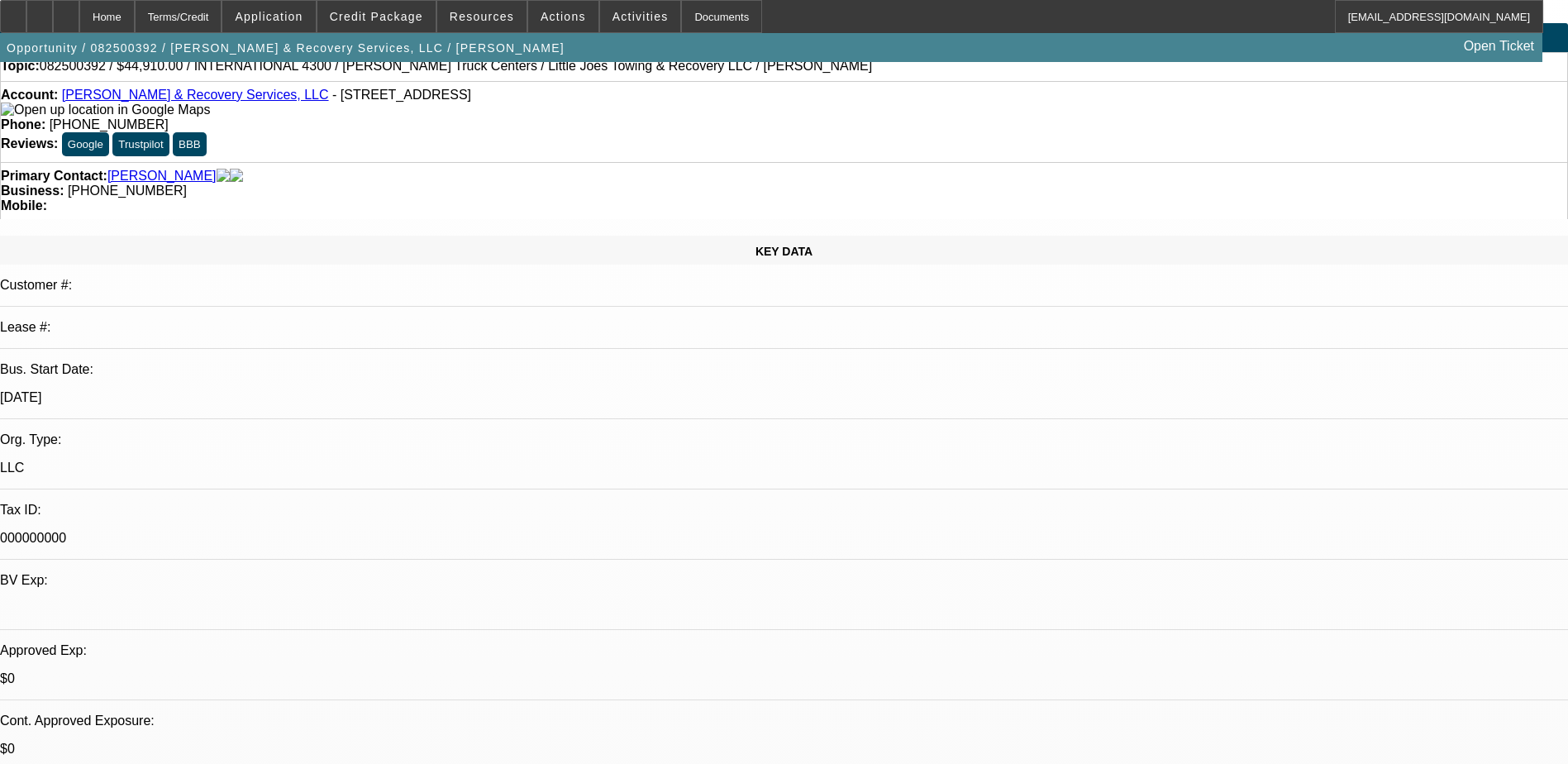
scroll to position [0, 0]
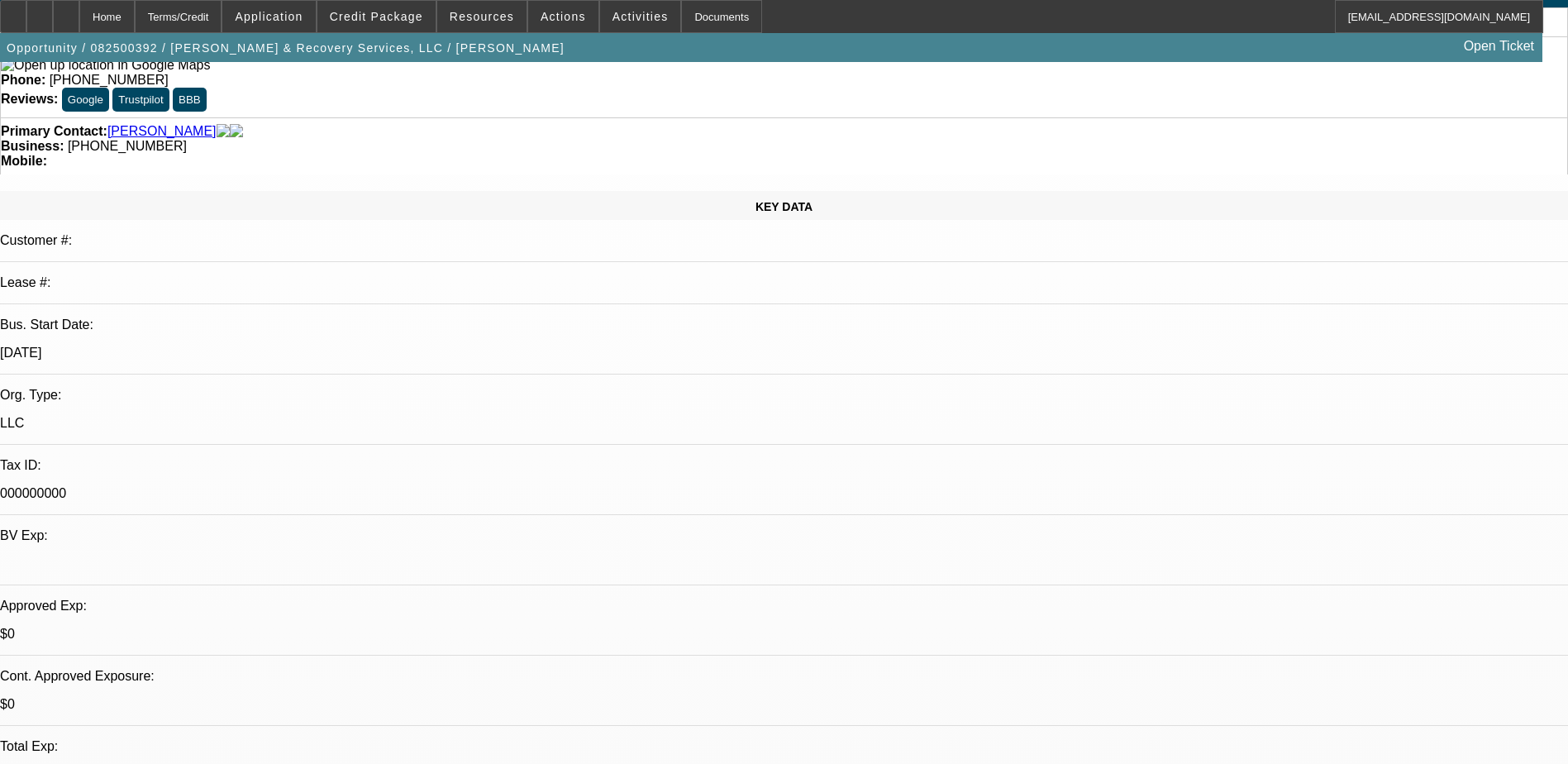
scroll to position [248, 0]
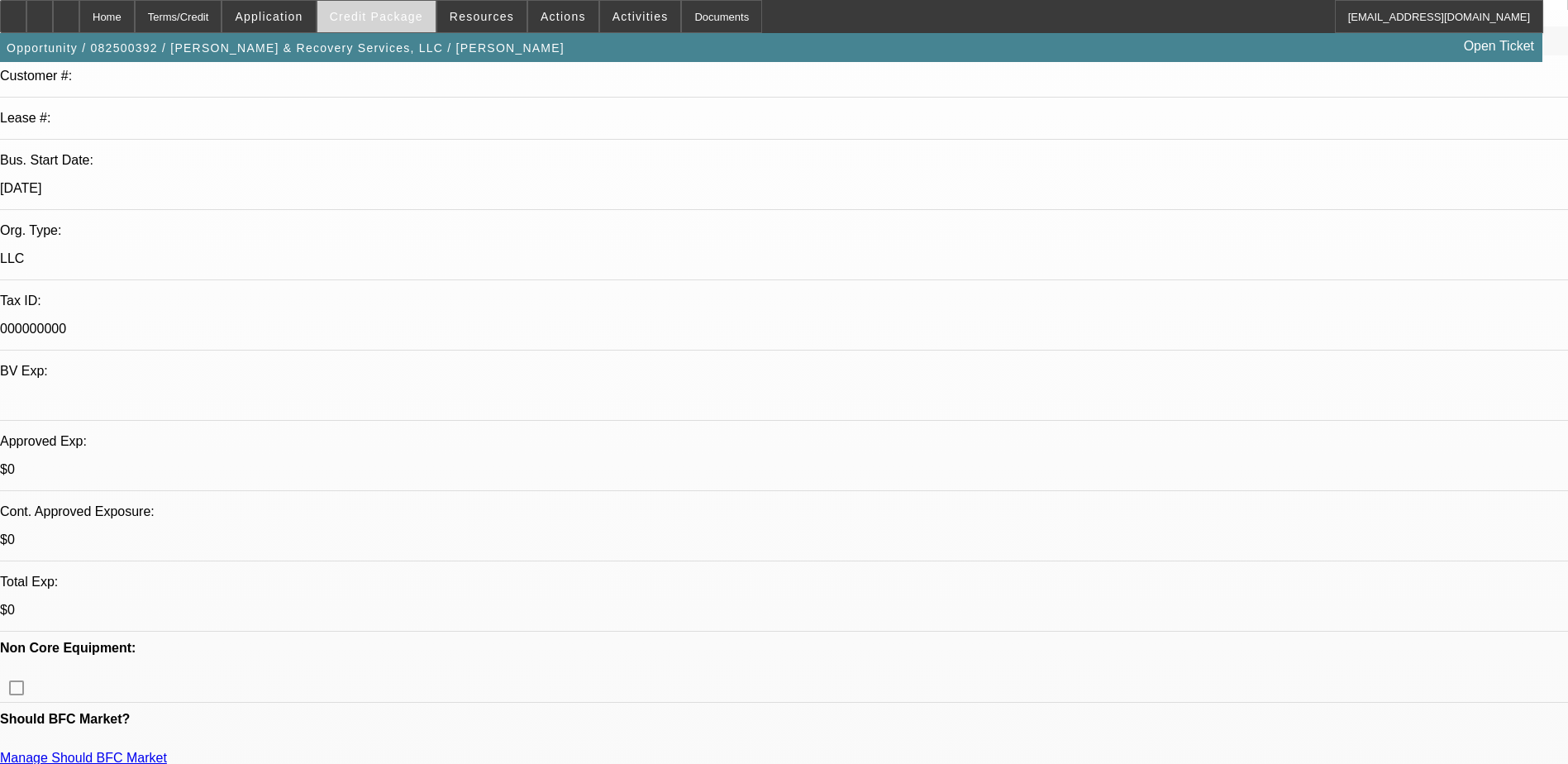
click at [366, 14] on span "Credit Package" at bounding box center [376, 17] width 93 height 13
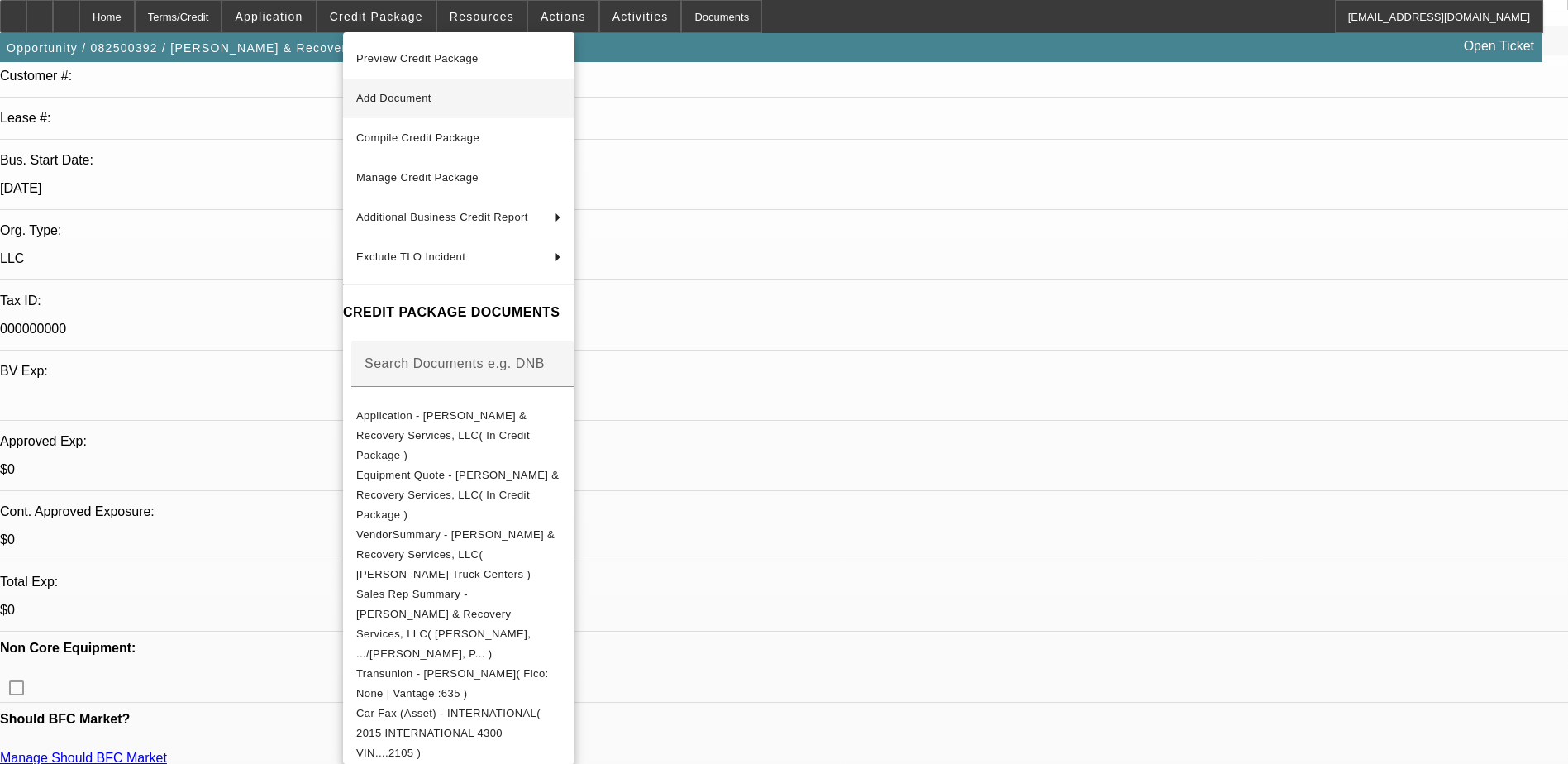
click at [422, 85] on button "Add Document" at bounding box center [459, 98] width 231 height 40
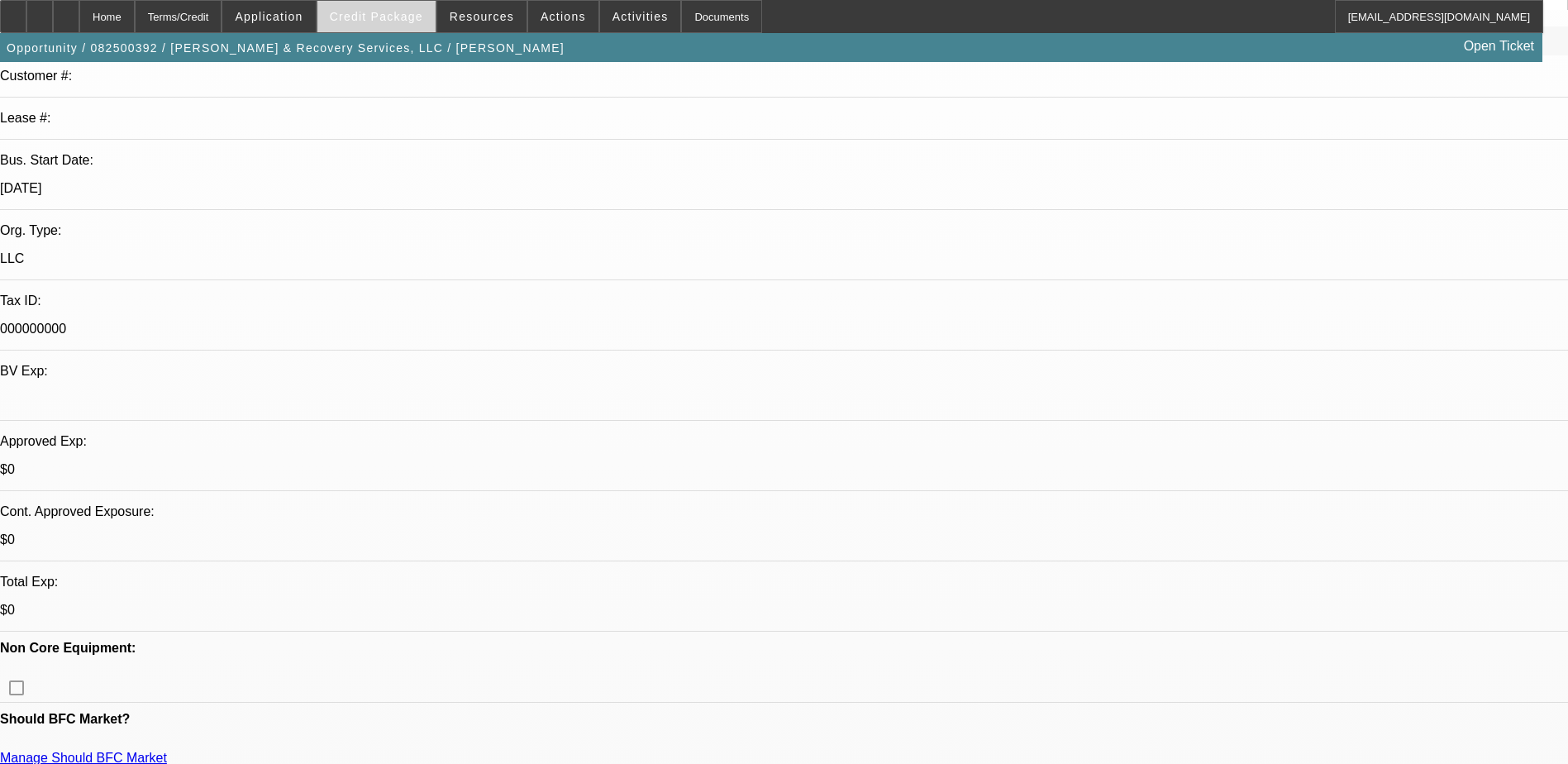
click at [410, 15] on span "Credit Package" at bounding box center [376, 17] width 93 height 13
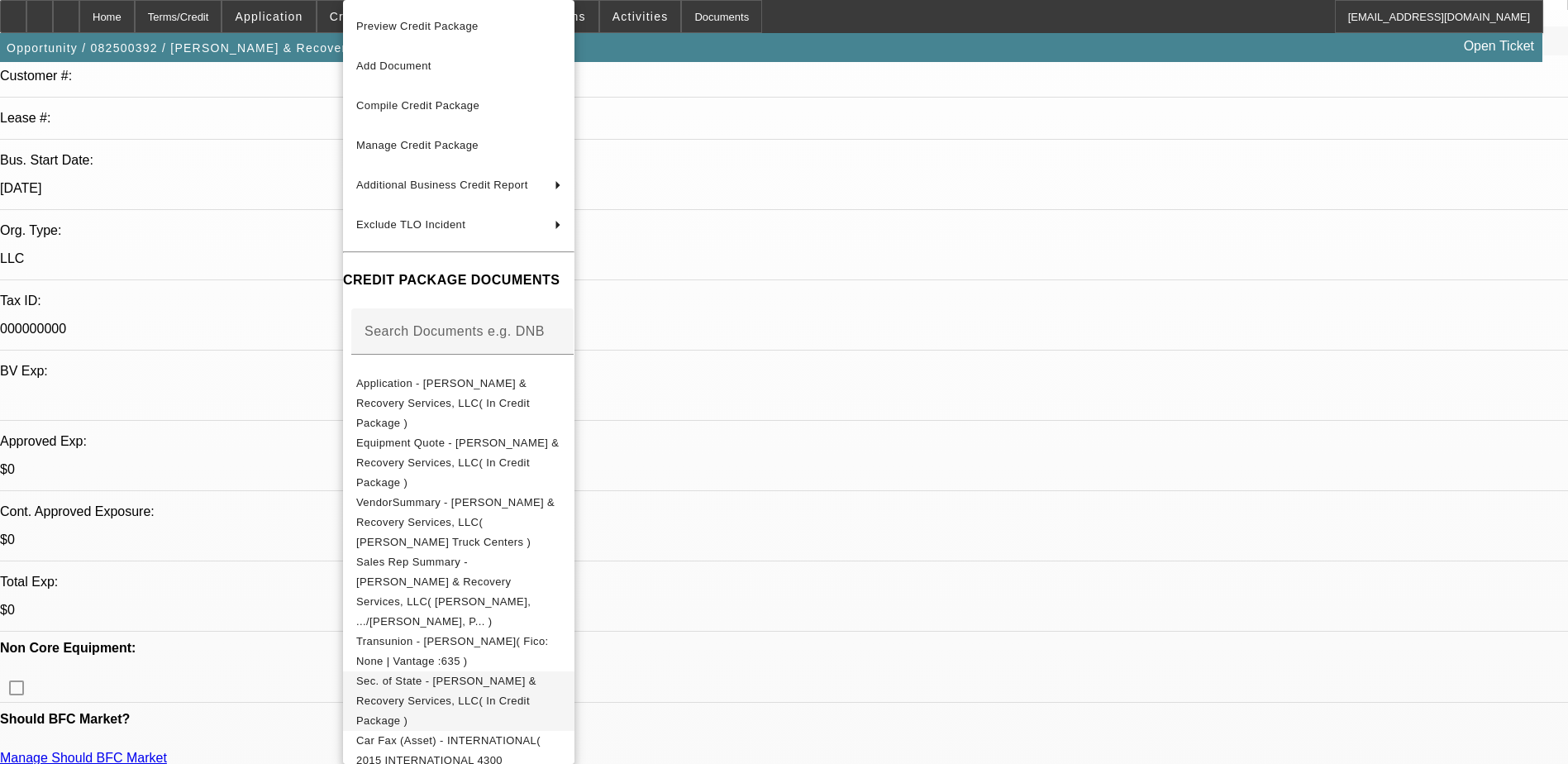
click at [529, 675] on span "Sec. of State - [PERSON_NAME] & Recovery Services, LLC( In Credit Package )" at bounding box center [446, 701] width 180 height 52
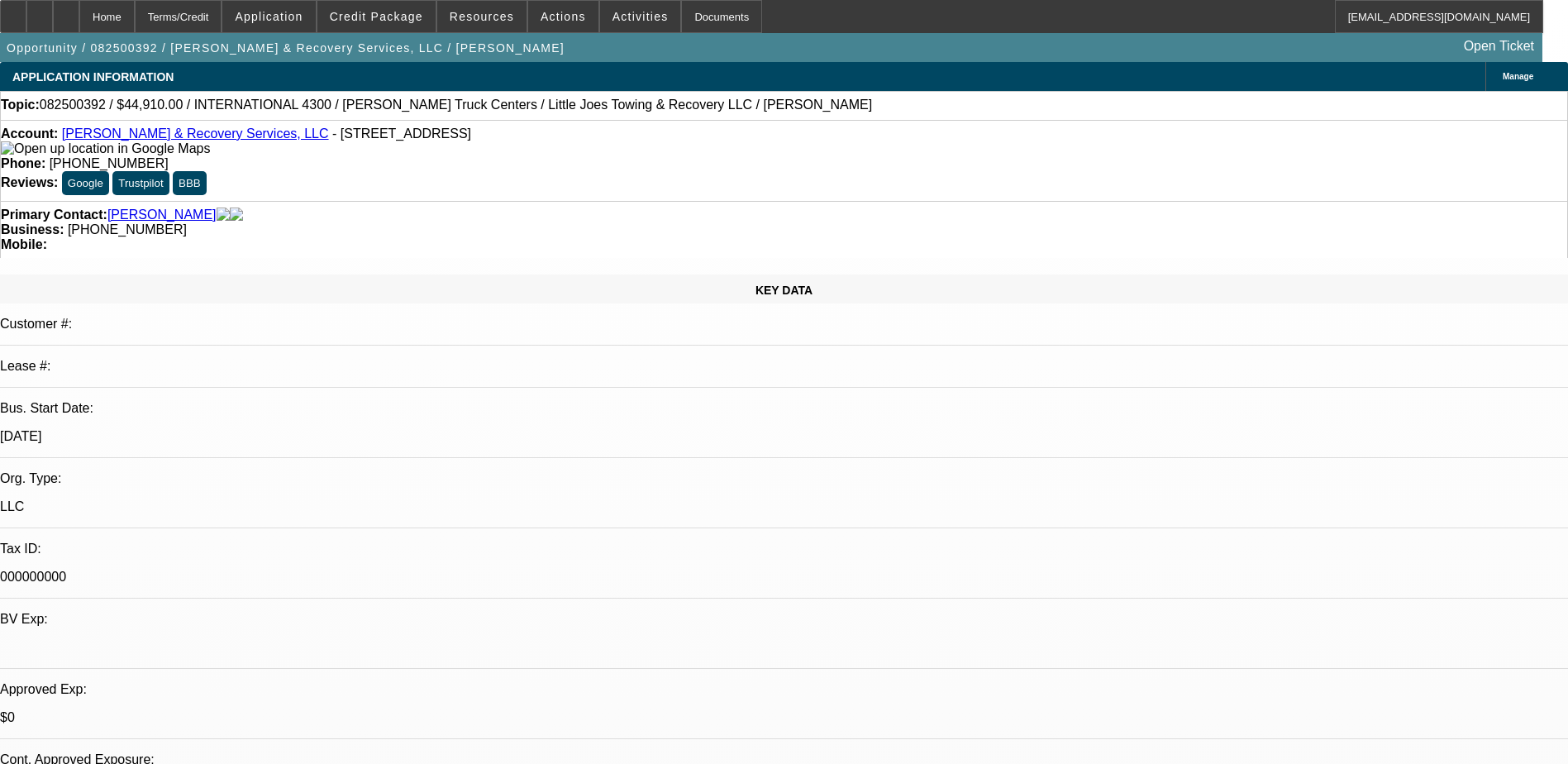
scroll to position [535, 0]
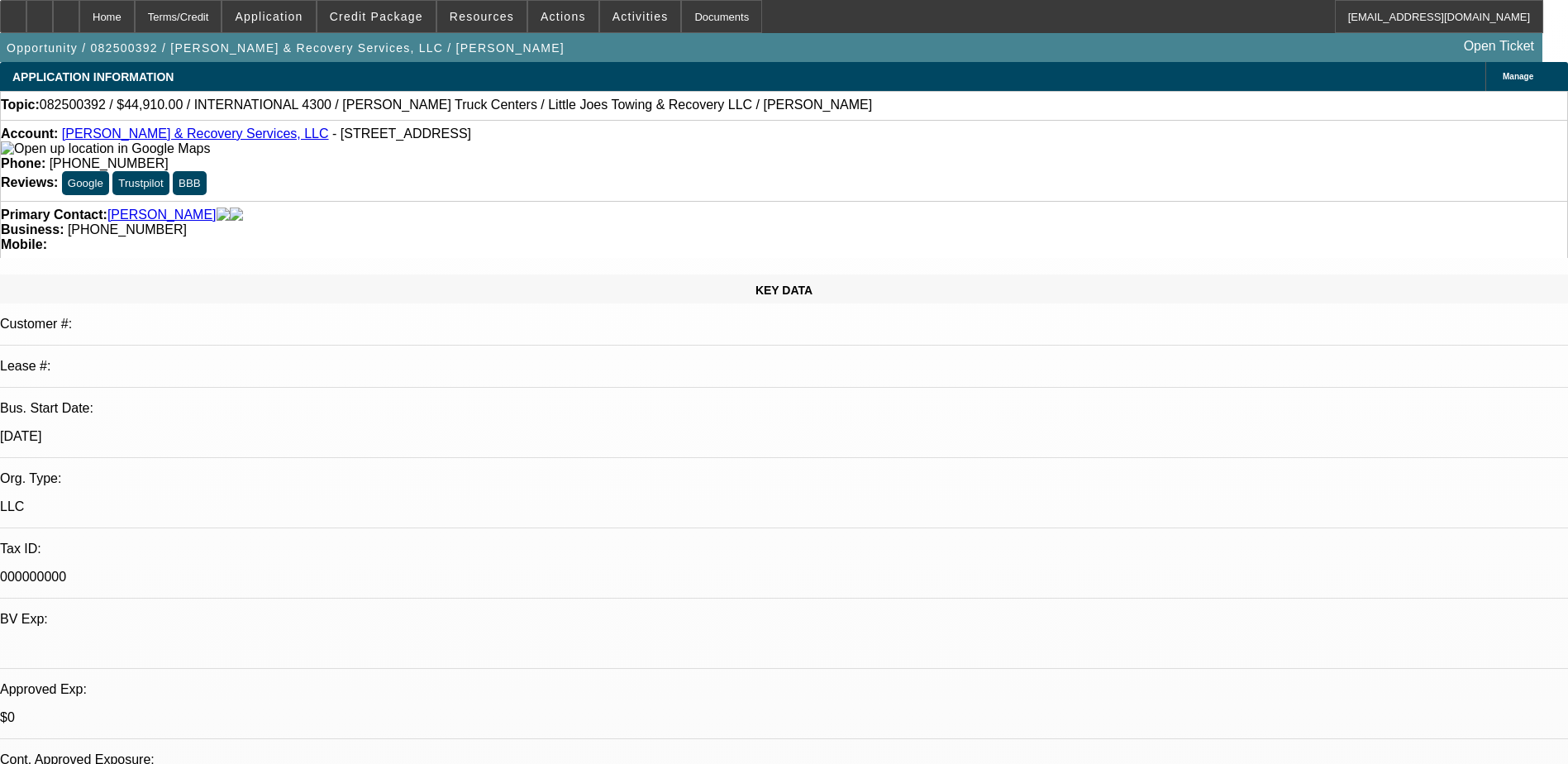
scroll to position [287, 0]
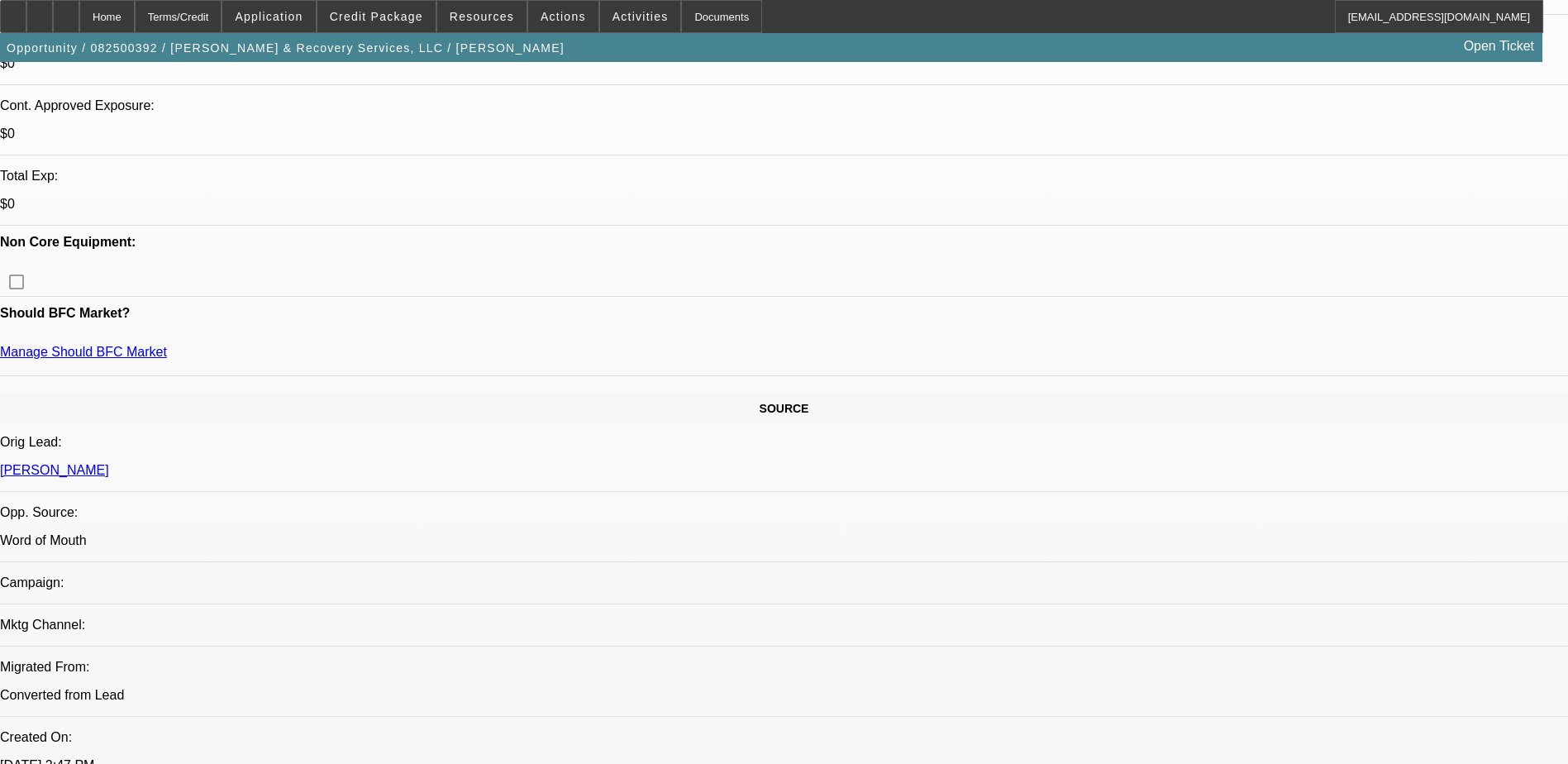
scroll to position [496, 0]
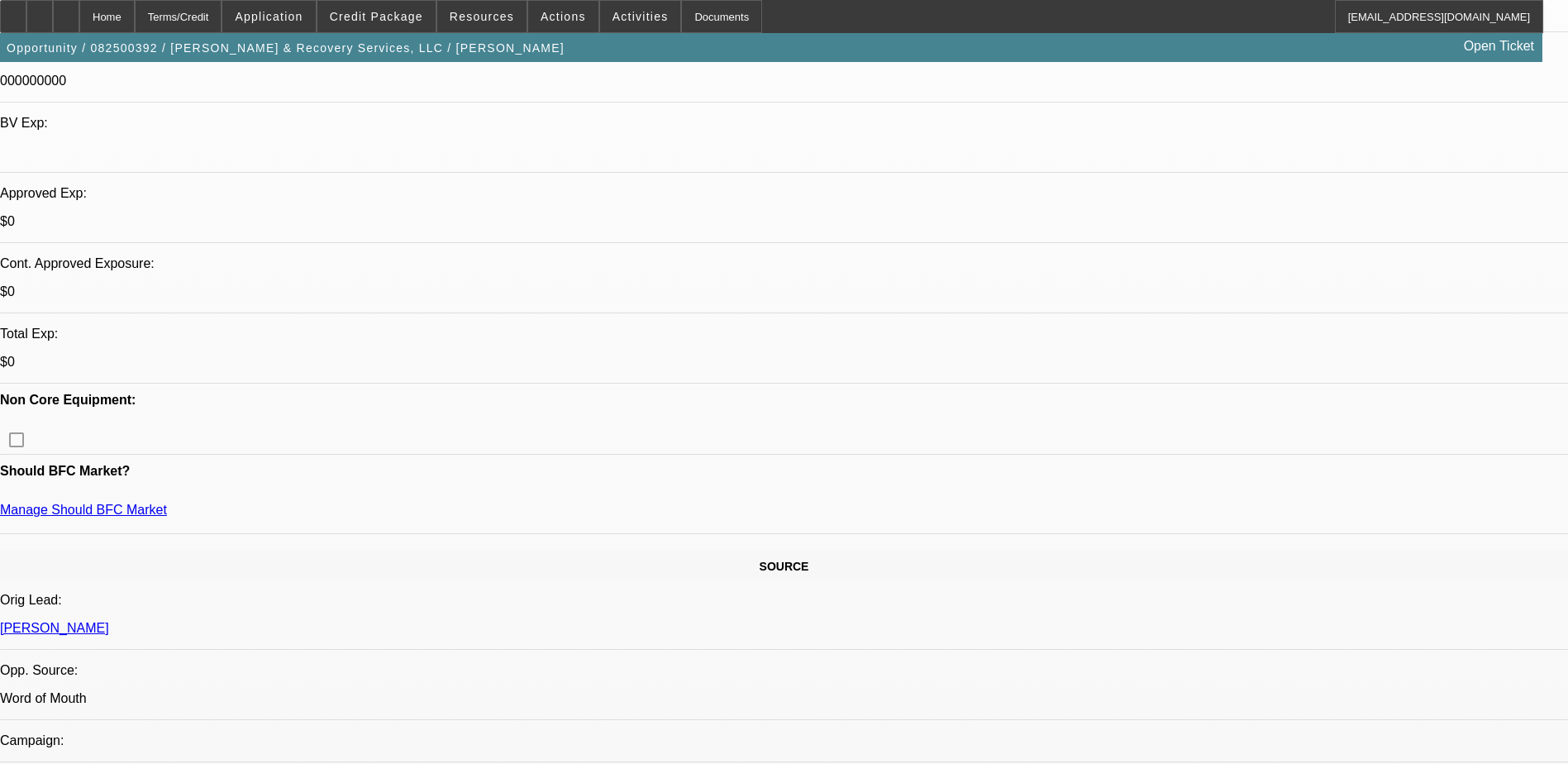
click at [66, 11] on icon at bounding box center [66, 11] width 0 height 0
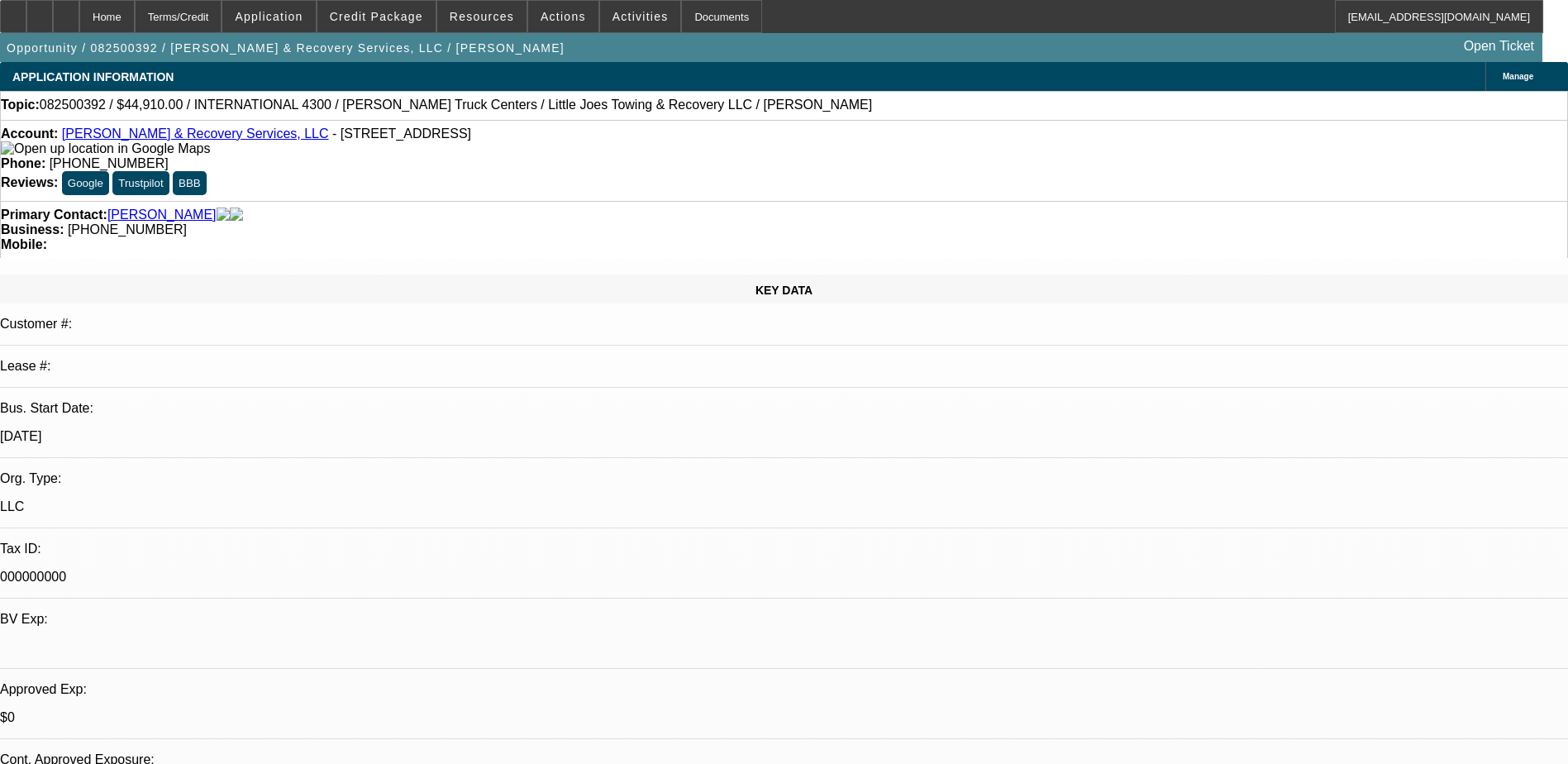
select select "0"
select select "0.1"
select select "2"
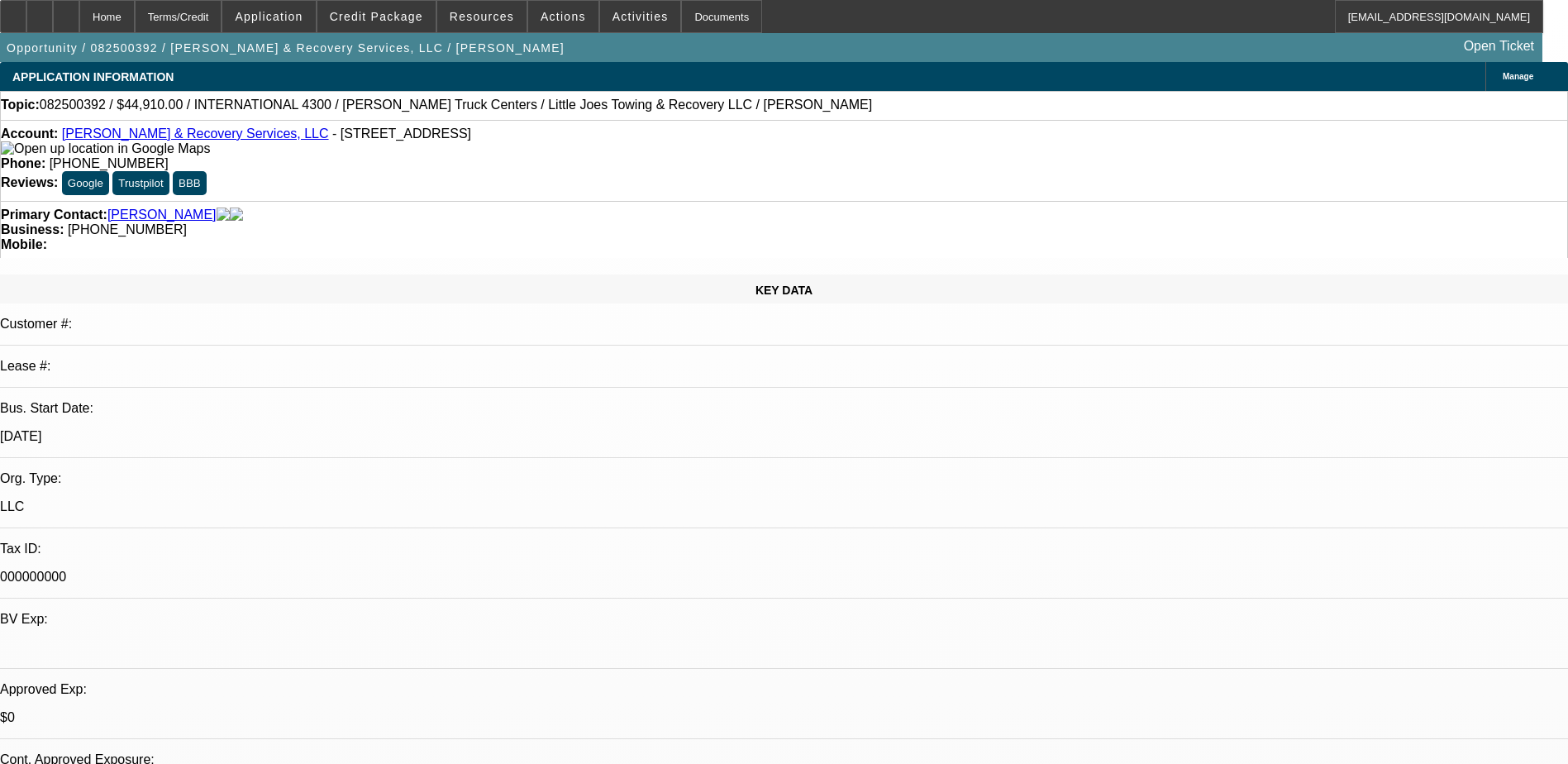
select select "0.1"
select select "0"
select select "0.1"
select select "1"
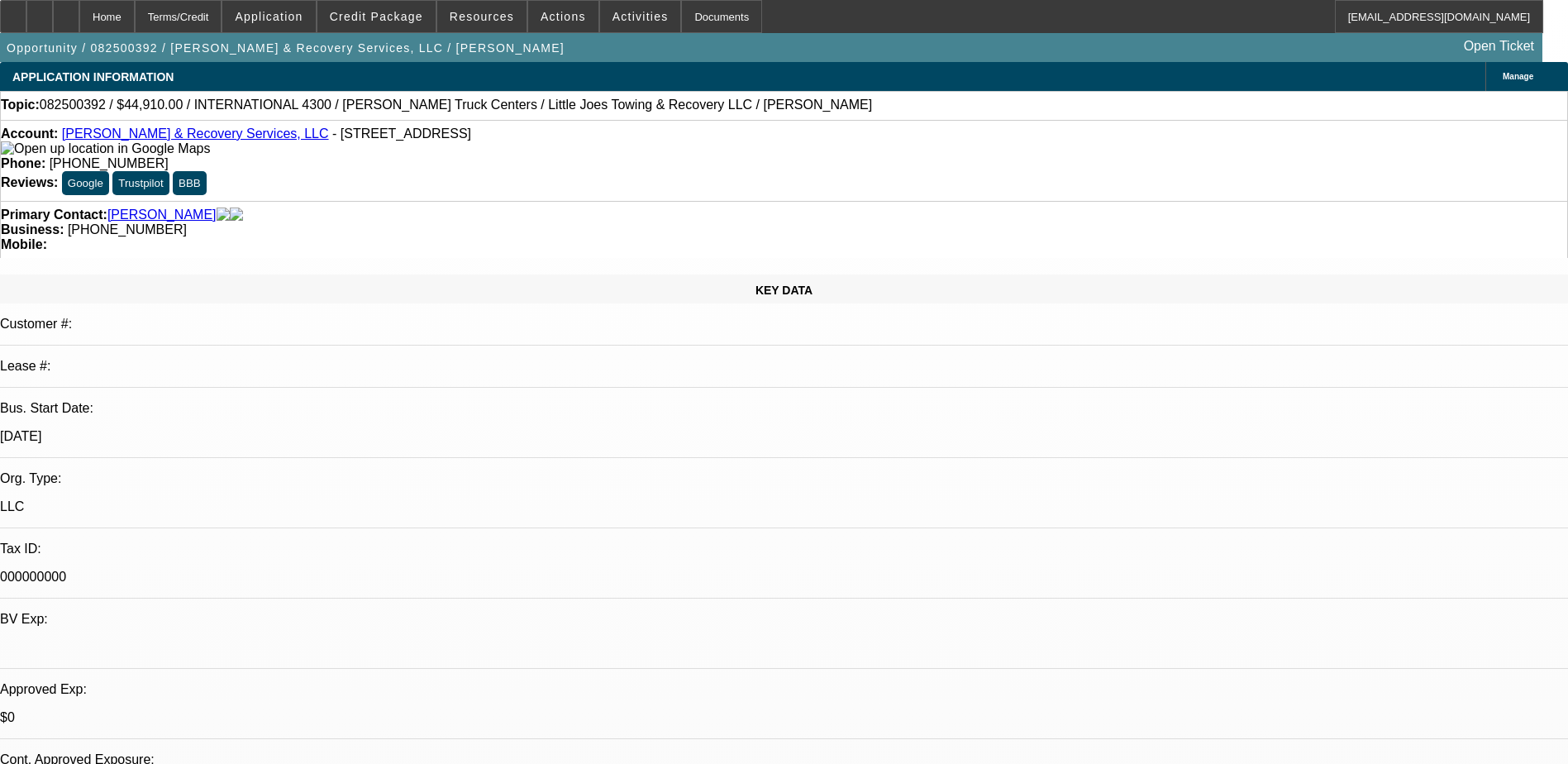
select select "1"
select select "4"
select select "1"
select select "2"
select select "4"
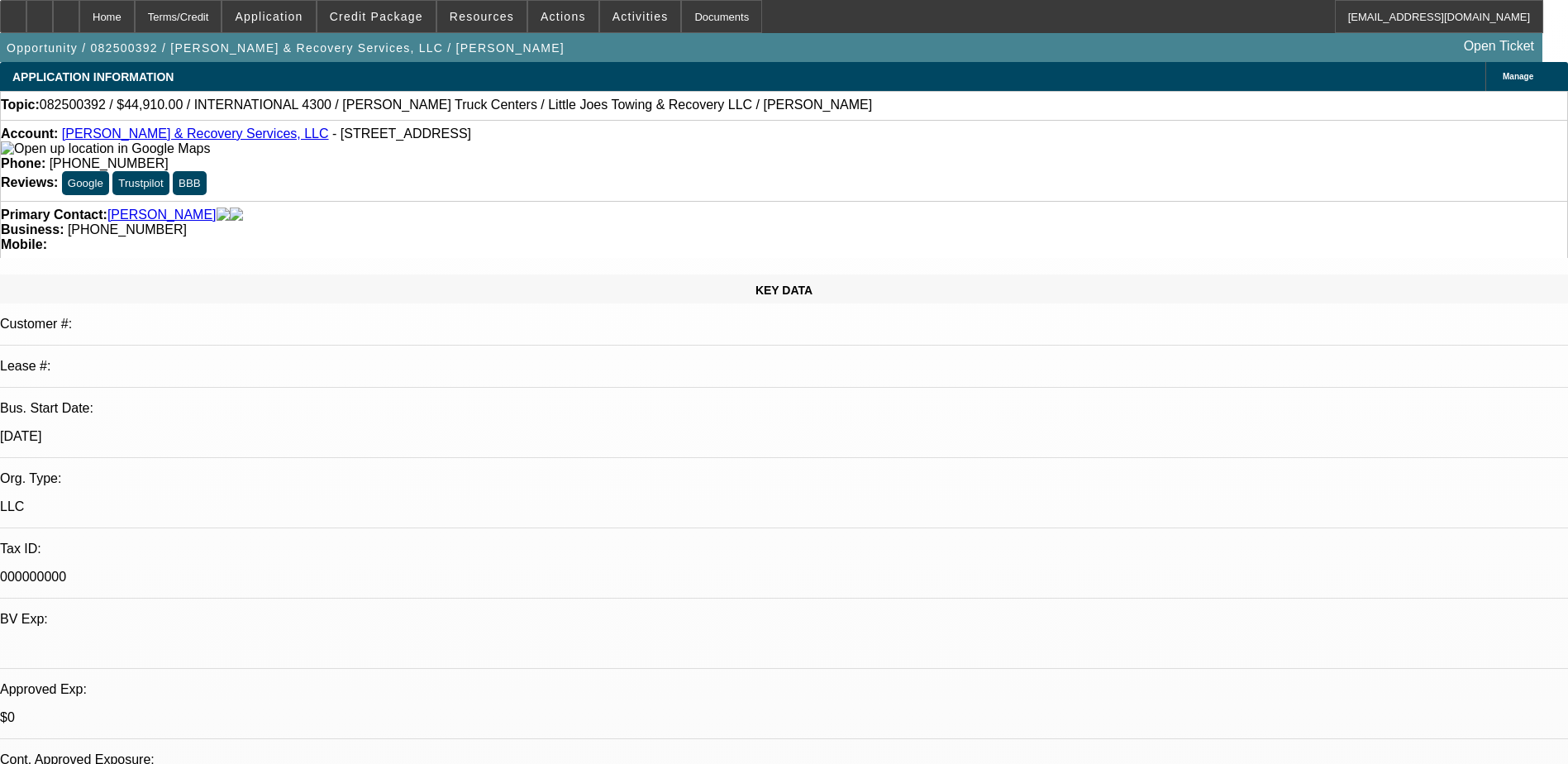
select select "1"
select select "4"
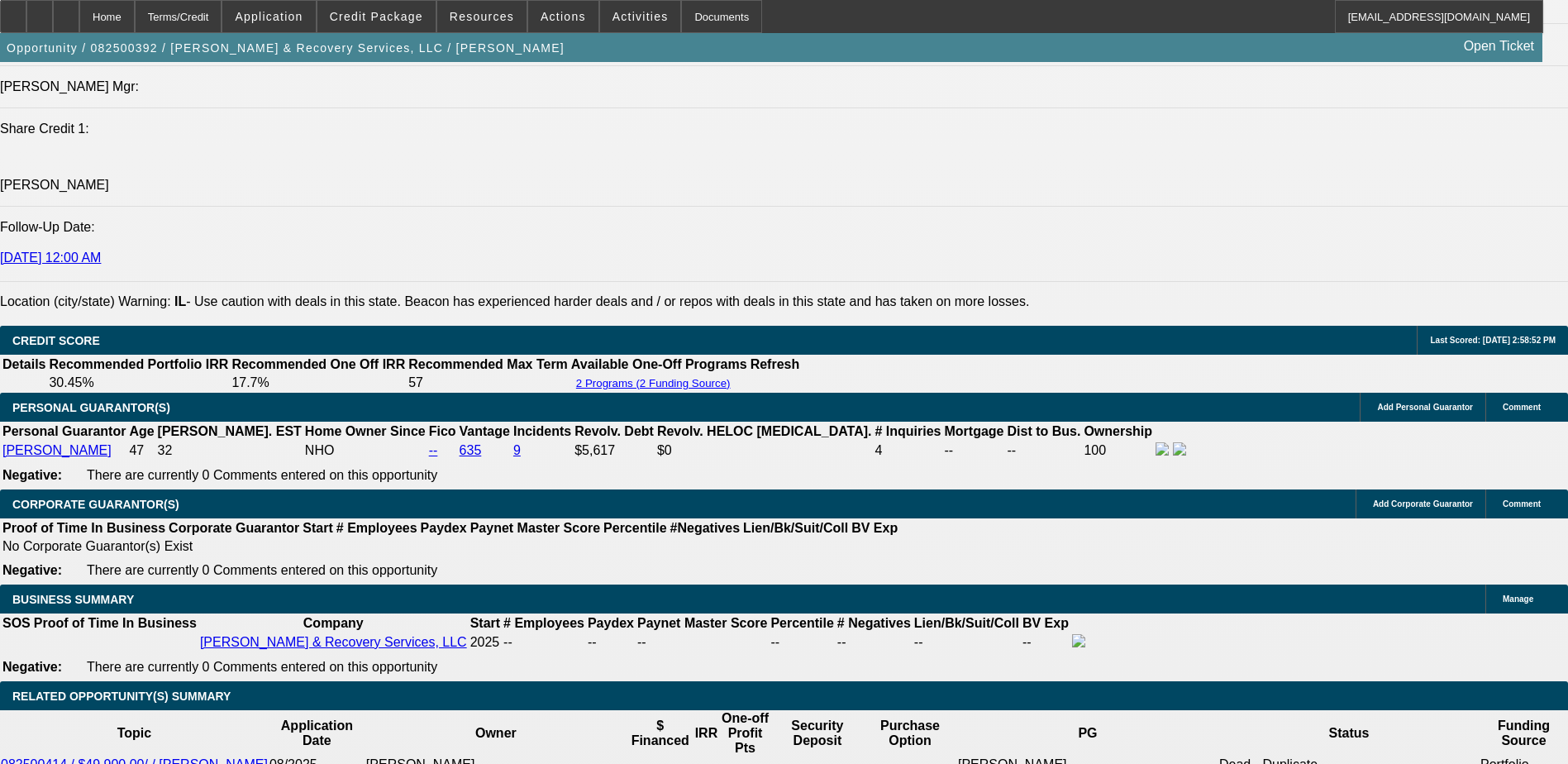
scroll to position [1654, 0]
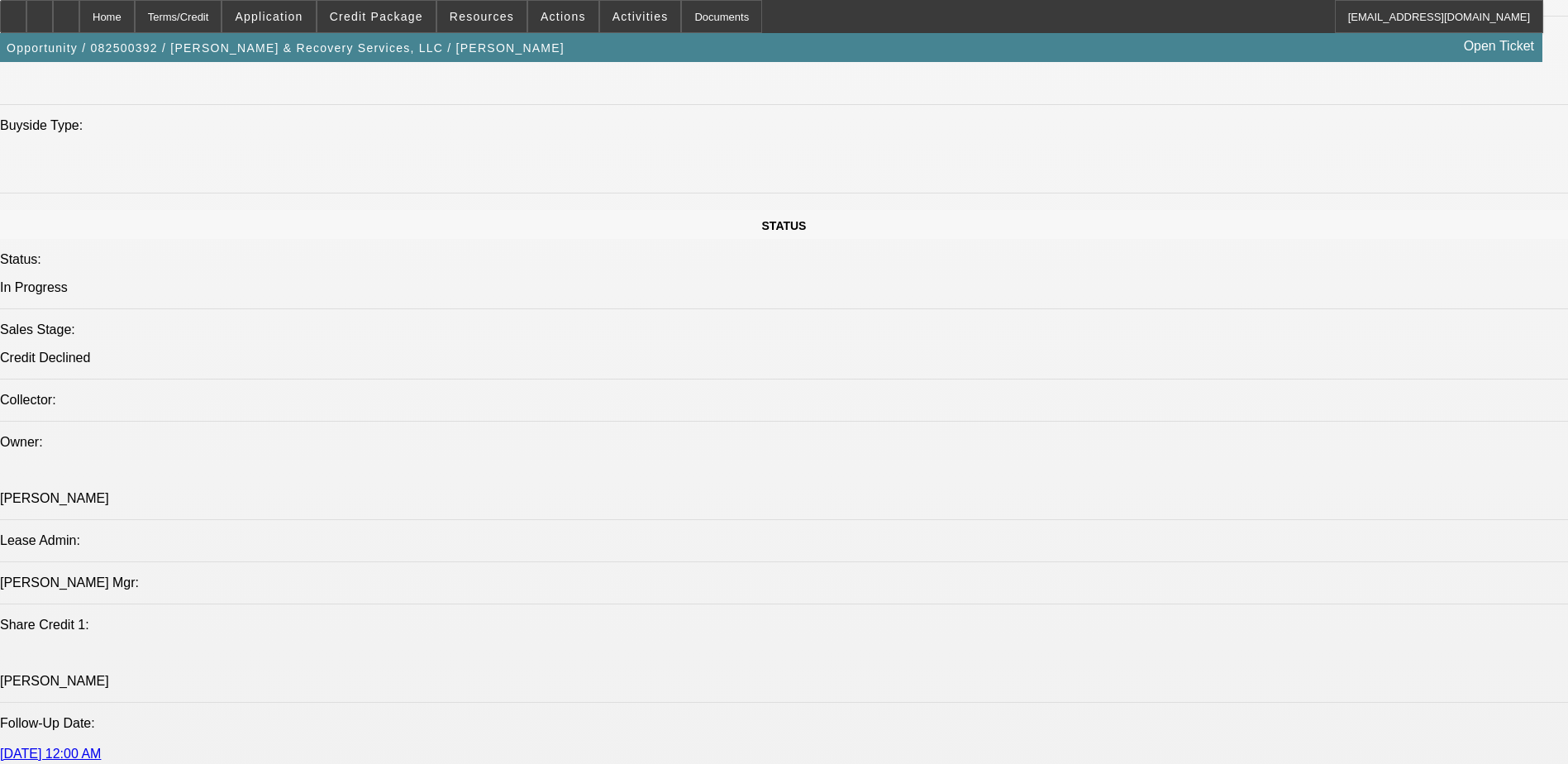
radio input "true"
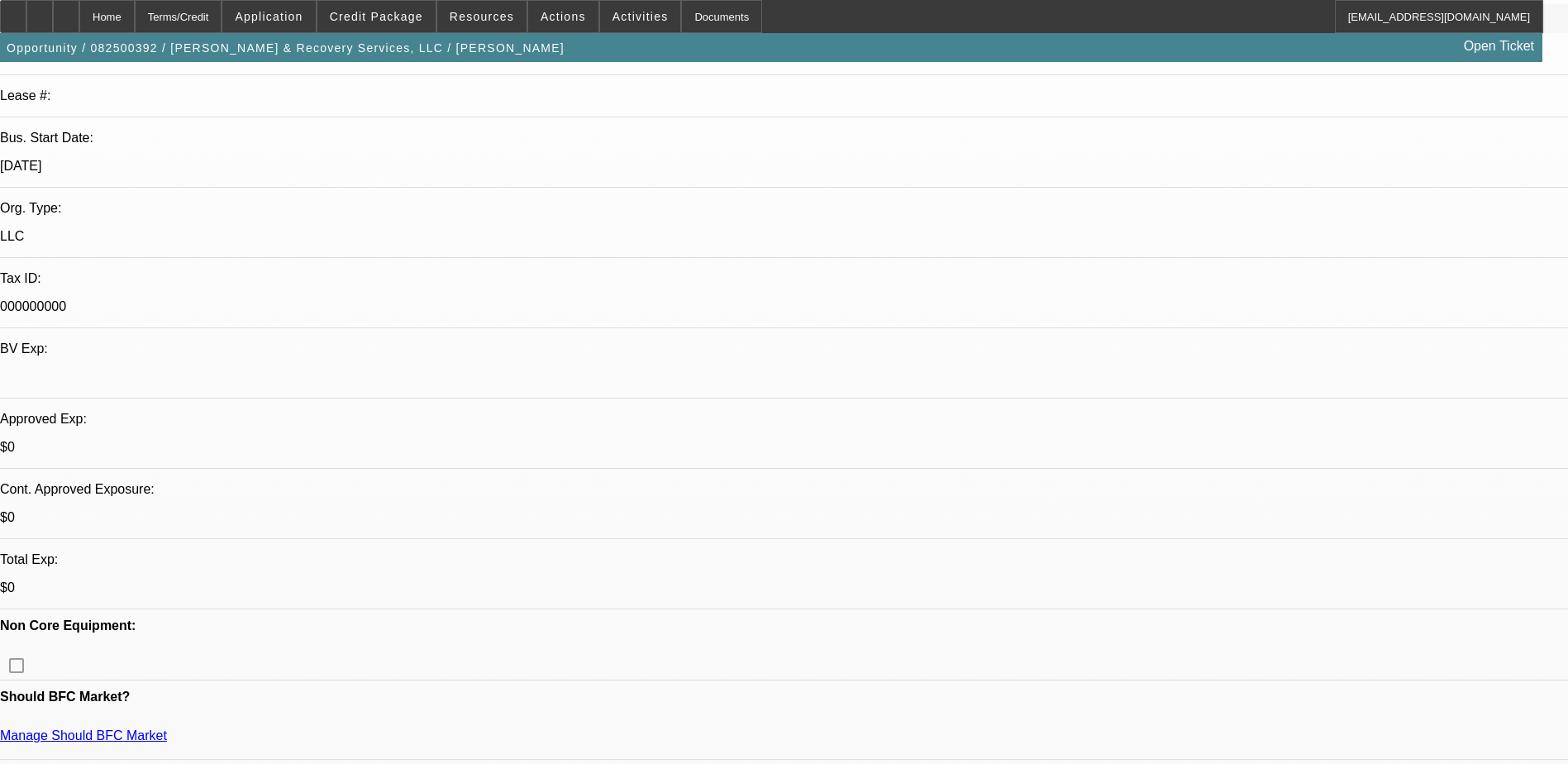
scroll to position [413, 0]
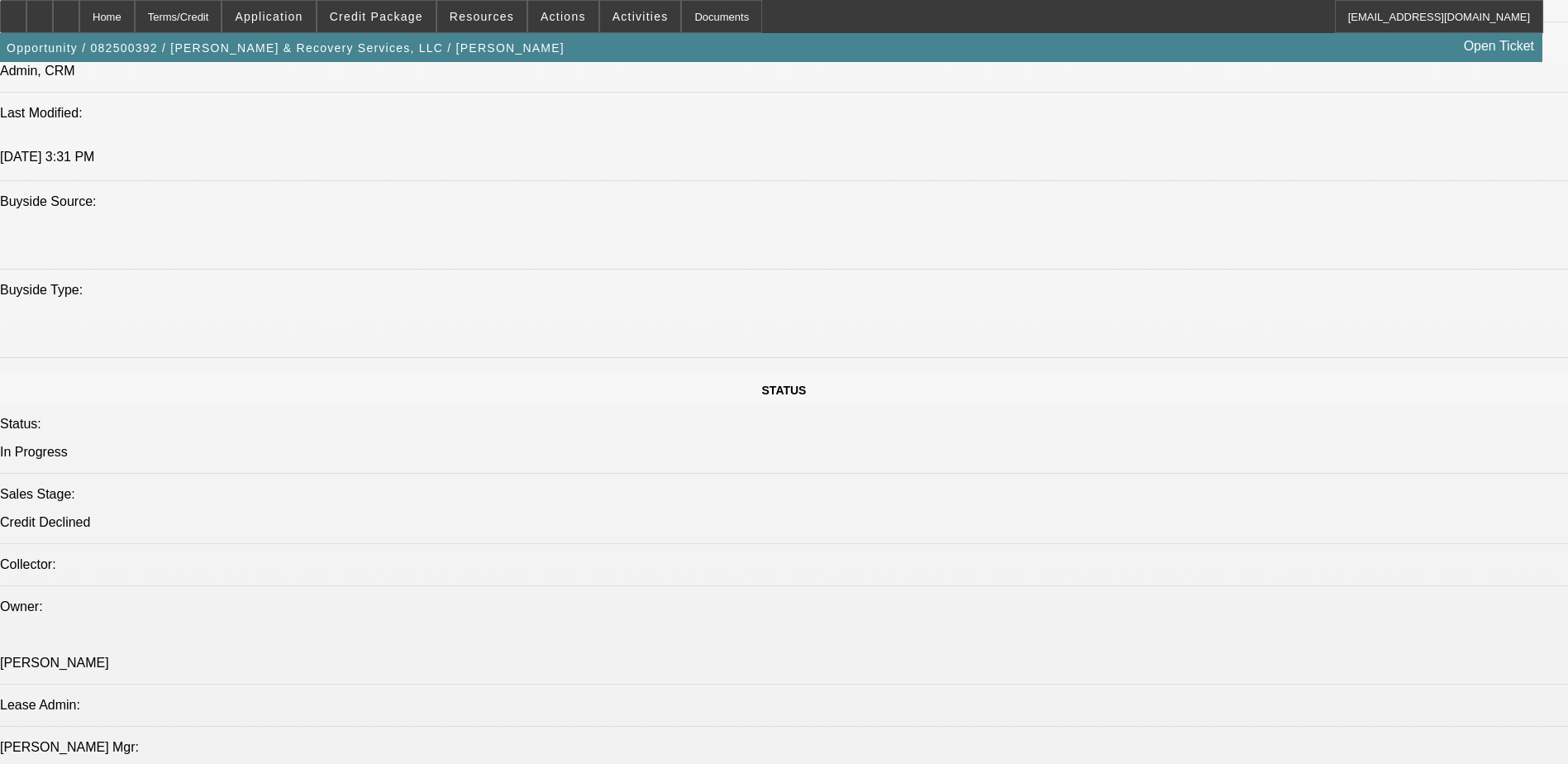
scroll to position [1232, 0]
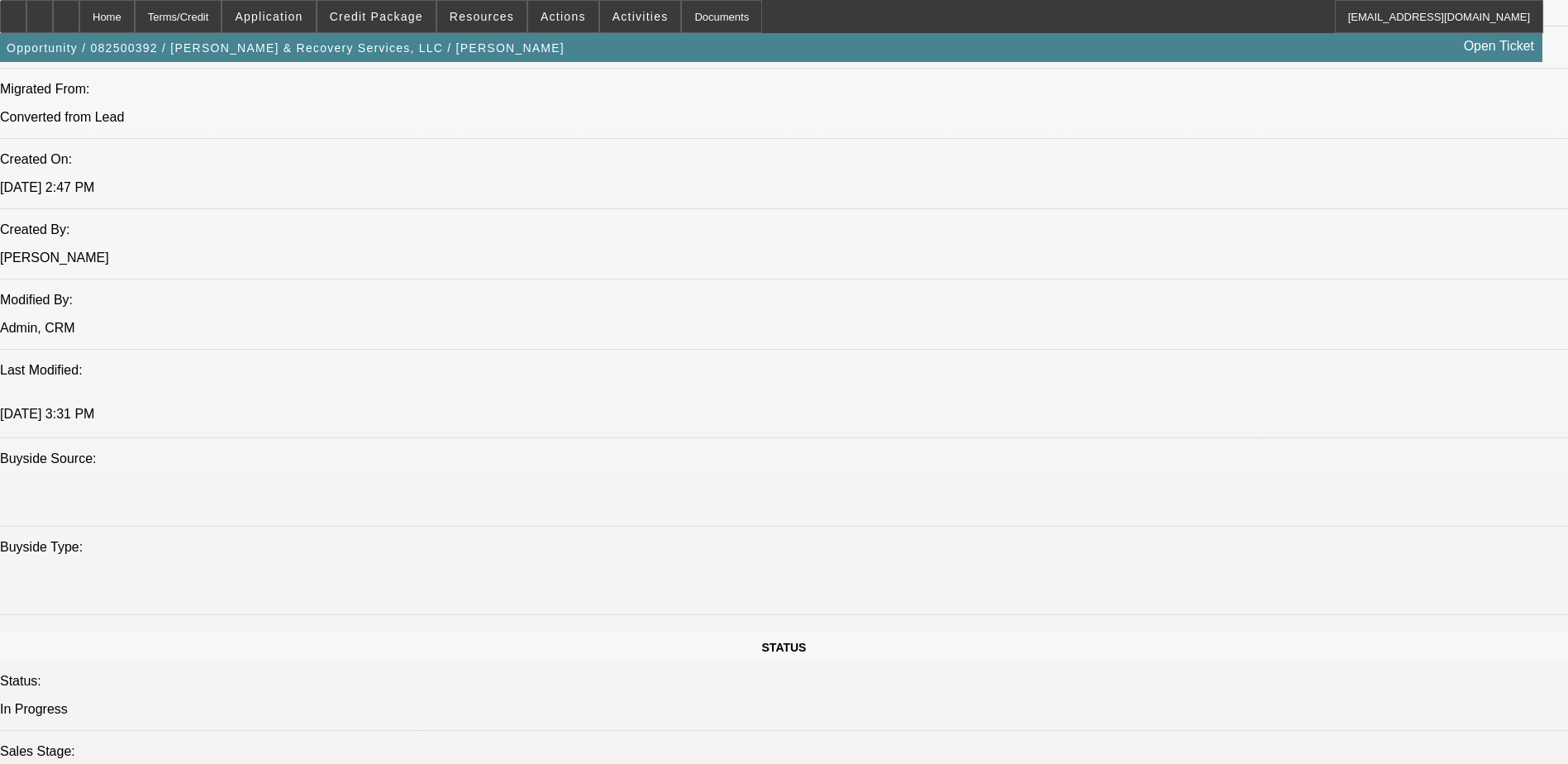
drag, startPoint x: 1351, startPoint y: 330, endPoint x: 1074, endPoint y: 344, distance: 277.4
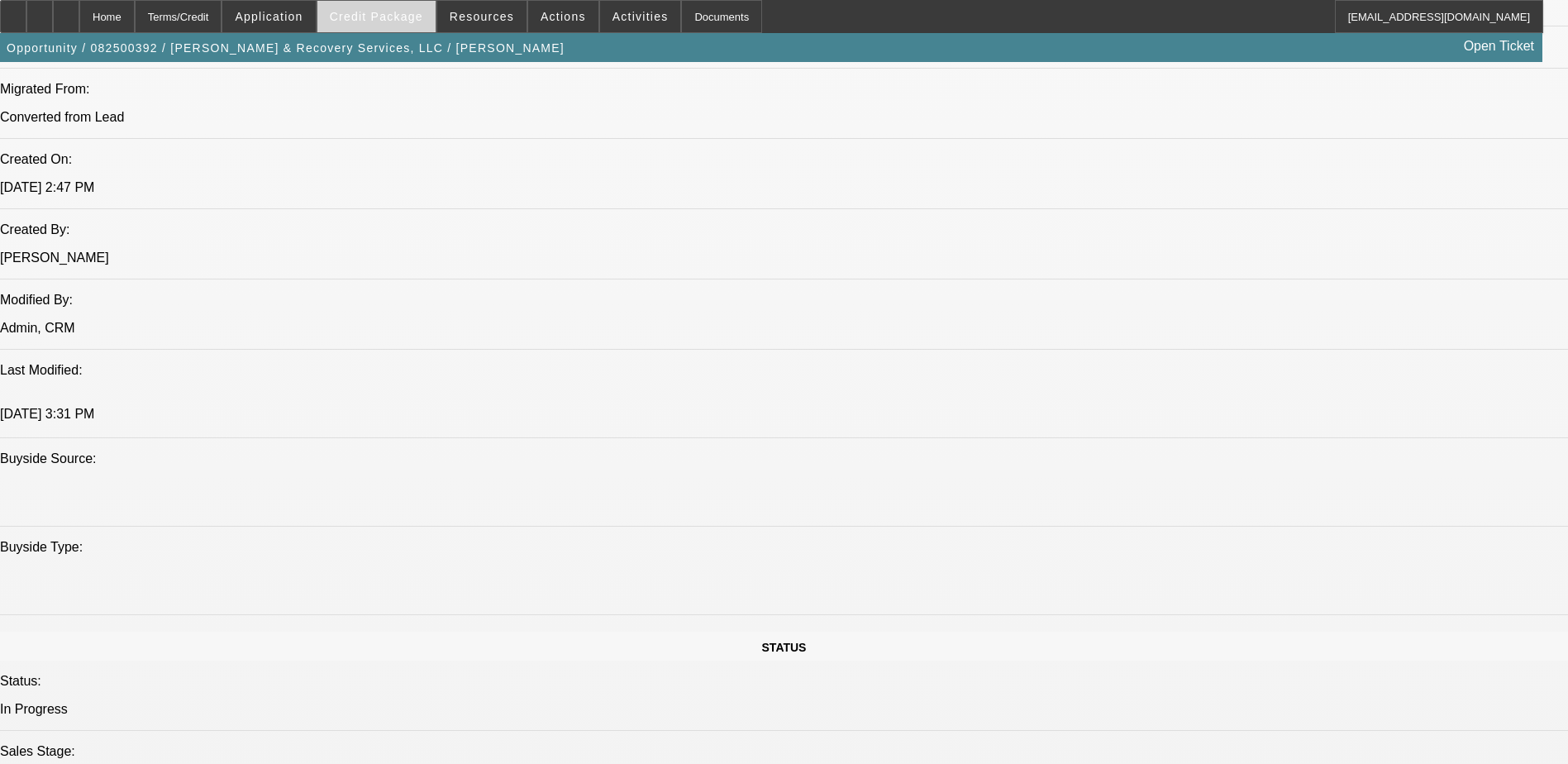
click at [425, 9] on span at bounding box center [376, 17] width 118 height 40
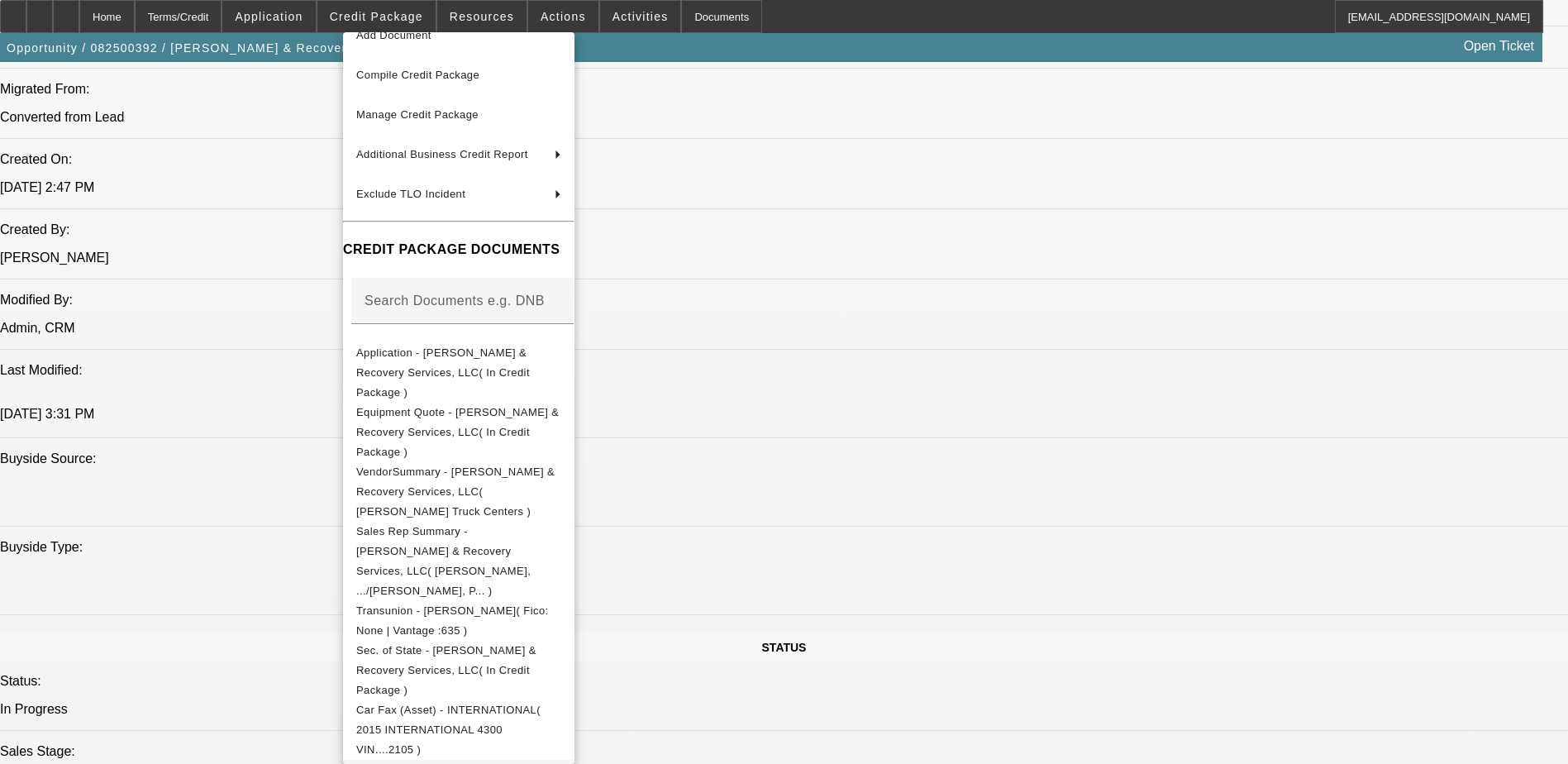
scroll to position [112, 0]
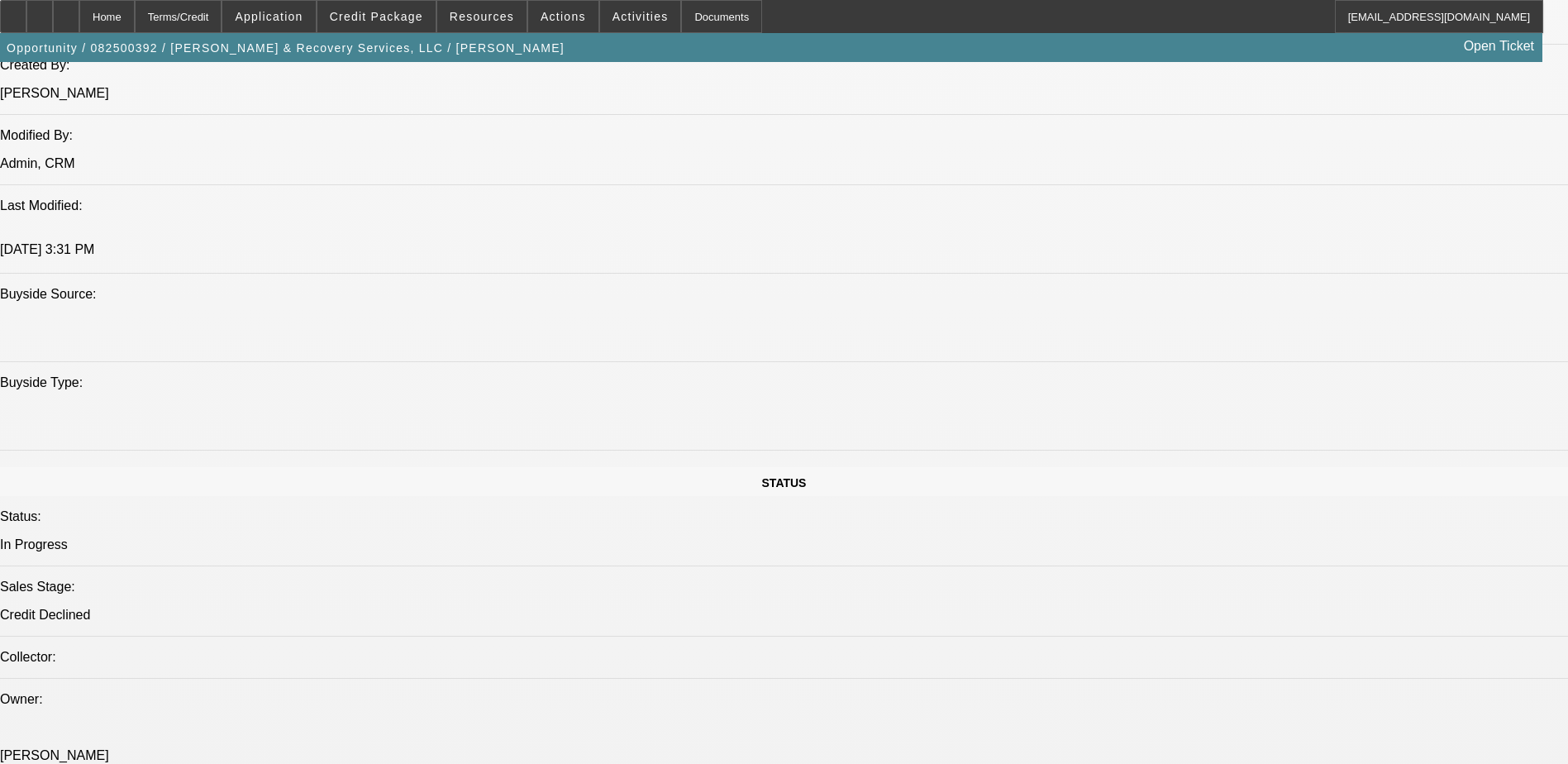
scroll to position [1397, 0]
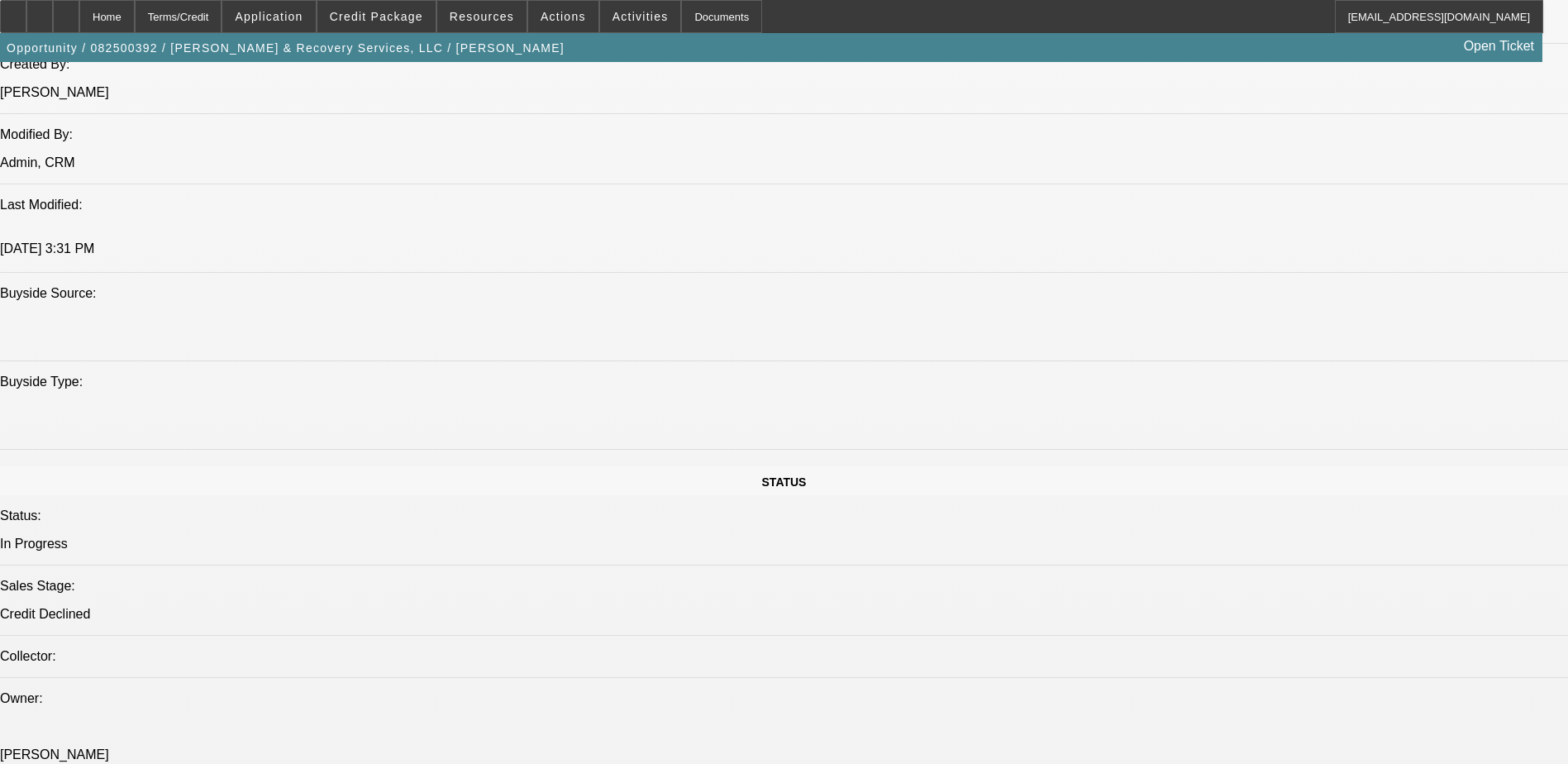
type textarea "[PERSON_NAME] just started up [PERSON_NAME] & Recovery Services, LLC. He is loo…"
radio input "true"
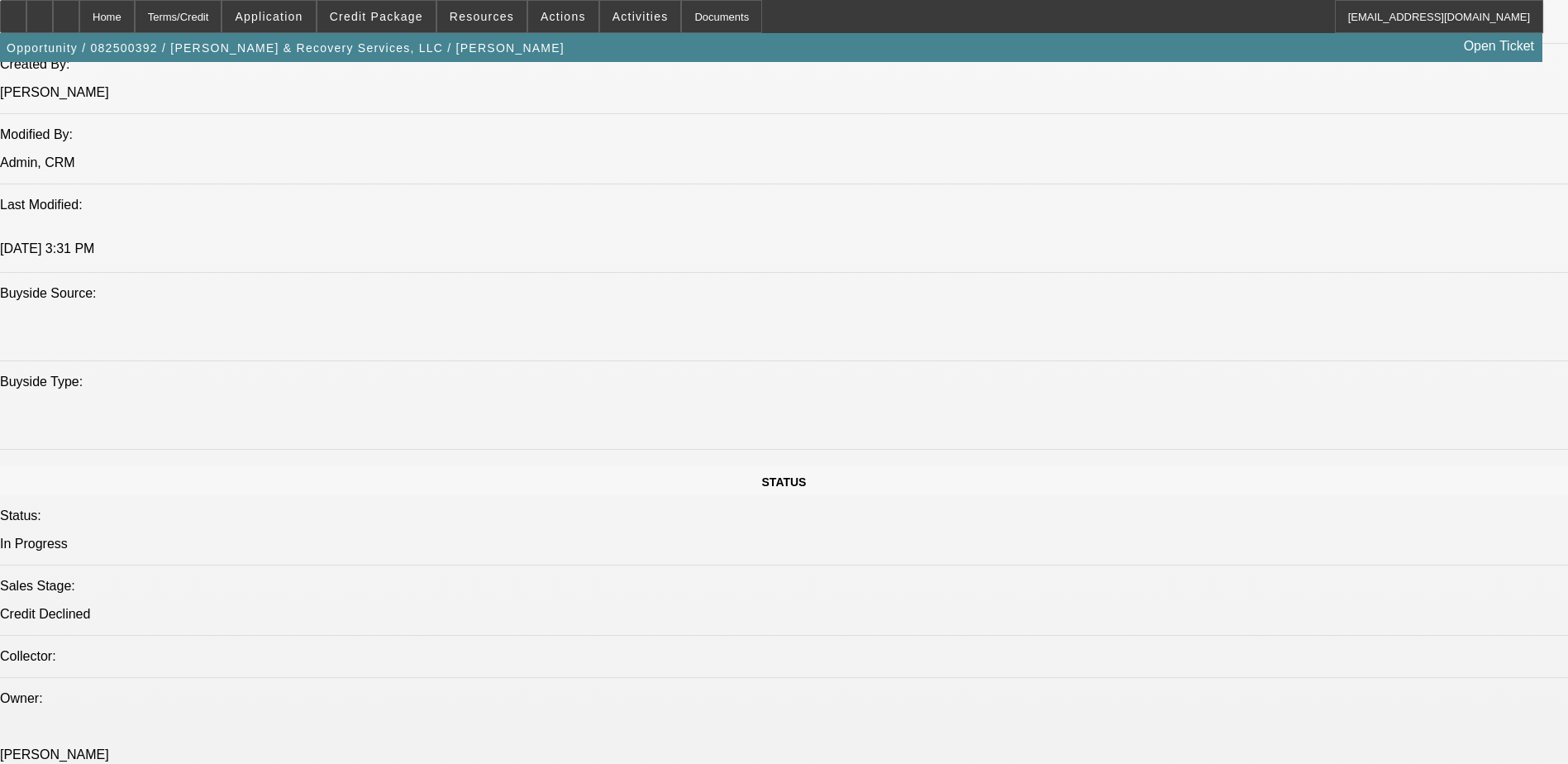
radio input "true"
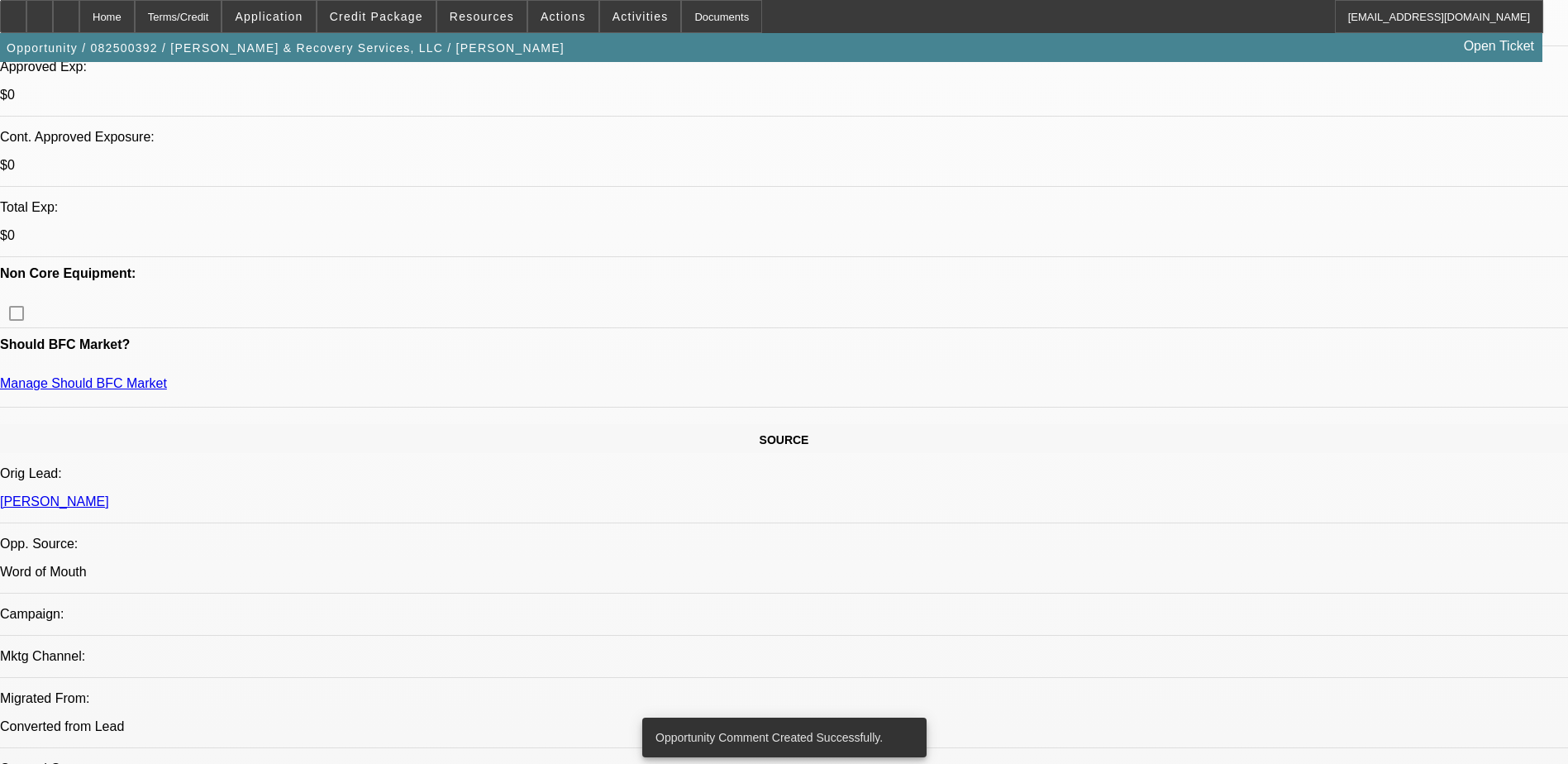
scroll to position [488, 0]
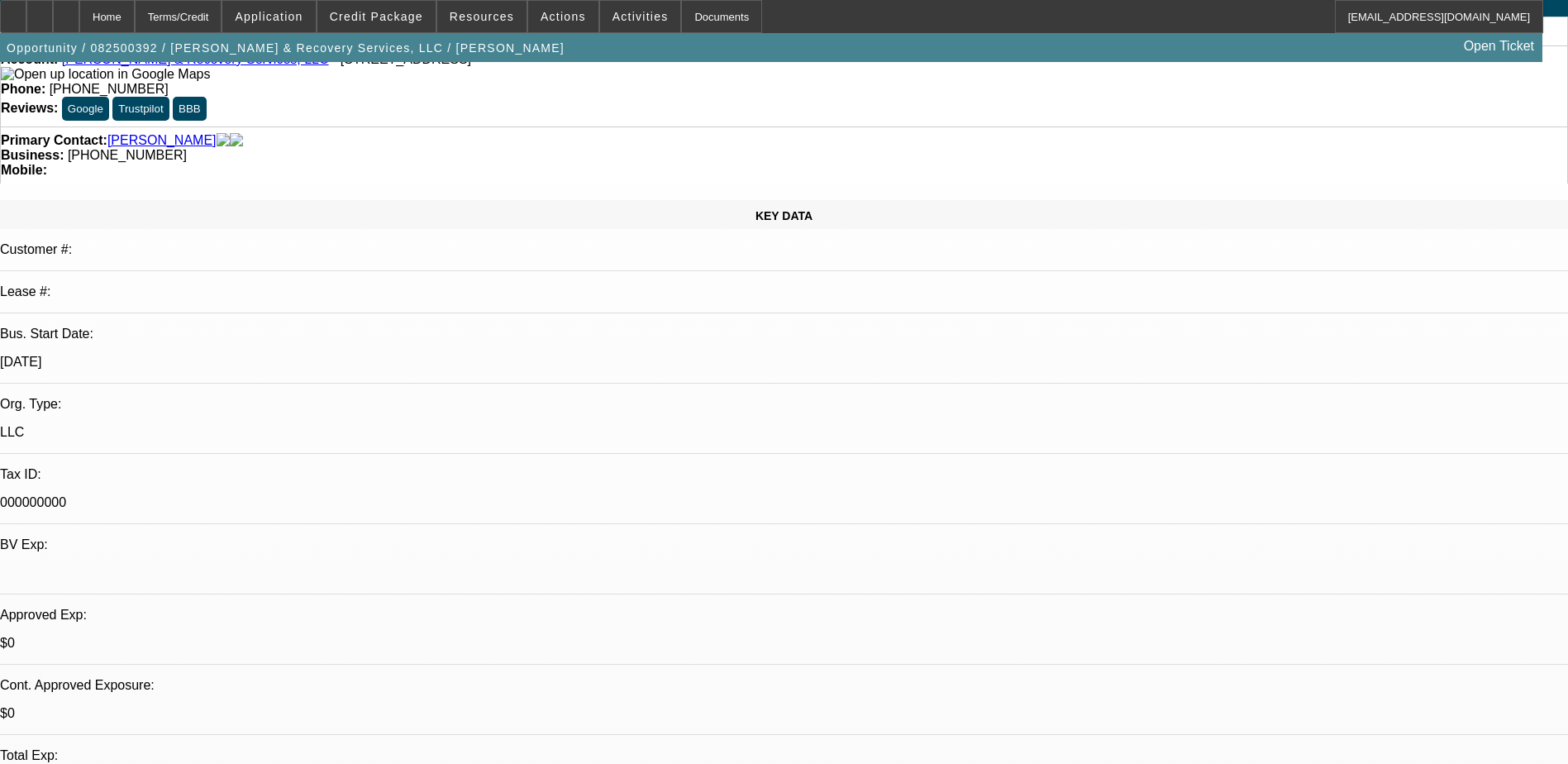
scroll to position [0, 0]
